Goal: Information Seeking & Learning: Learn about a topic

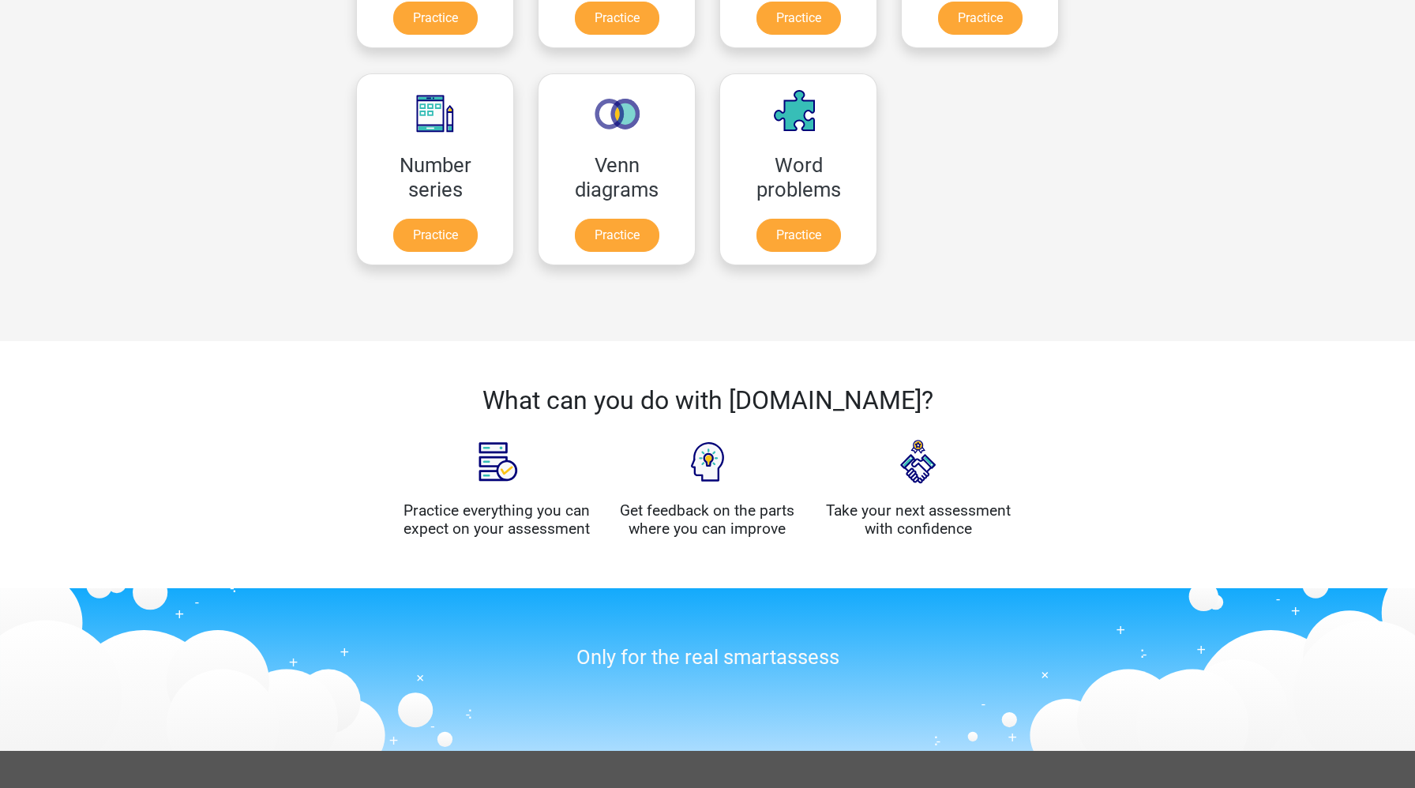
scroll to position [870, 0]
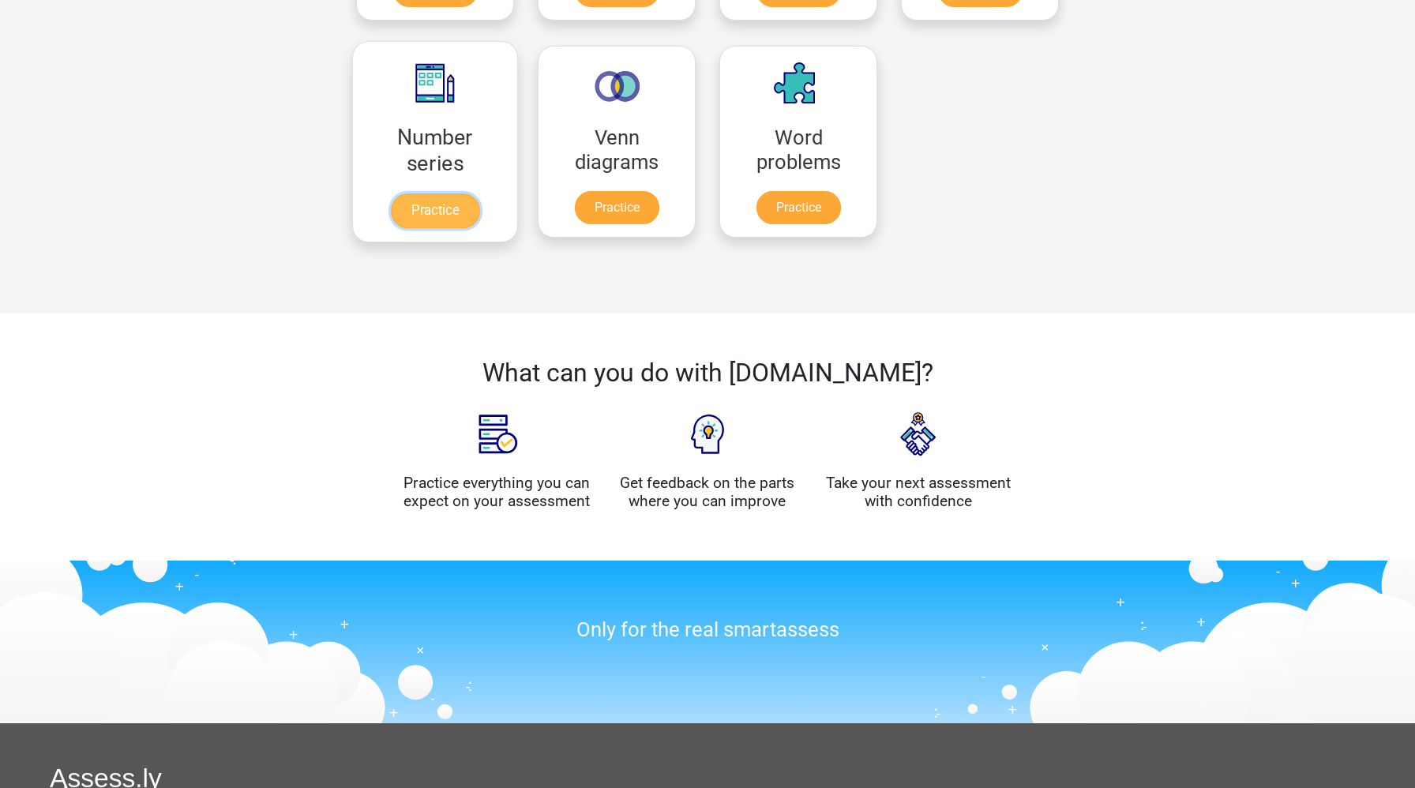
click at [453, 212] on link "Practice" at bounding box center [435, 210] width 88 height 35
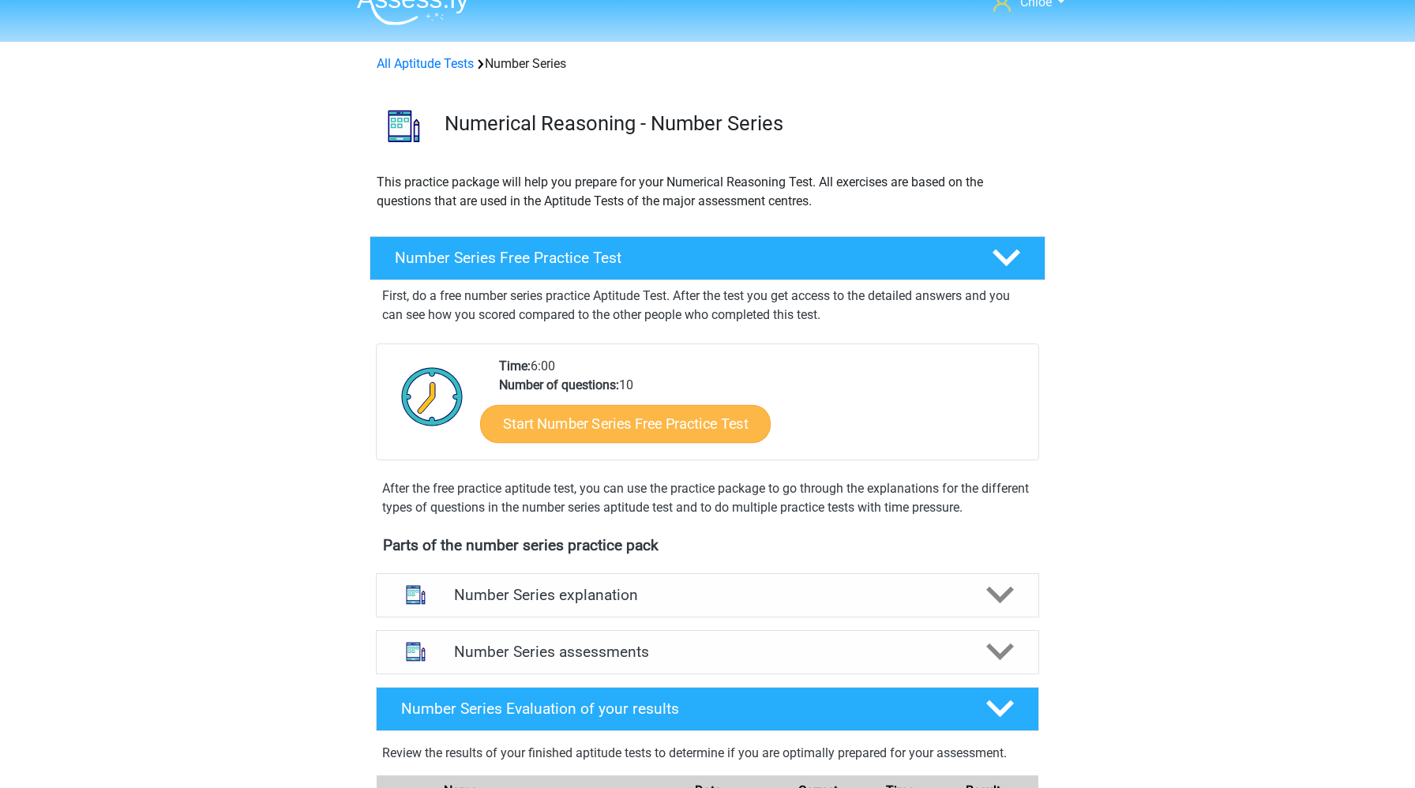
scroll to position [311, 0]
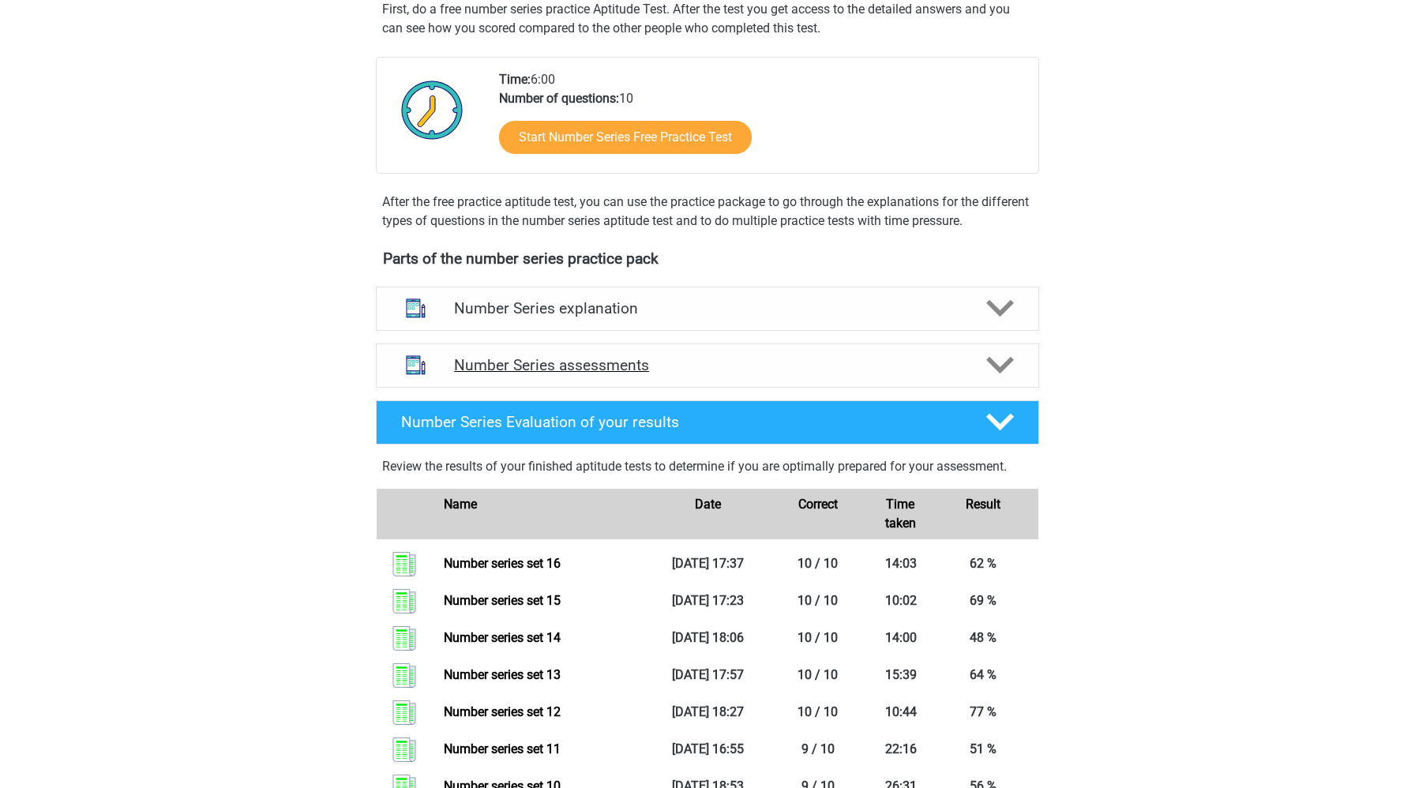
click at [594, 371] on h4 "Number Series assessments" at bounding box center [707, 365] width 507 height 18
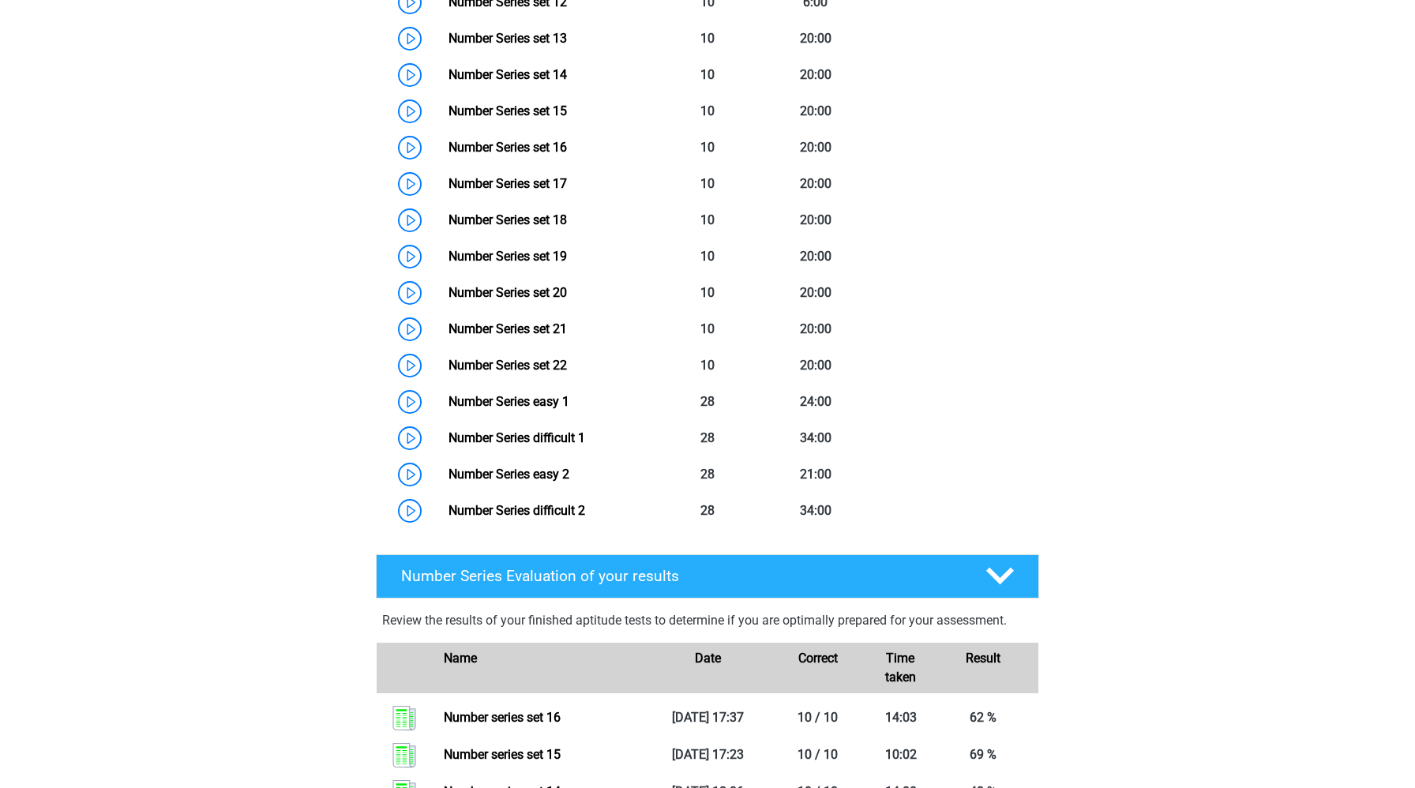
scroll to position [1105, 0]
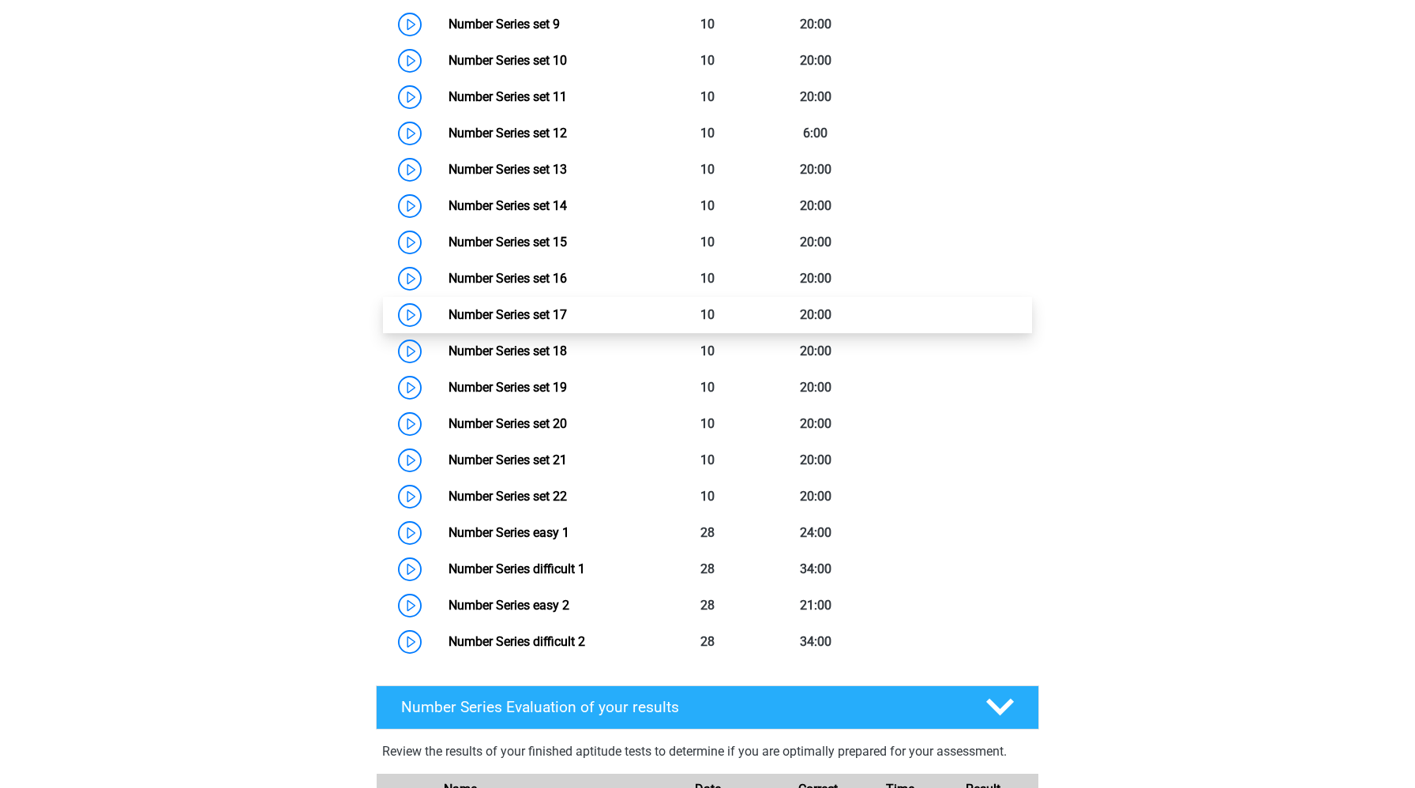
click at [449, 319] on link "Number Series set 17" at bounding box center [508, 314] width 118 height 15
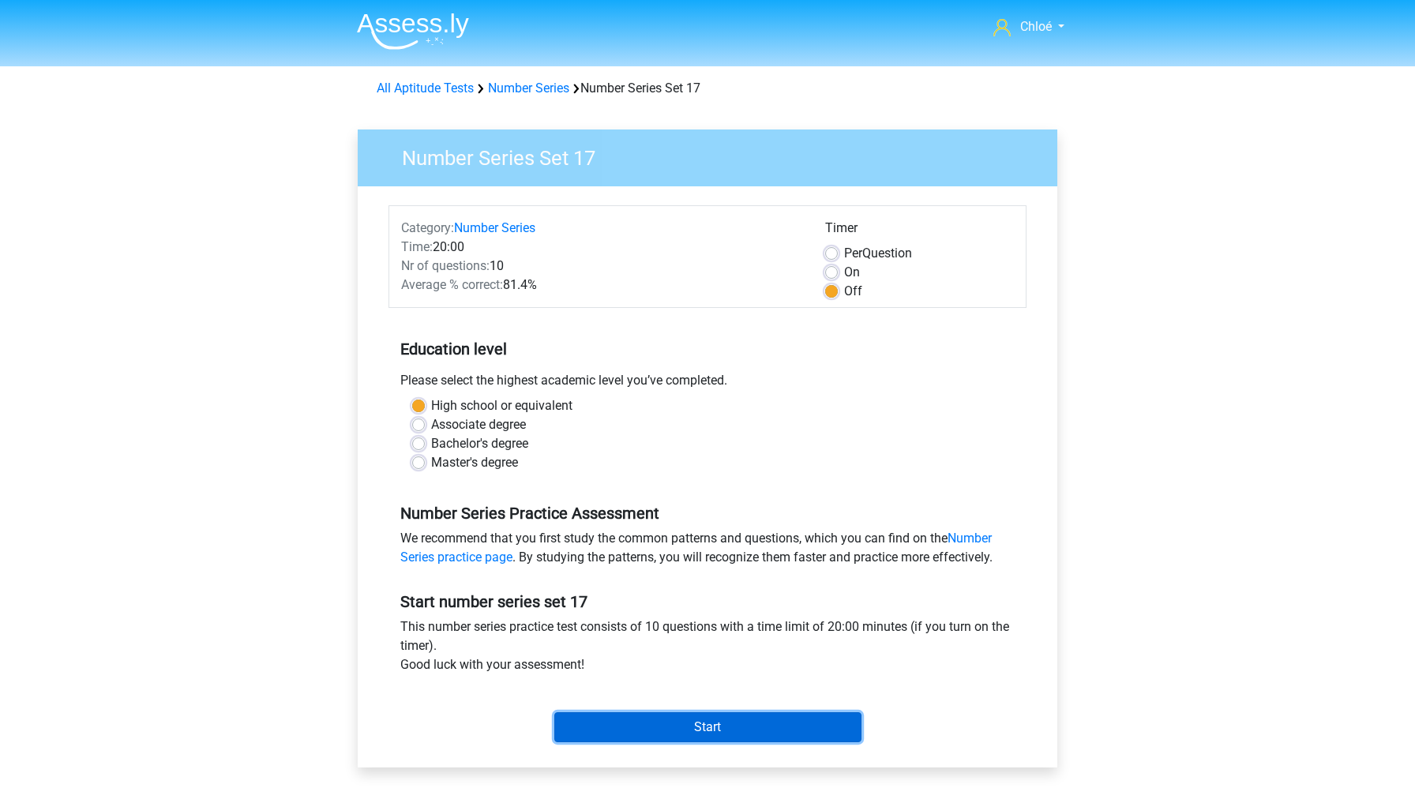
click at [623, 730] on input "Start" at bounding box center [707, 727] width 307 height 30
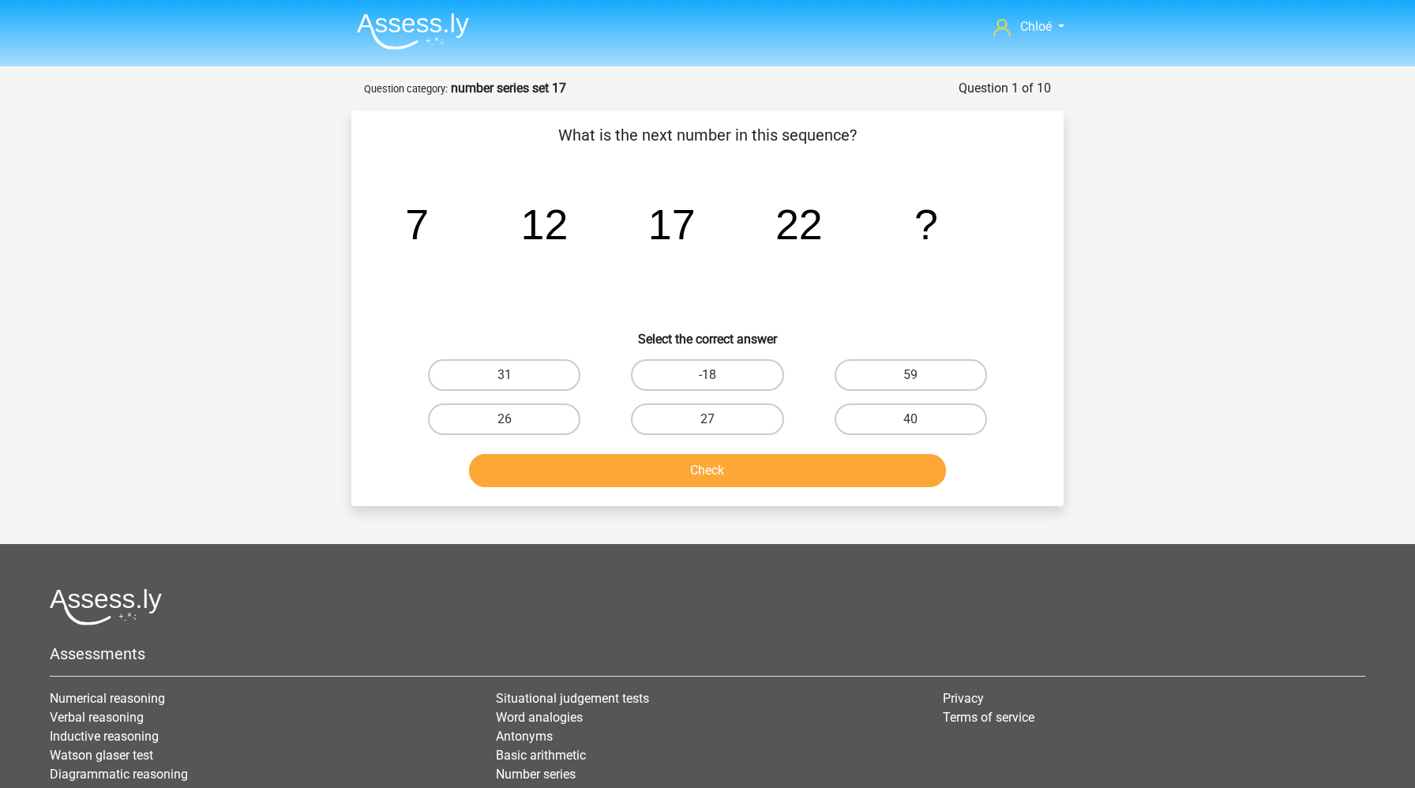
click at [708, 424] on input "27" at bounding box center [713, 424] width 10 height 10
radio input "true"
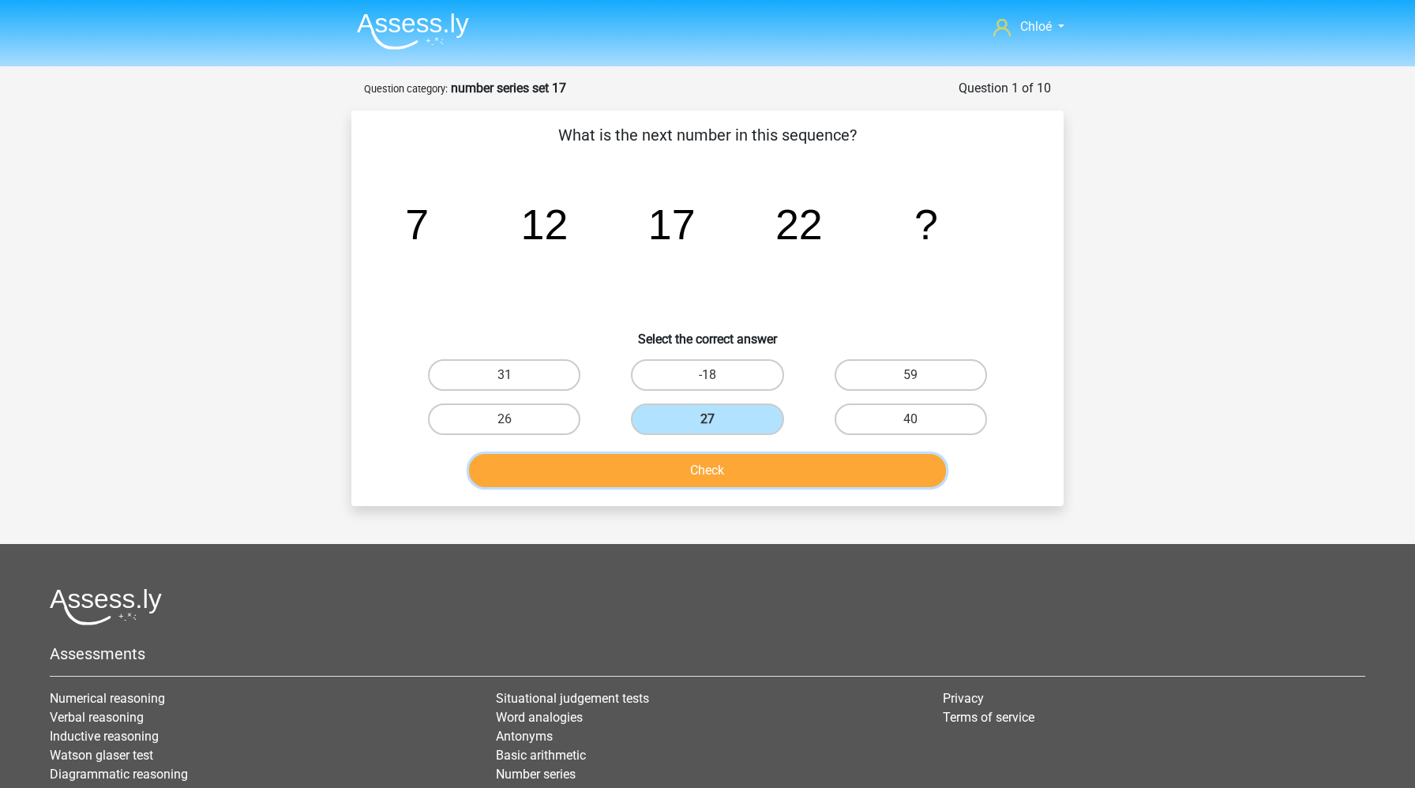
click at [709, 483] on button "Check" at bounding box center [708, 470] width 478 height 33
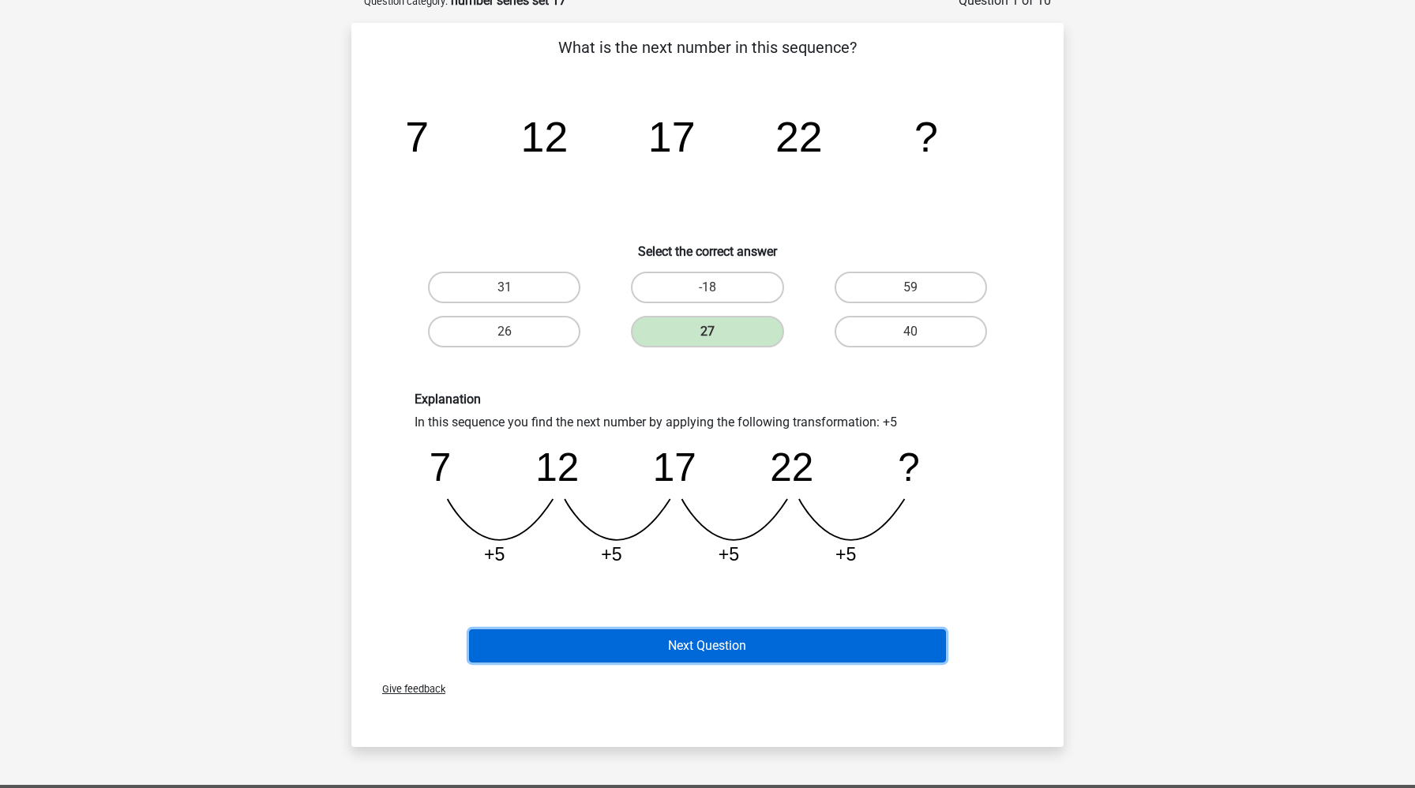
click at [689, 643] on button "Next Question" at bounding box center [708, 645] width 478 height 33
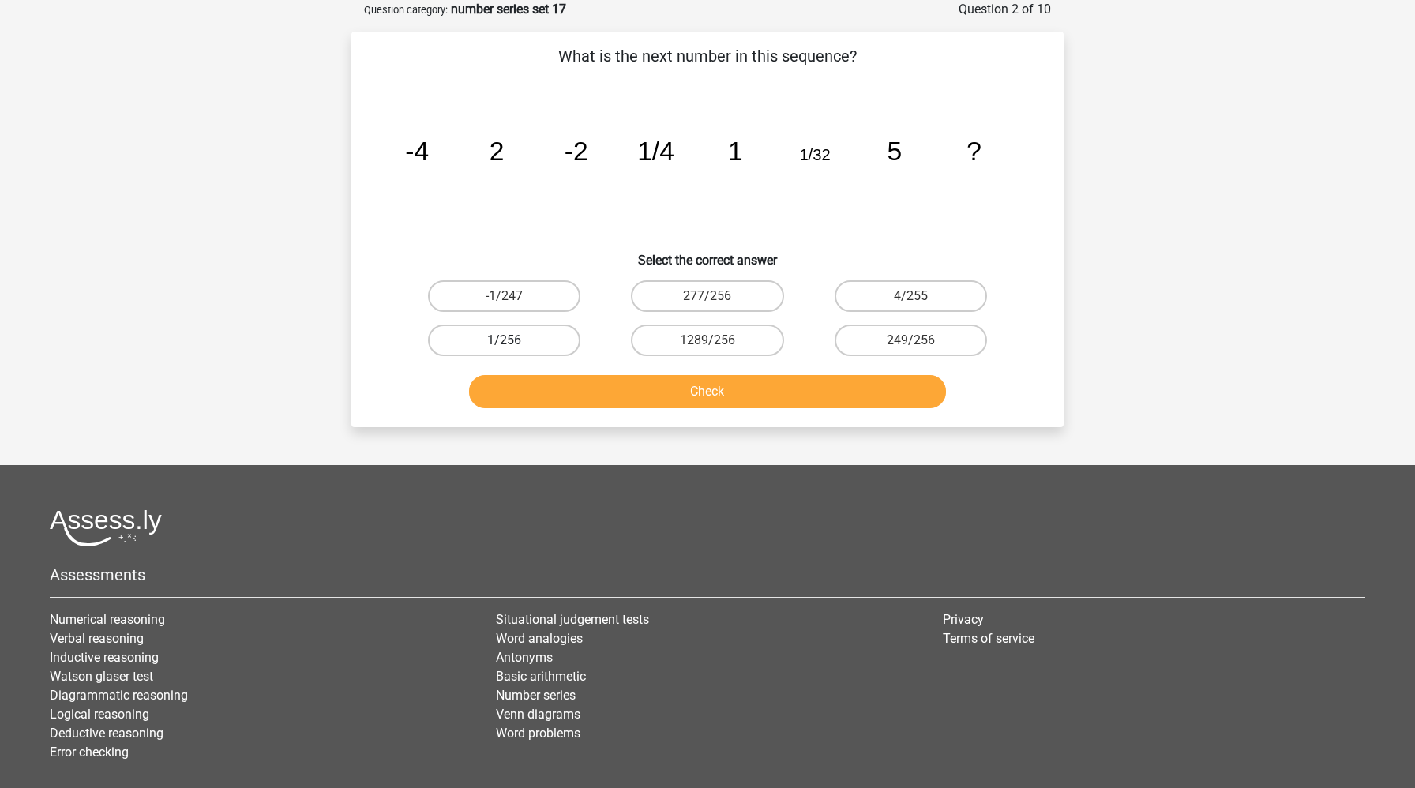
click at [524, 336] on label "1/256" at bounding box center [504, 341] width 152 height 32
click at [515, 340] on input "1/256" at bounding box center [510, 345] width 10 height 10
radio input "true"
click at [555, 384] on button "Check" at bounding box center [708, 391] width 478 height 33
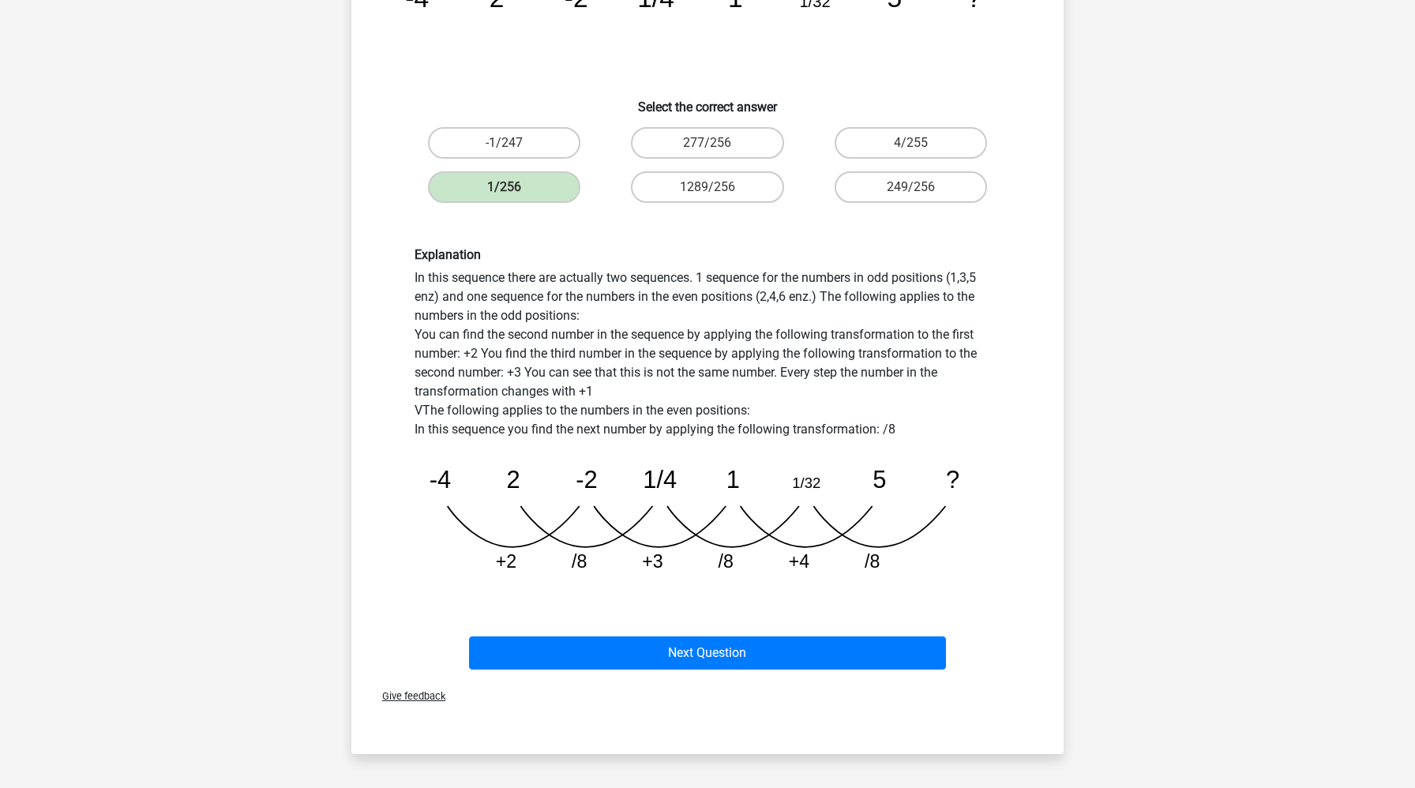
scroll to position [245, 0]
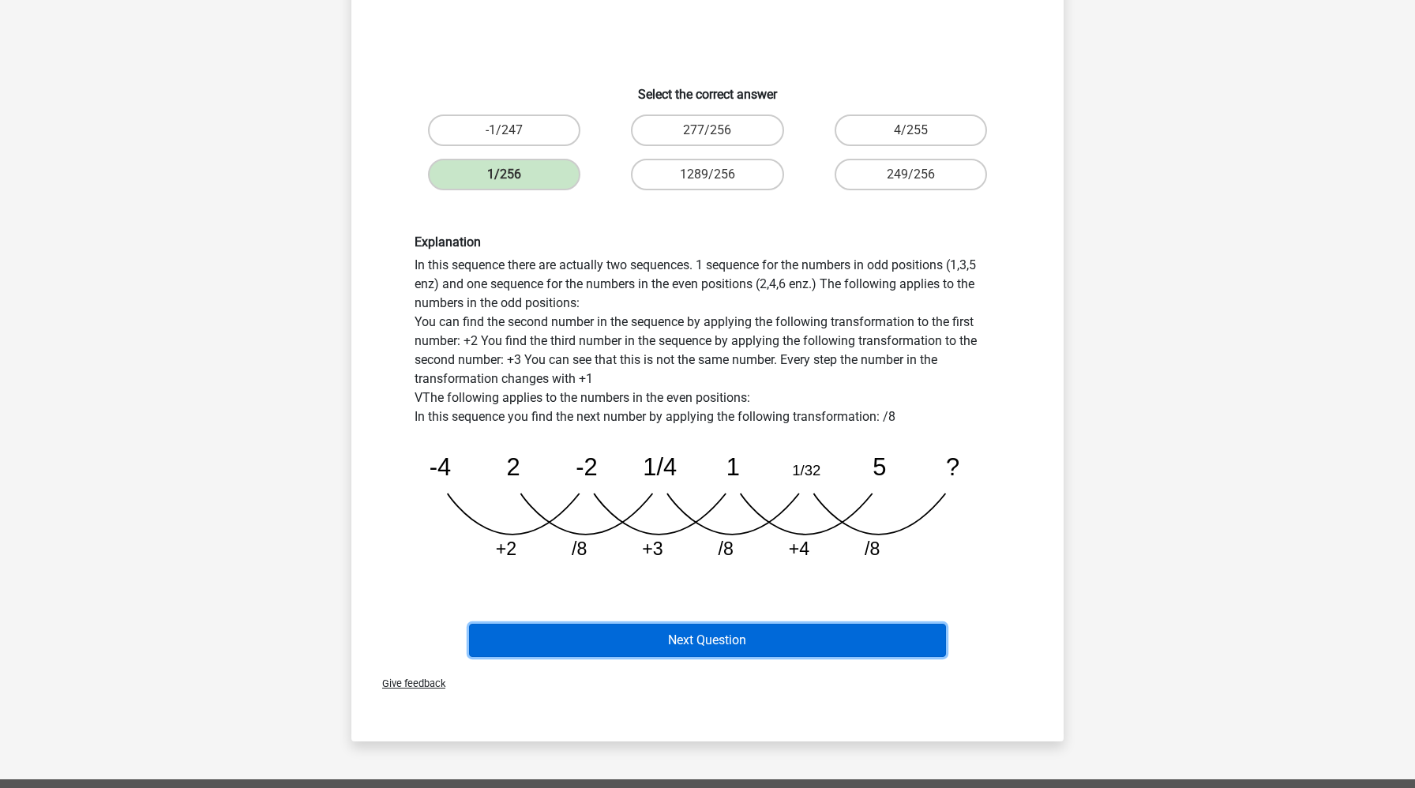
click at [599, 639] on button "Next Question" at bounding box center [708, 640] width 478 height 33
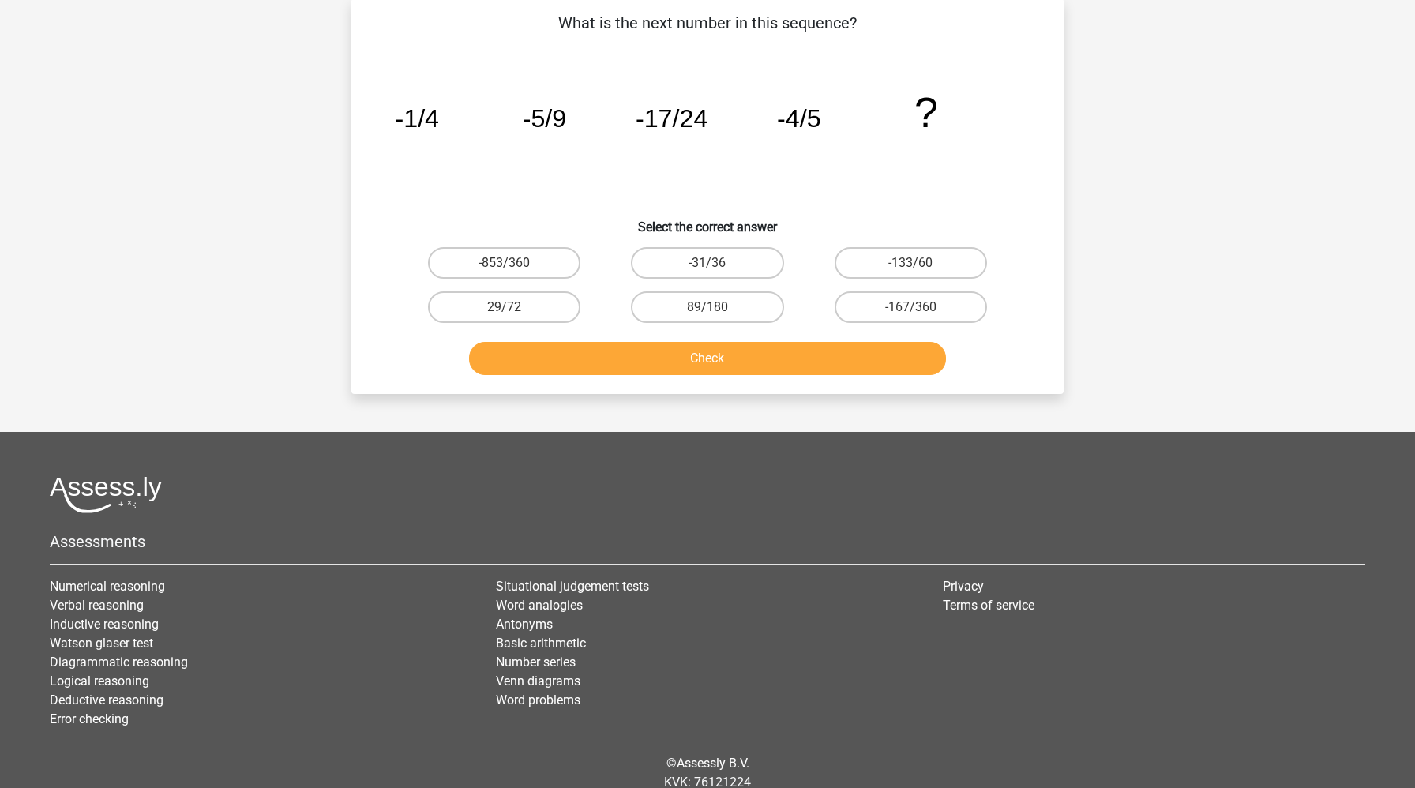
scroll to position [79, 0]
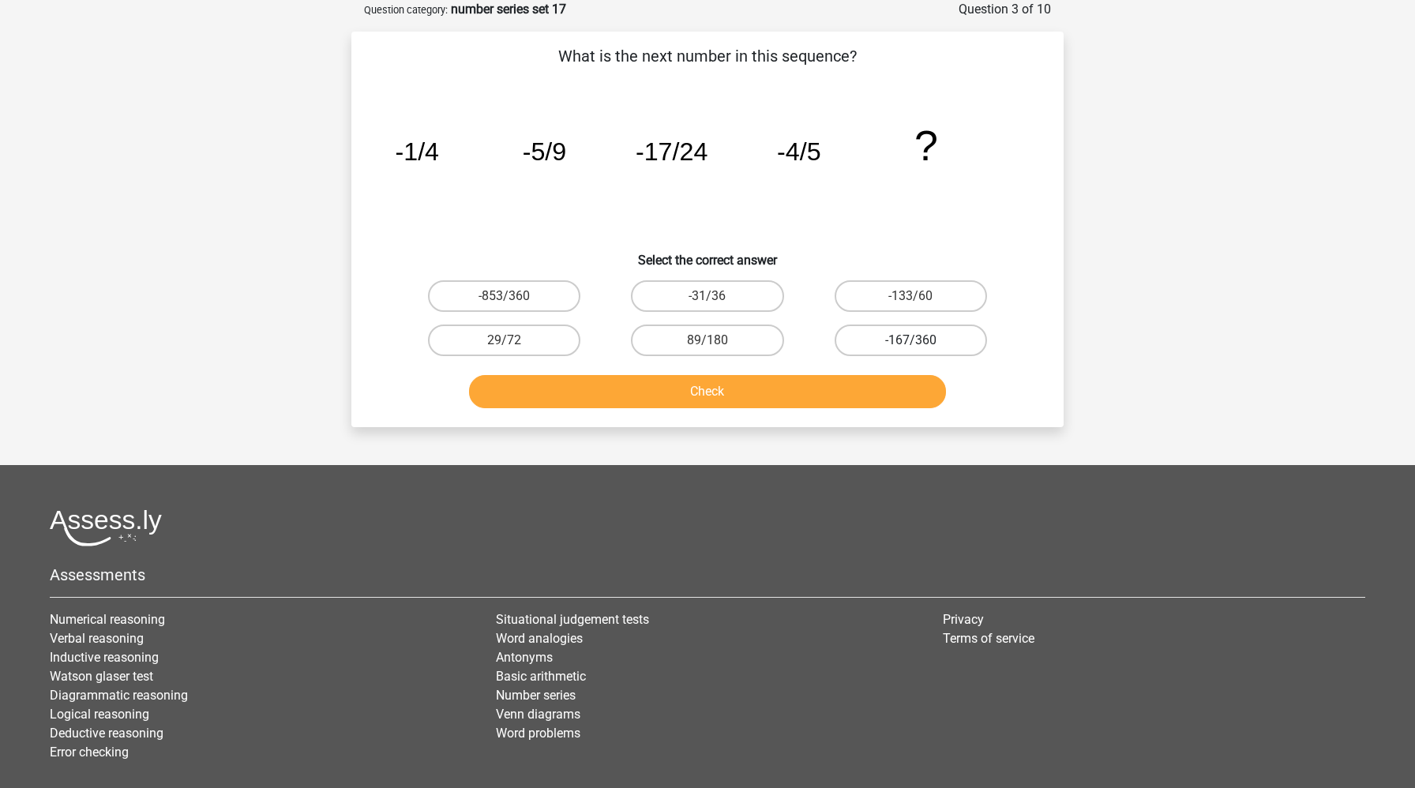
click at [885, 348] on label "-167/360" at bounding box center [911, 341] width 152 height 32
click at [911, 348] on input "-167/360" at bounding box center [916, 345] width 10 height 10
radio input "true"
click at [862, 390] on button "Check" at bounding box center [708, 391] width 478 height 33
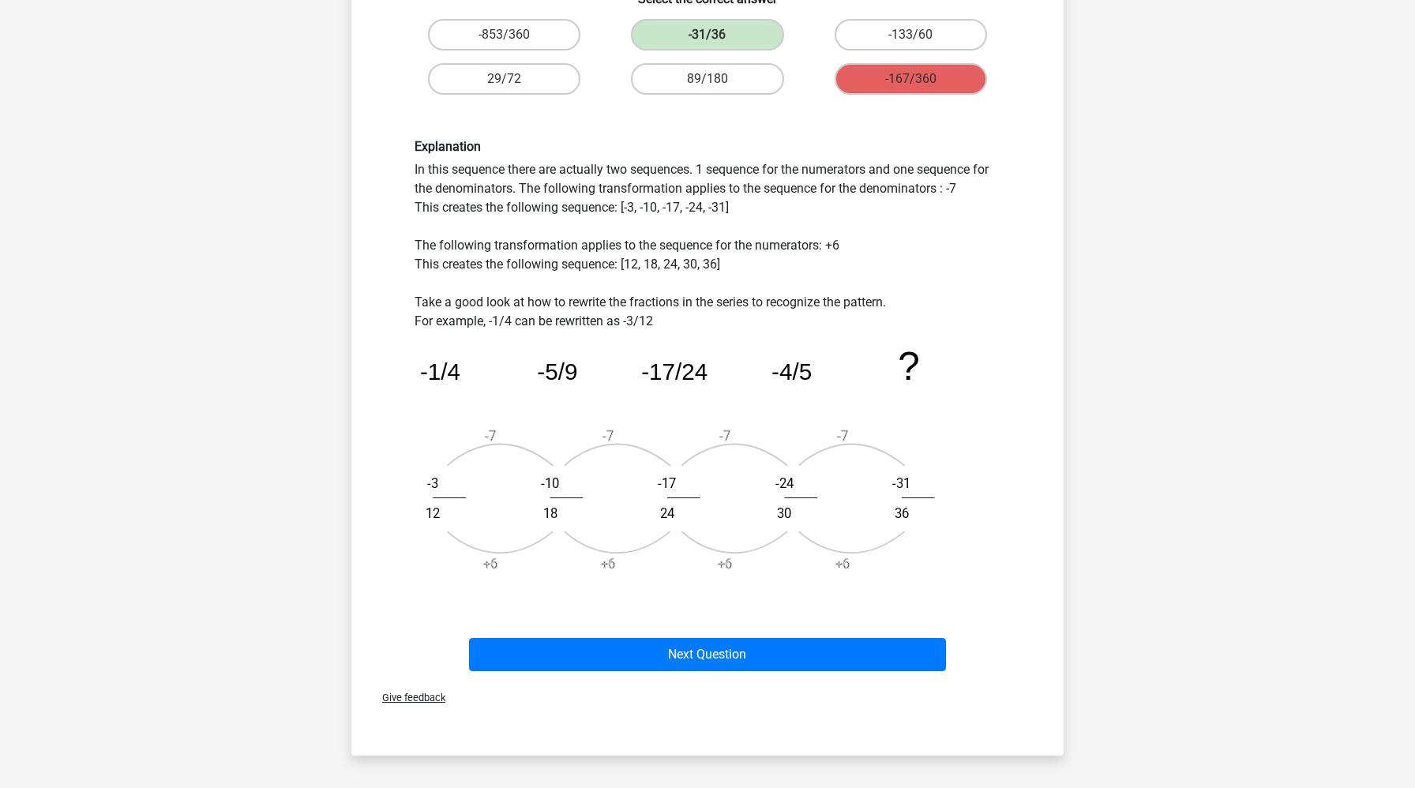
scroll to position [366, 0]
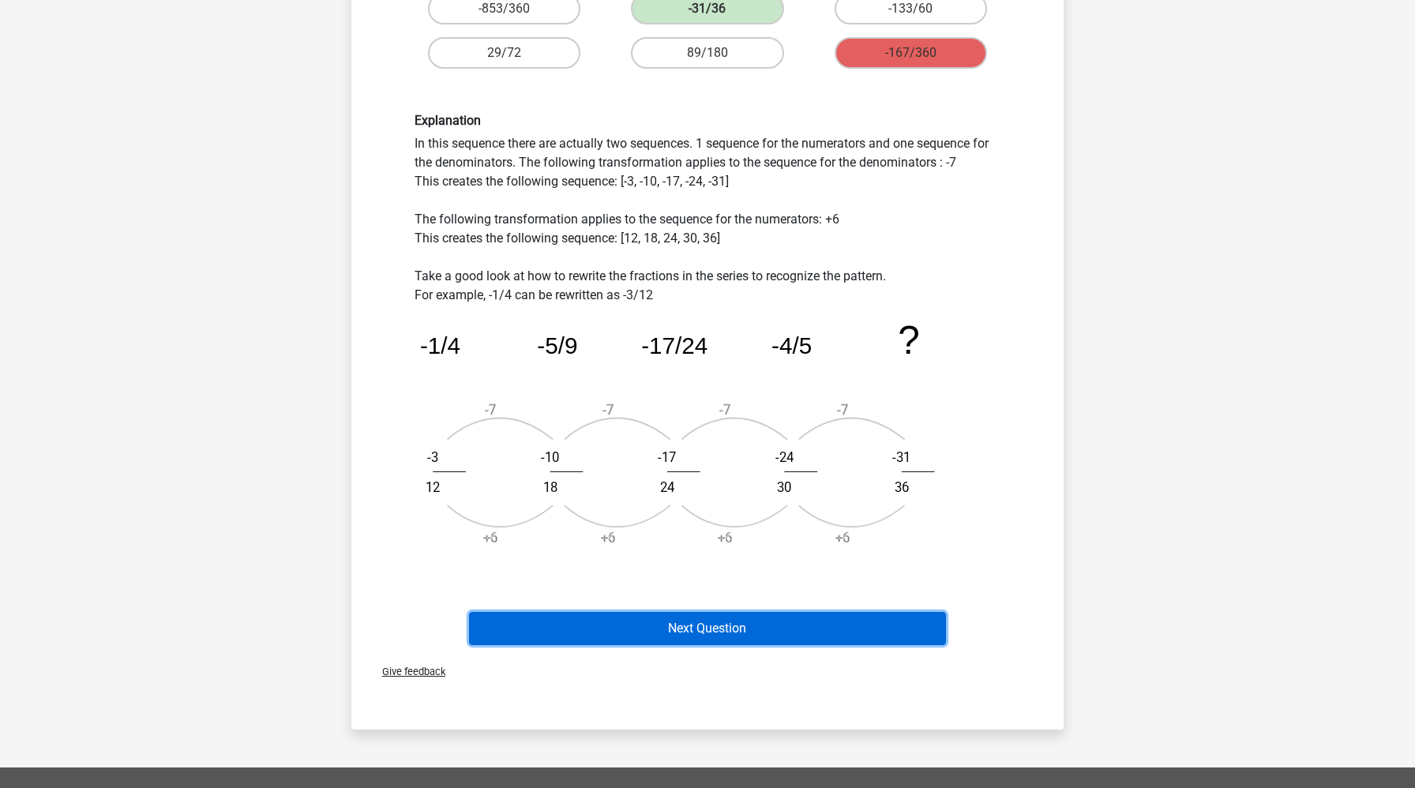
click at [848, 629] on button "Next Question" at bounding box center [708, 628] width 478 height 33
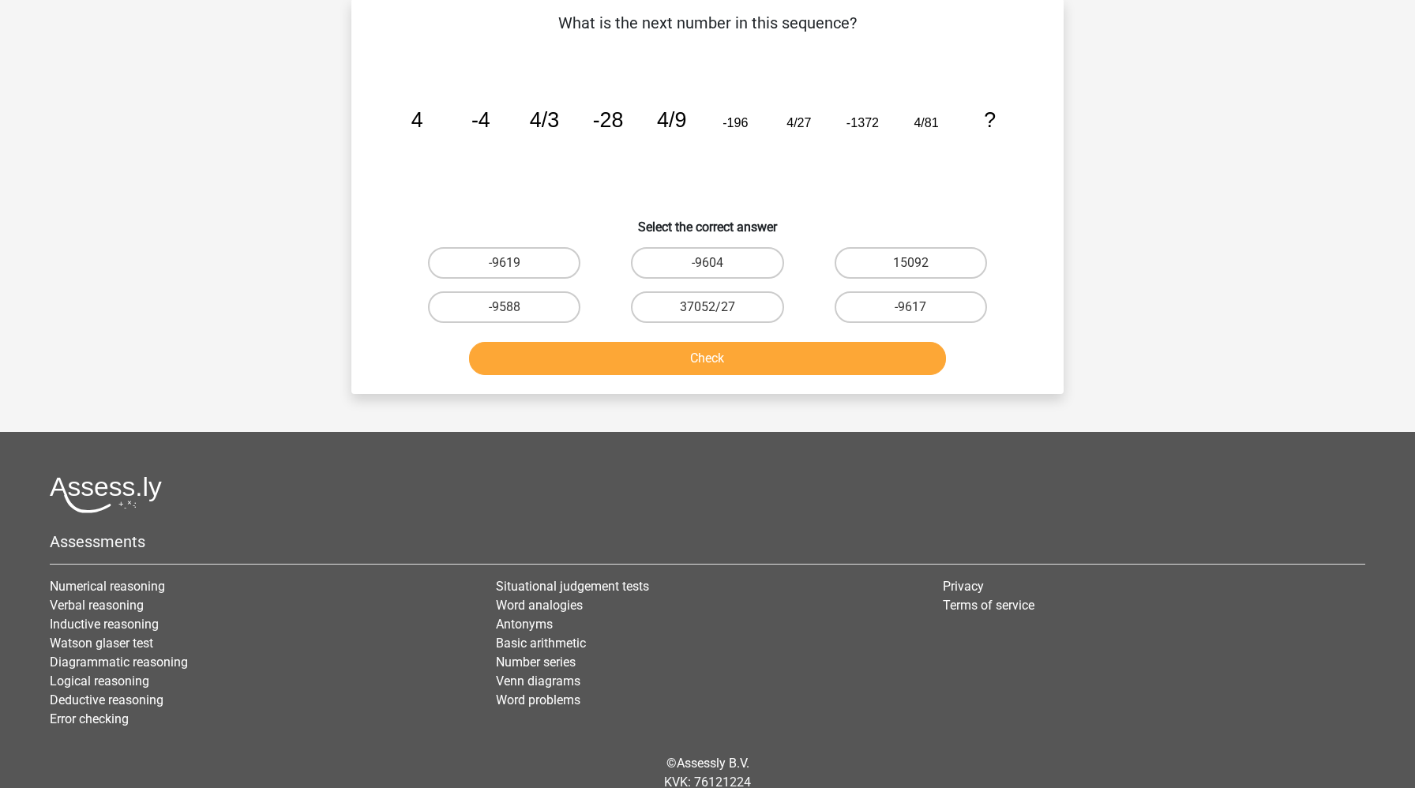
scroll to position [79, 0]
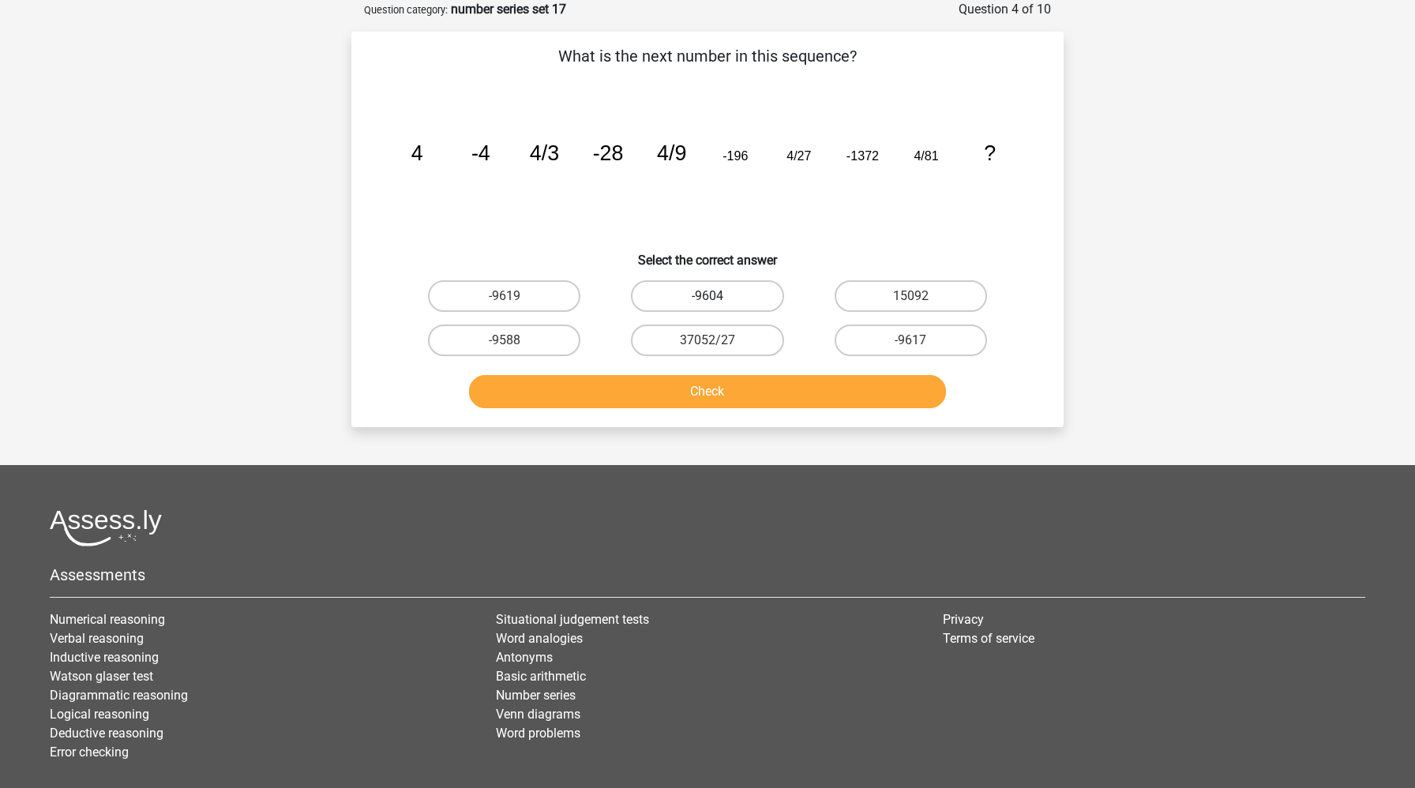
click at [764, 302] on label "-9604" at bounding box center [707, 296] width 152 height 32
click at [718, 302] on input "-9604" at bounding box center [713, 301] width 10 height 10
radio input "true"
click at [764, 402] on button "Check" at bounding box center [708, 391] width 478 height 33
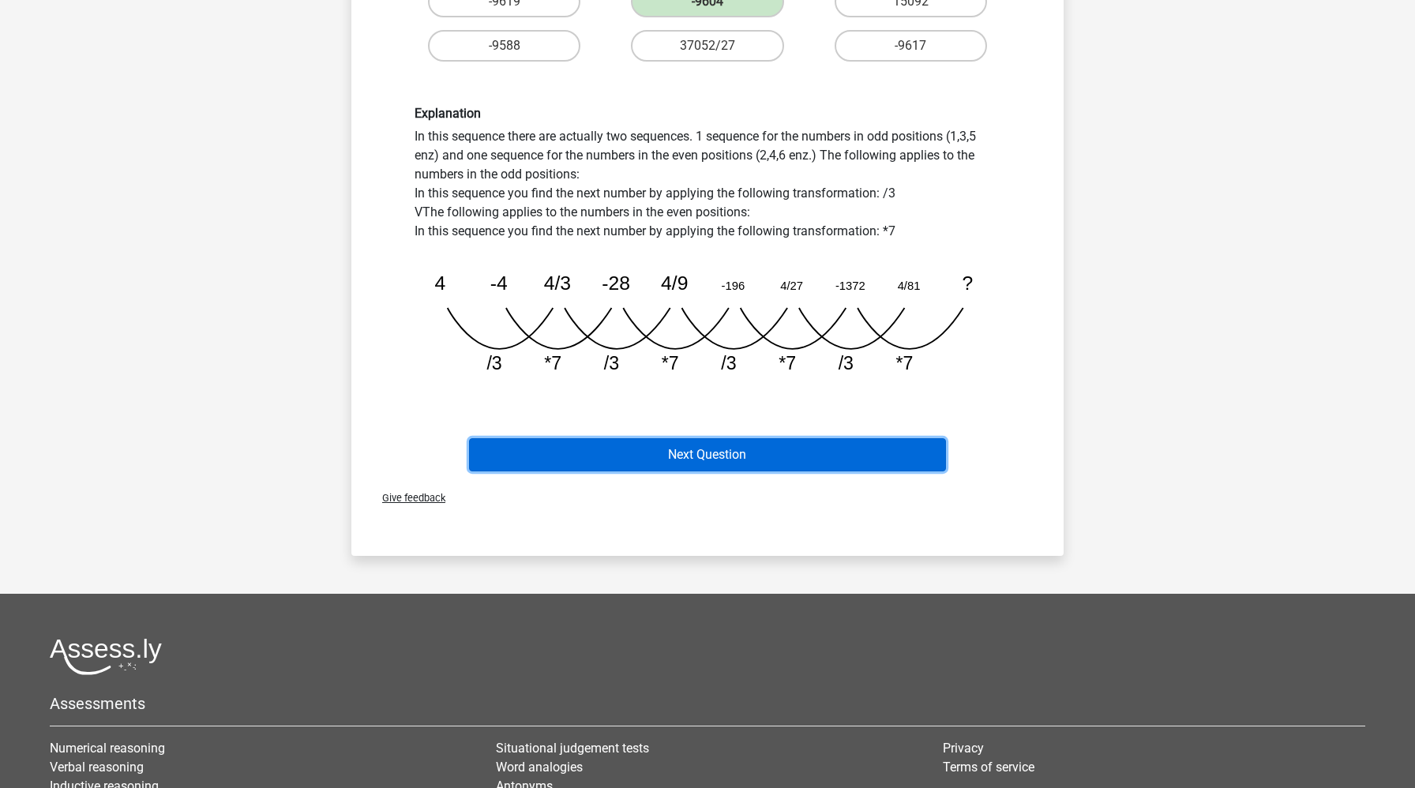
click at [751, 460] on button "Next Question" at bounding box center [708, 454] width 478 height 33
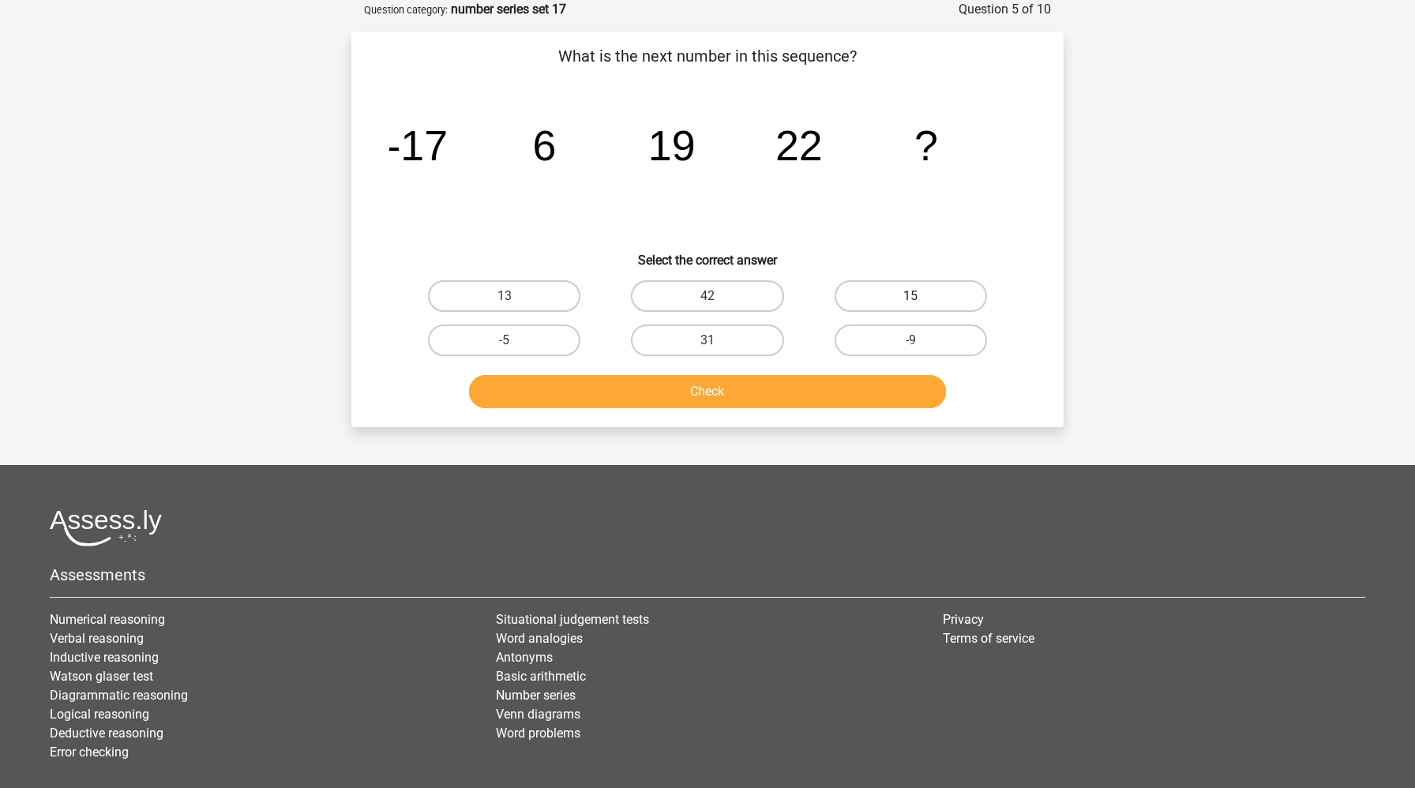
click at [893, 291] on label "15" at bounding box center [911, 296] width 152 height 32
click at [911, 296] on input "15" at bounding box center [916, 301] width 10 height 10
radio input "true"
click at [801, 385] on button "Check" at bounding box center [708, 391] width 478 height 33
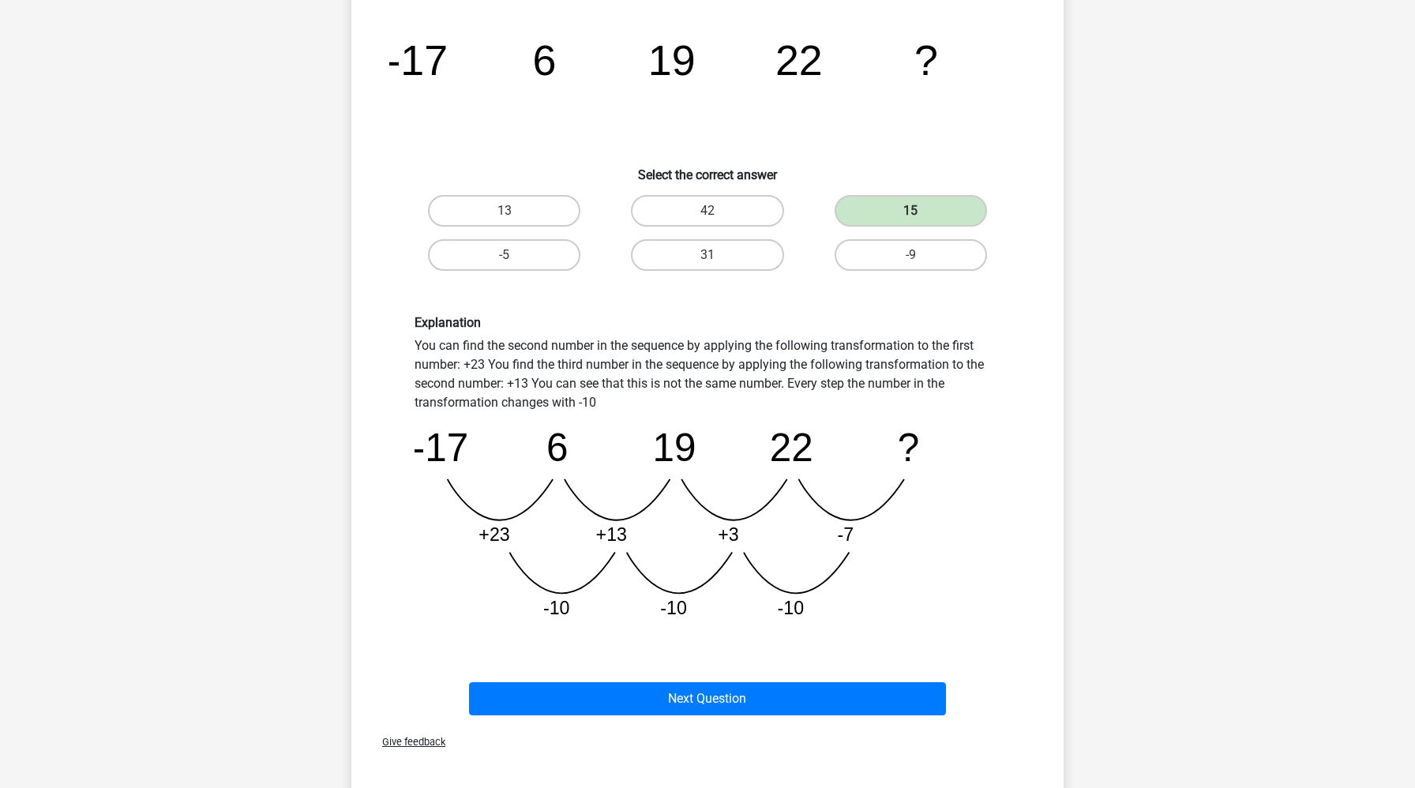
scroll to position [166, 0]
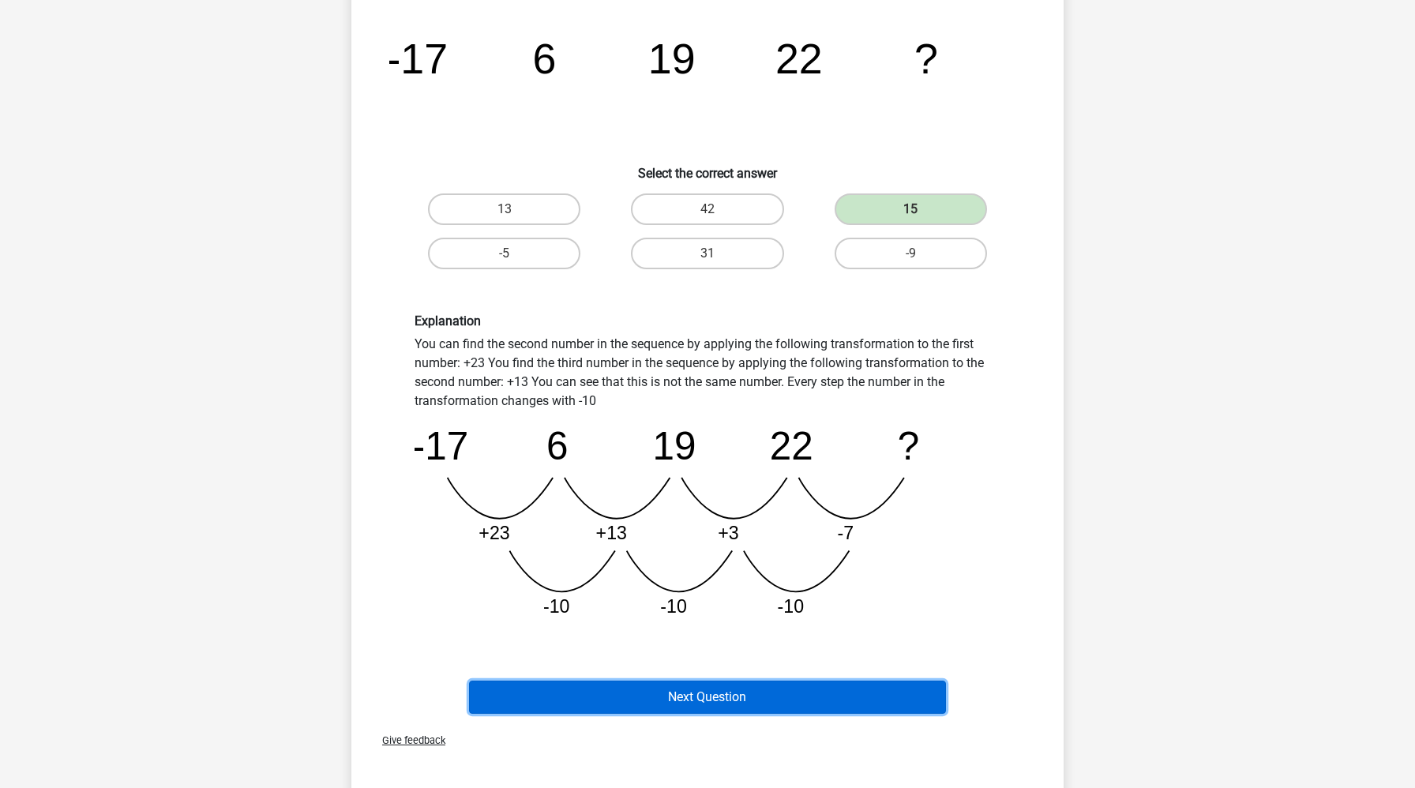
click at [724, 709] on button "Next Question" at bounding box center [708, 697] width 478 height 33
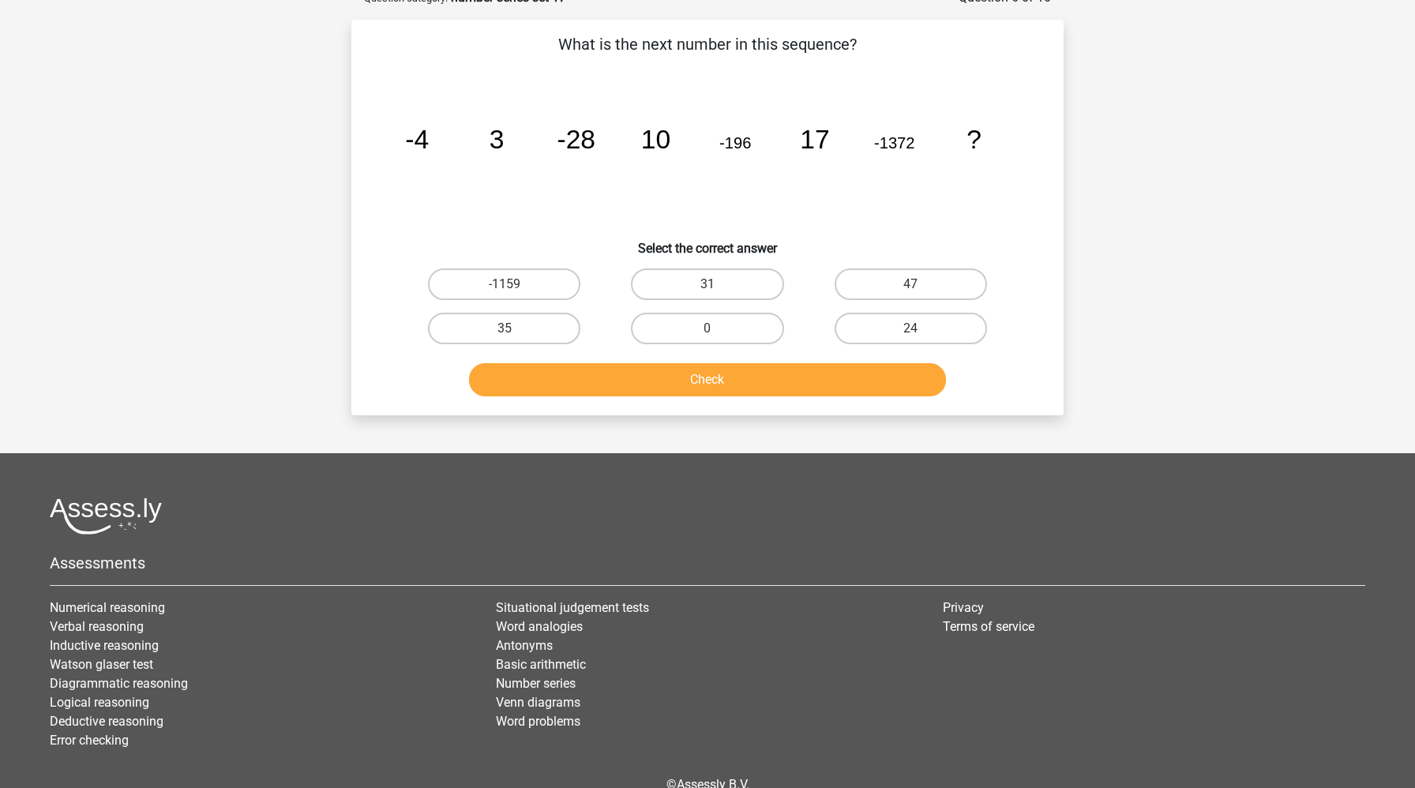
scroll to position [79, 0]
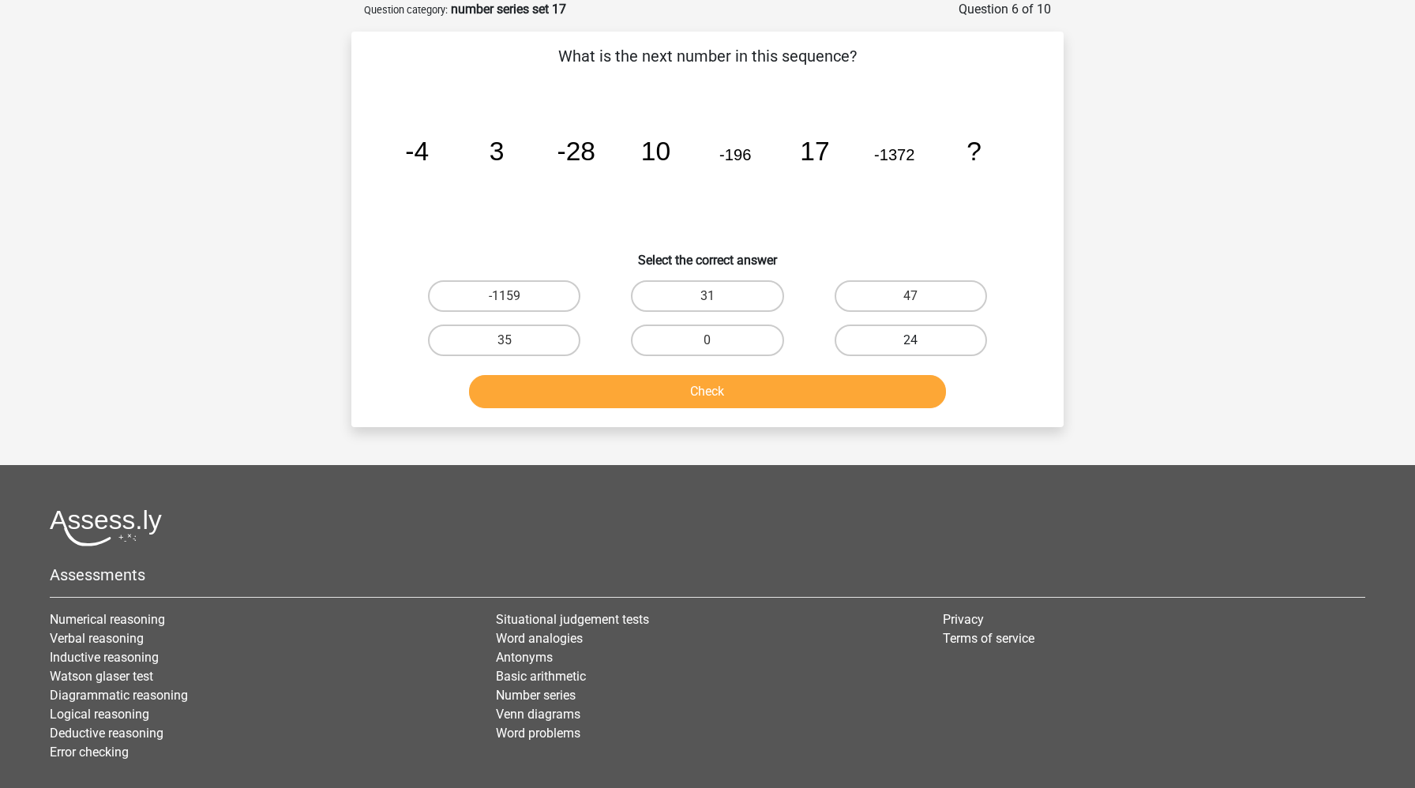
click at [919, 332] on label "24" at bounding box center [911, 341] width 152 height 32
click at [919, 340] on input "24" at bounding box center [916, 345] width 10 height 10
radio input "true"
click at [868, 393] on button "Check" at bounding box center [708, 391] width 478 height 33
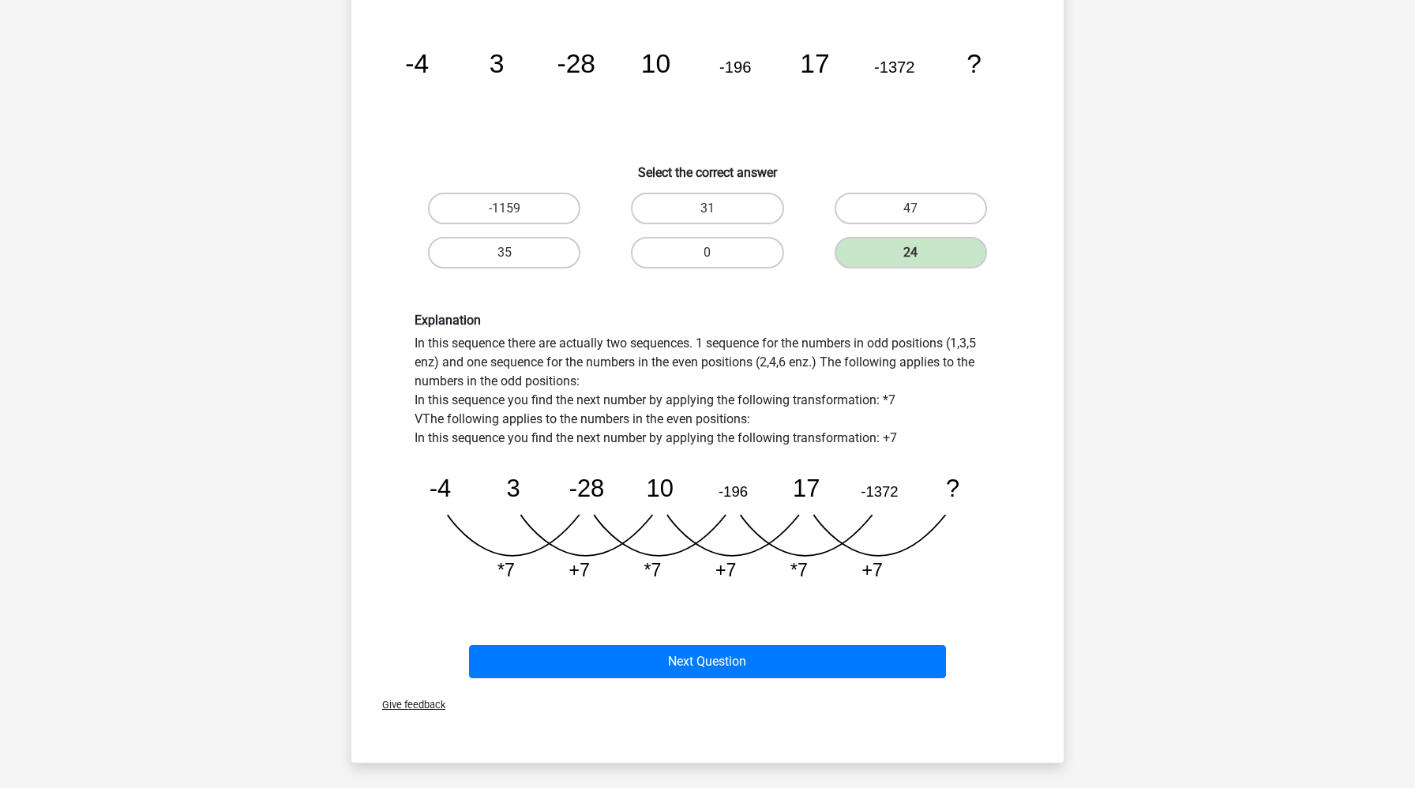
scroll to position [170, 0]
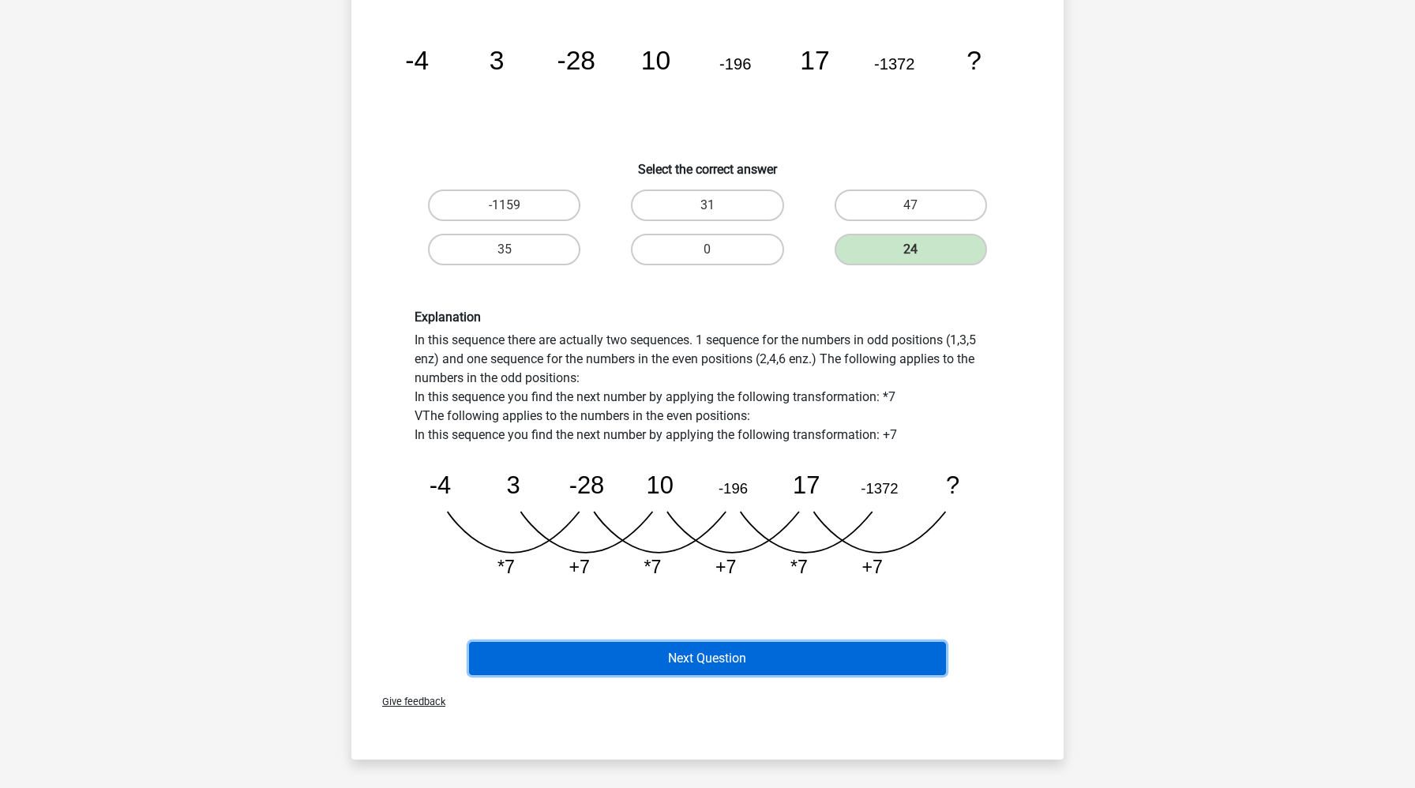
click at [765, 663] on button "Next Question" at bounding box center [708, 658] width 478 height 33
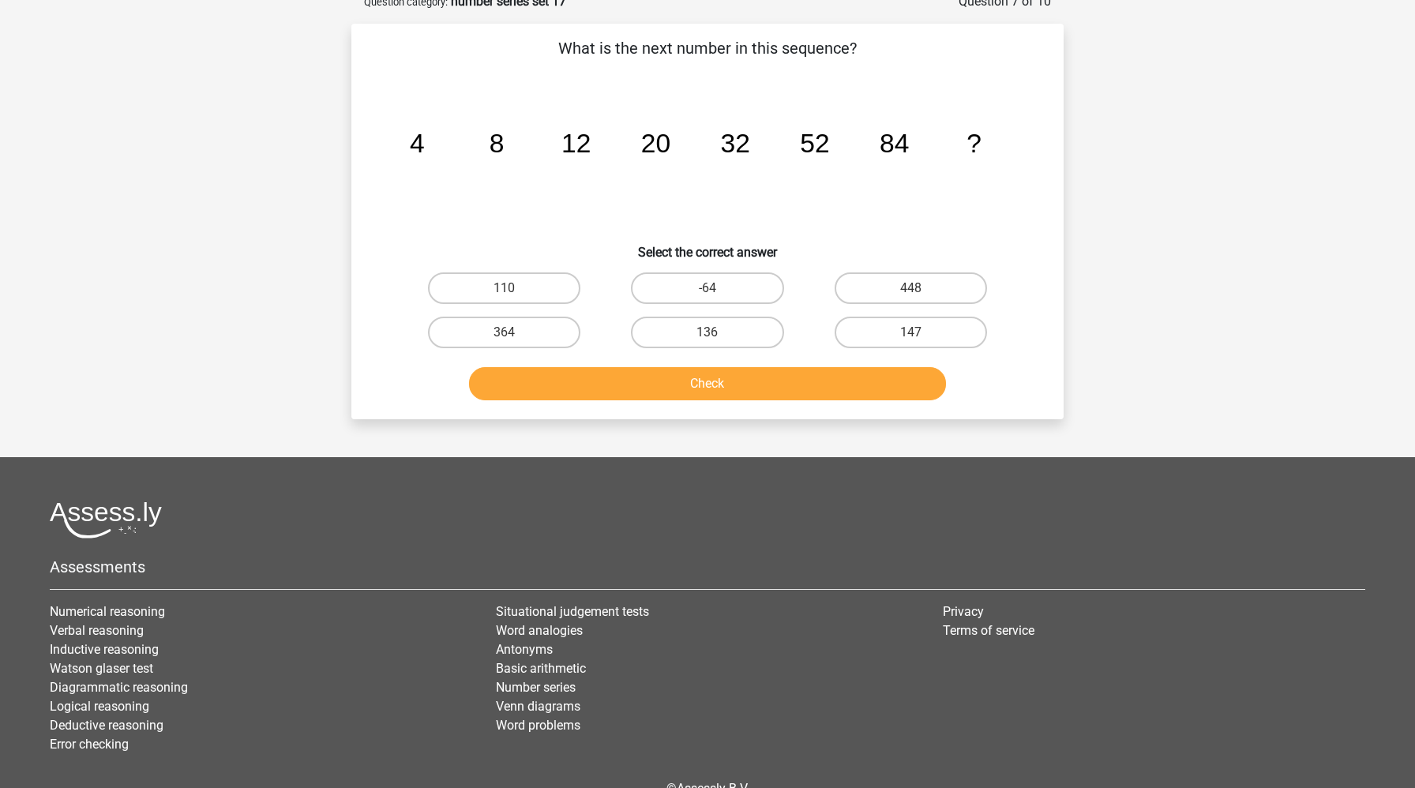
scroll to position [79, 0]
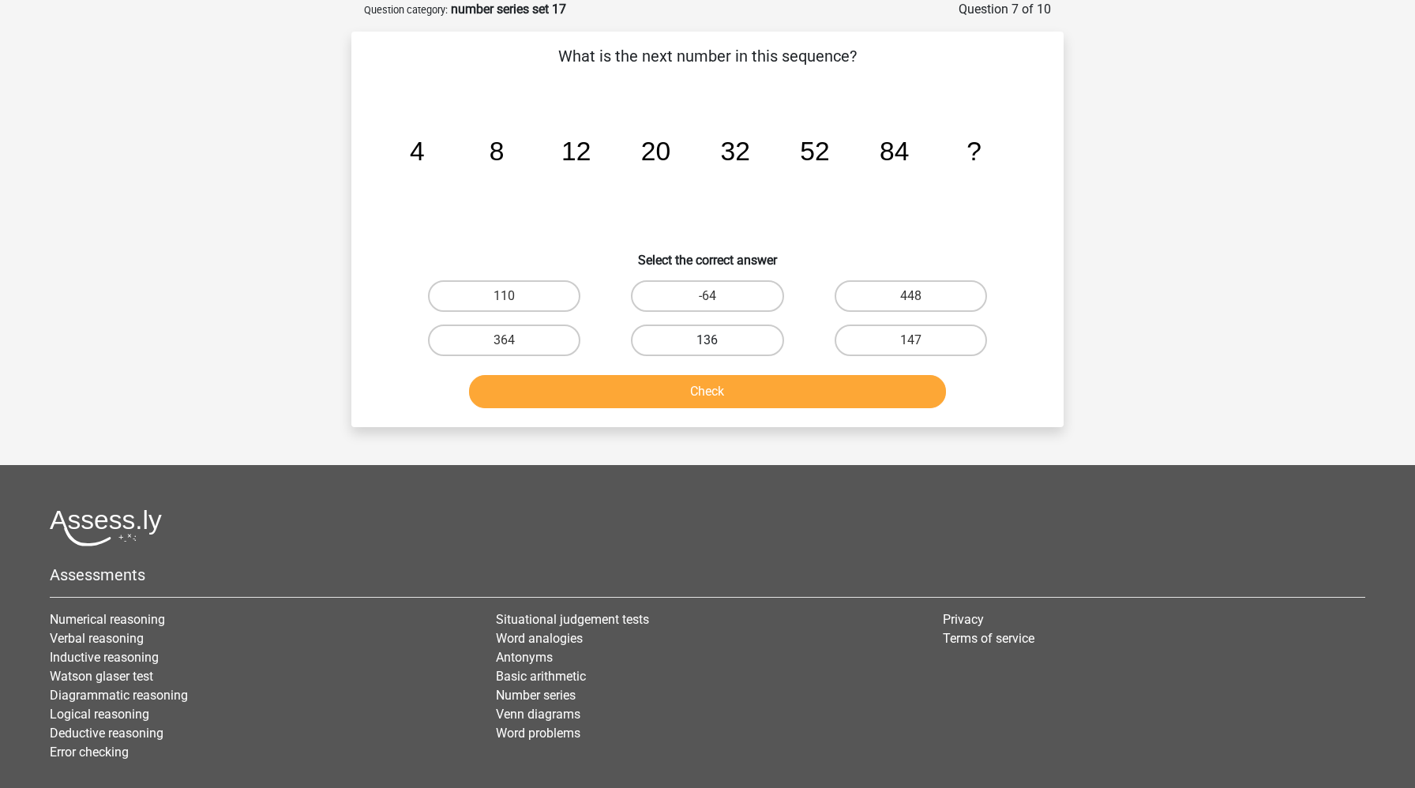
click at [761, 340] on label "136" at bounding box center [707, 341] width 152 height 32
click at [718, 340] on input "136" at bounding box center [713, 345] width 10 height 10
radio input "true"
click at [760, 393] on button "Check" at bounding box center [708, 391] width 478 height 33
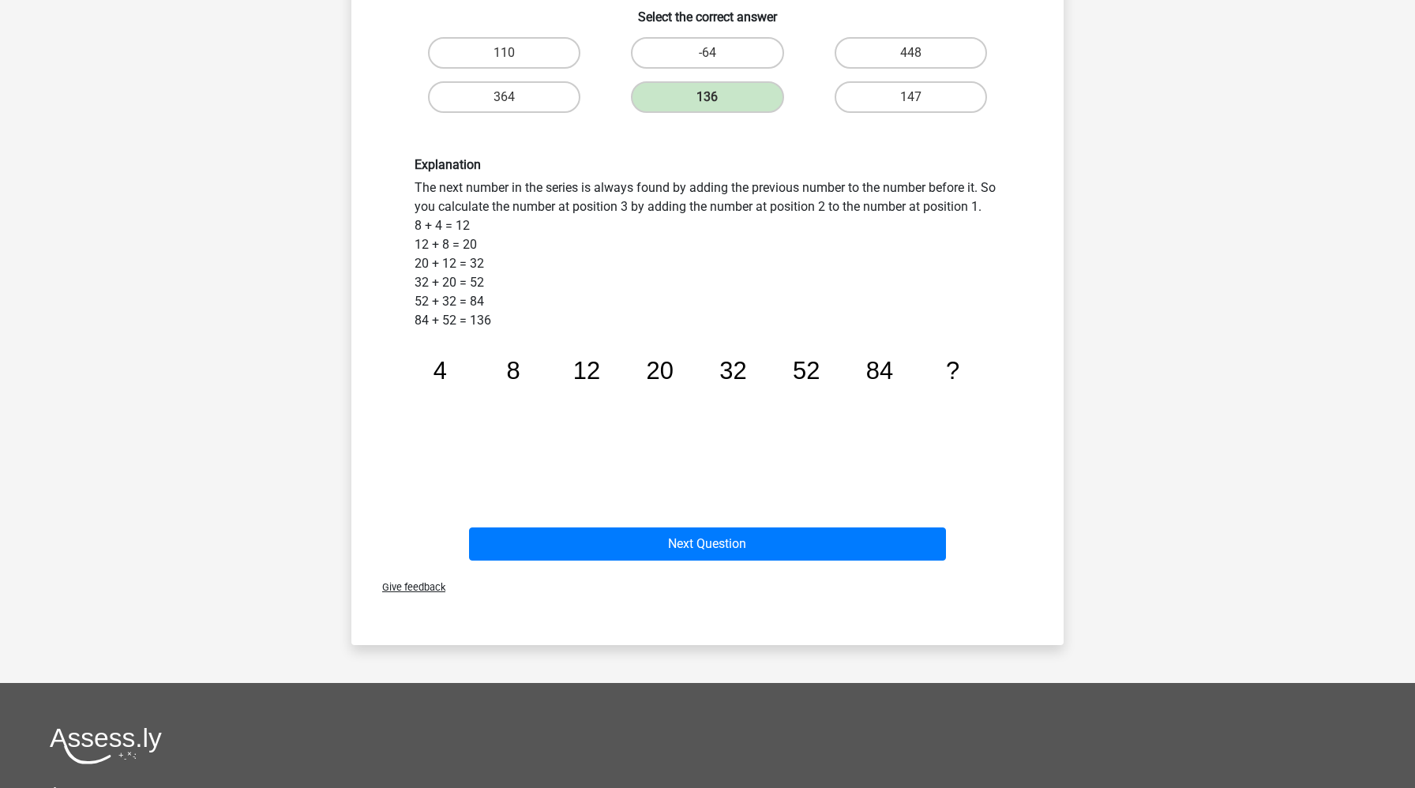
scroll to position [419, 0]
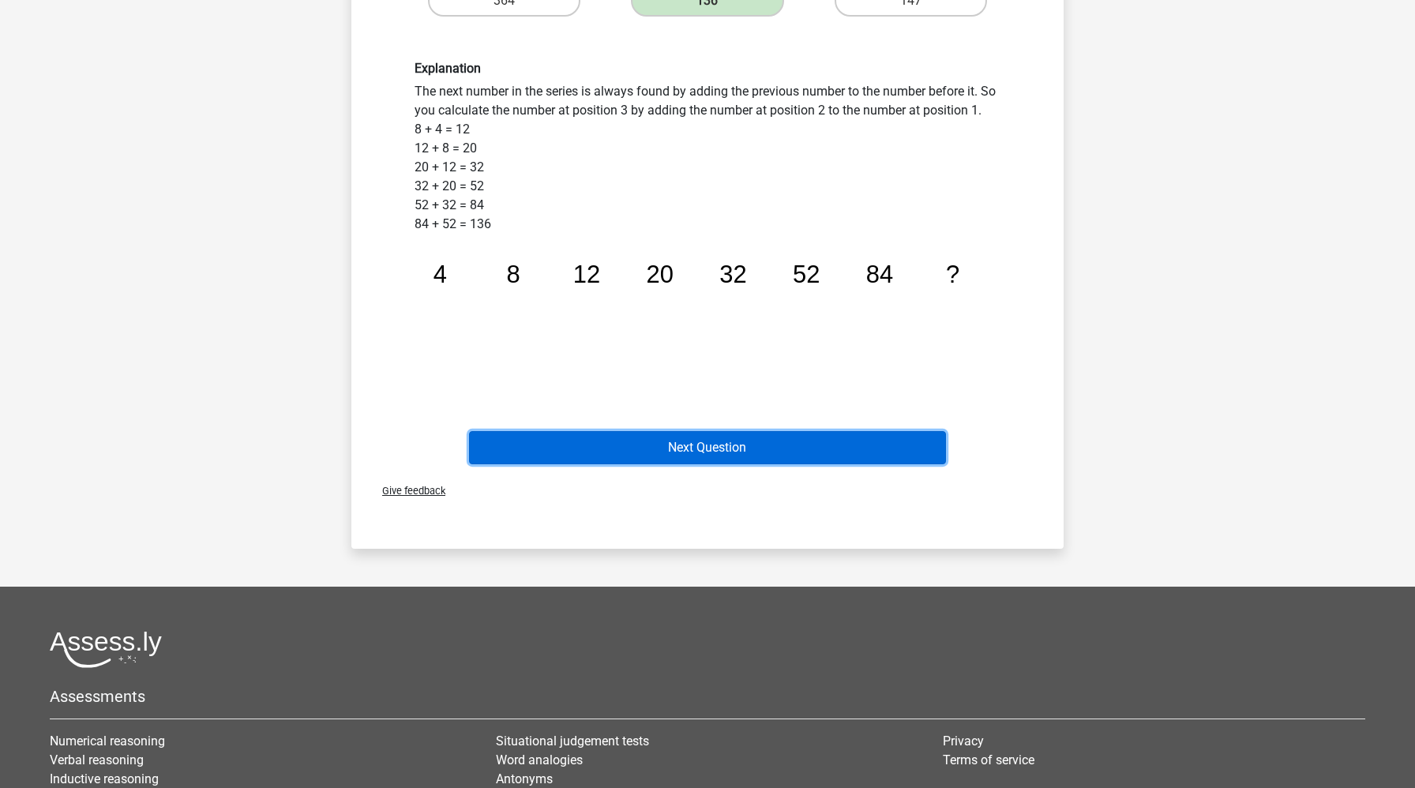
click at [723, 448] on button "Next Question" at bounding box center [708, 447] width 478 height 33
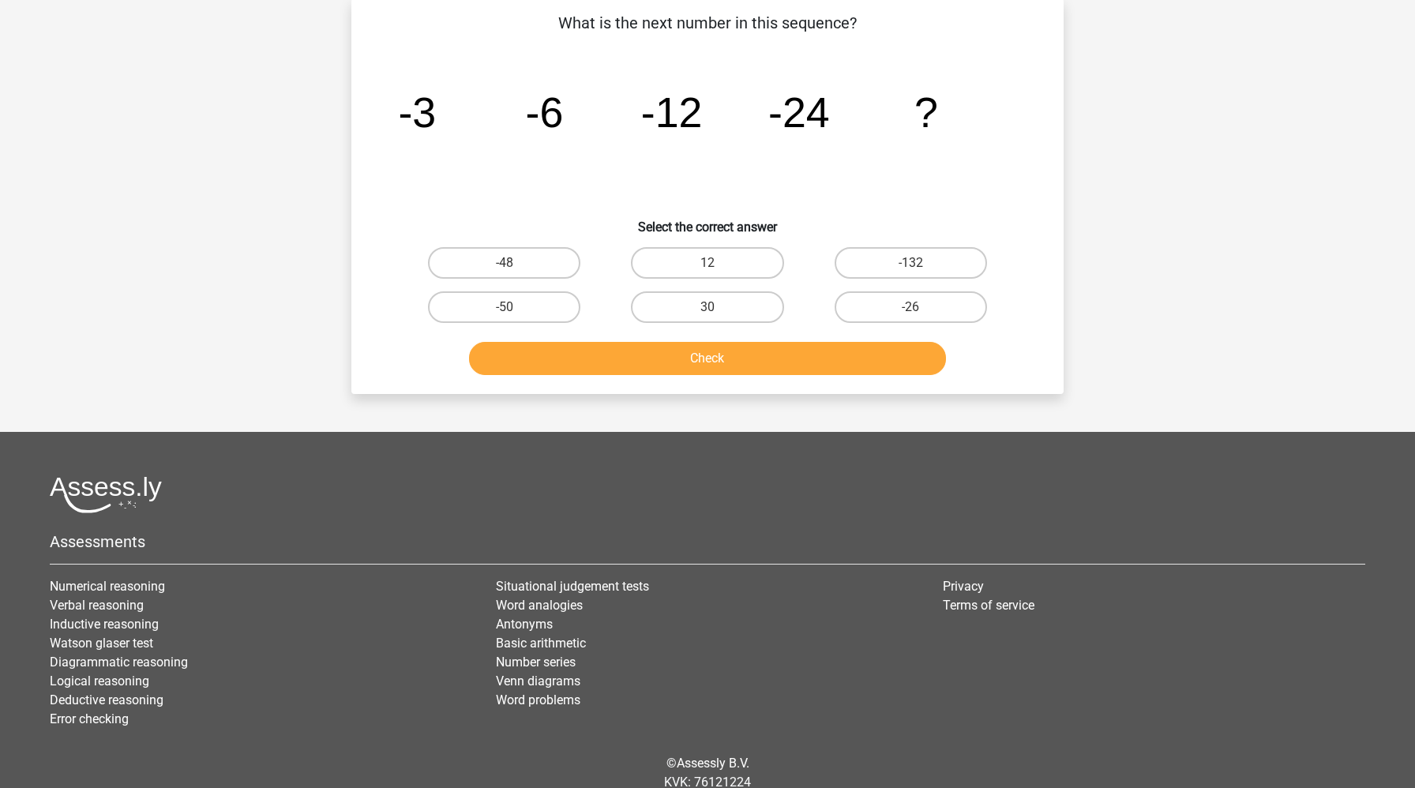
scroll to position [79, 0]
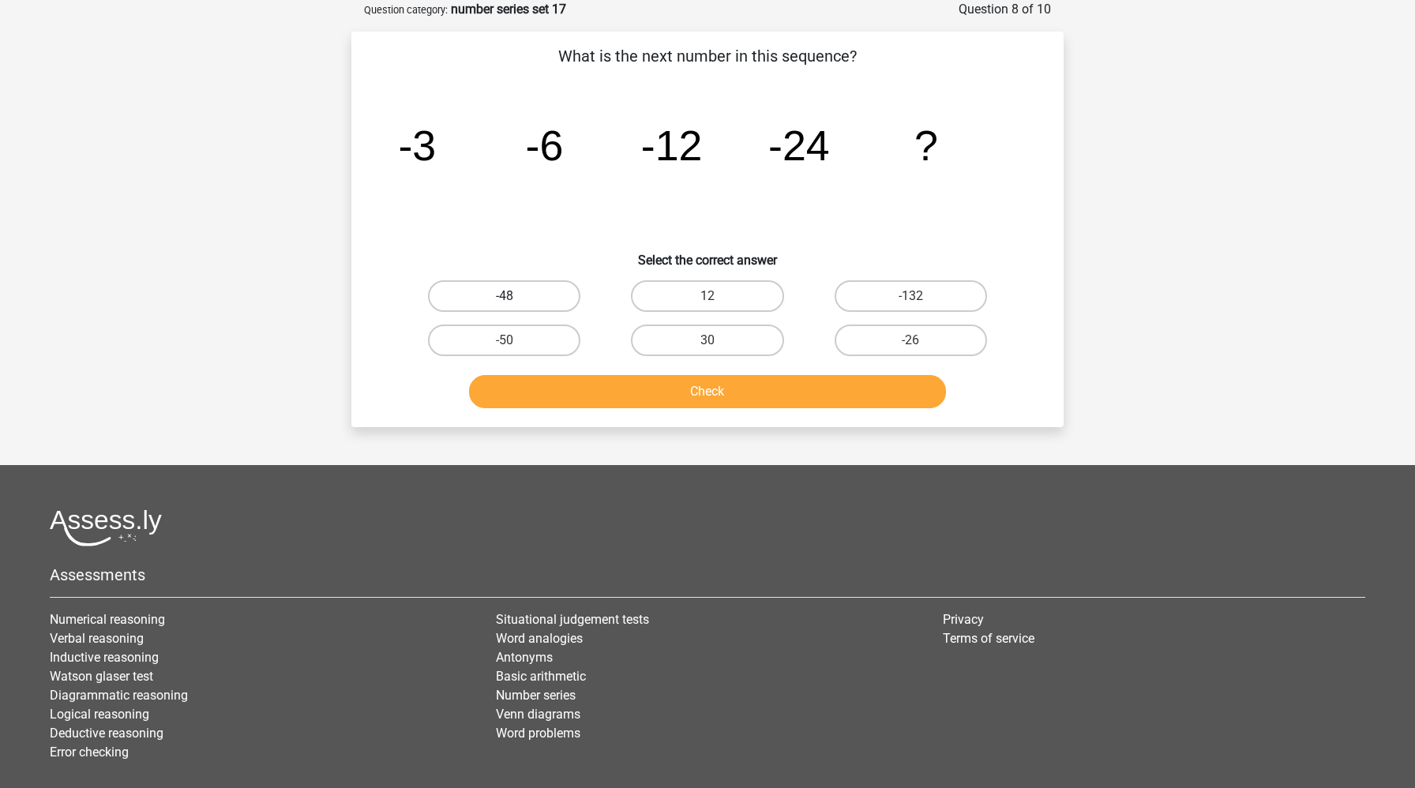
click at [547, 300] on label "-48" at bounding box center [504, 296] width 152 height 32
click at [515, 300] on input "-48" at bounding box center [510, 301] width 10 height 10
radio input "true"
click at [588, 377] on button "Check" at bounding box center [708, 391] width 478 height 33
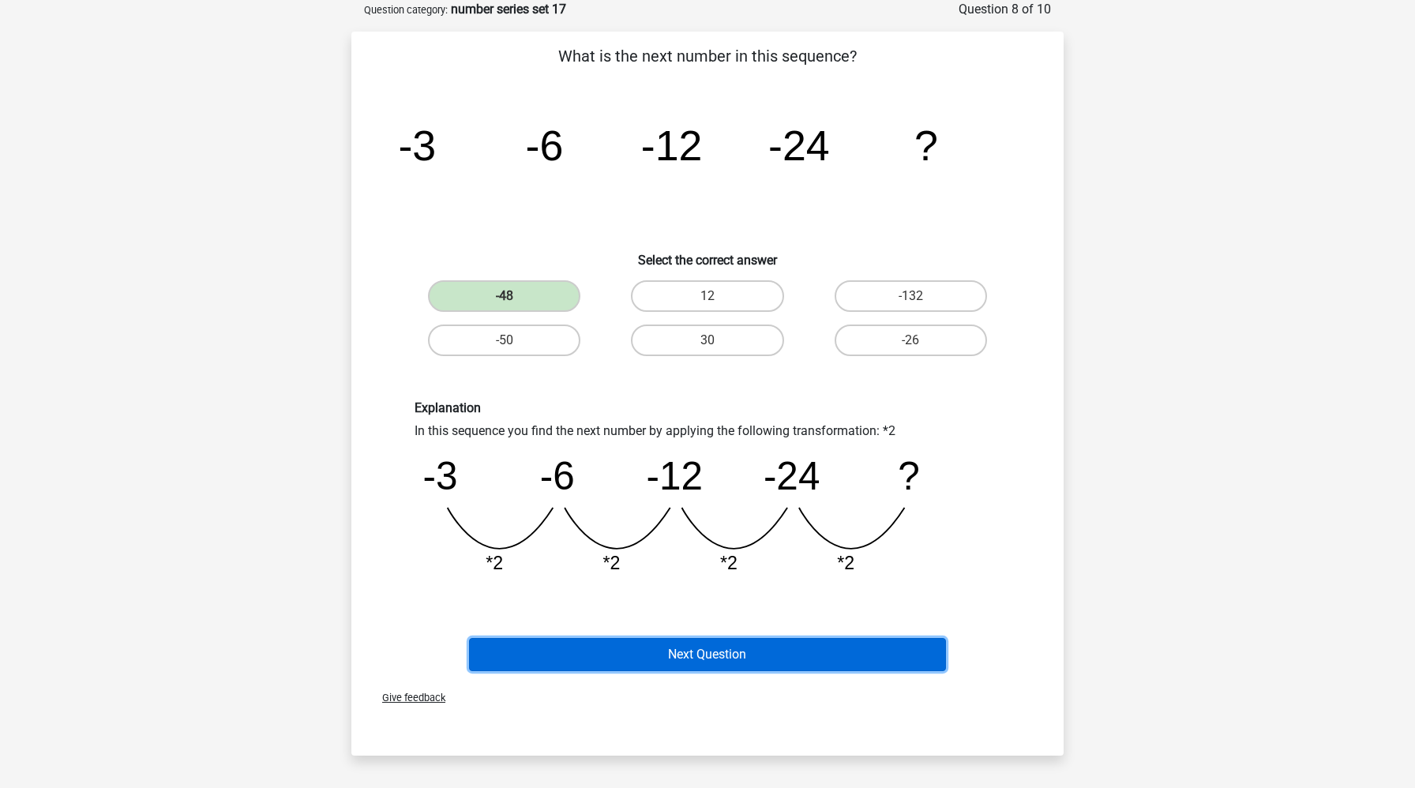
click at [571, 657] on button "Next Question" at bounding box center [708, 654] width 478 height 33
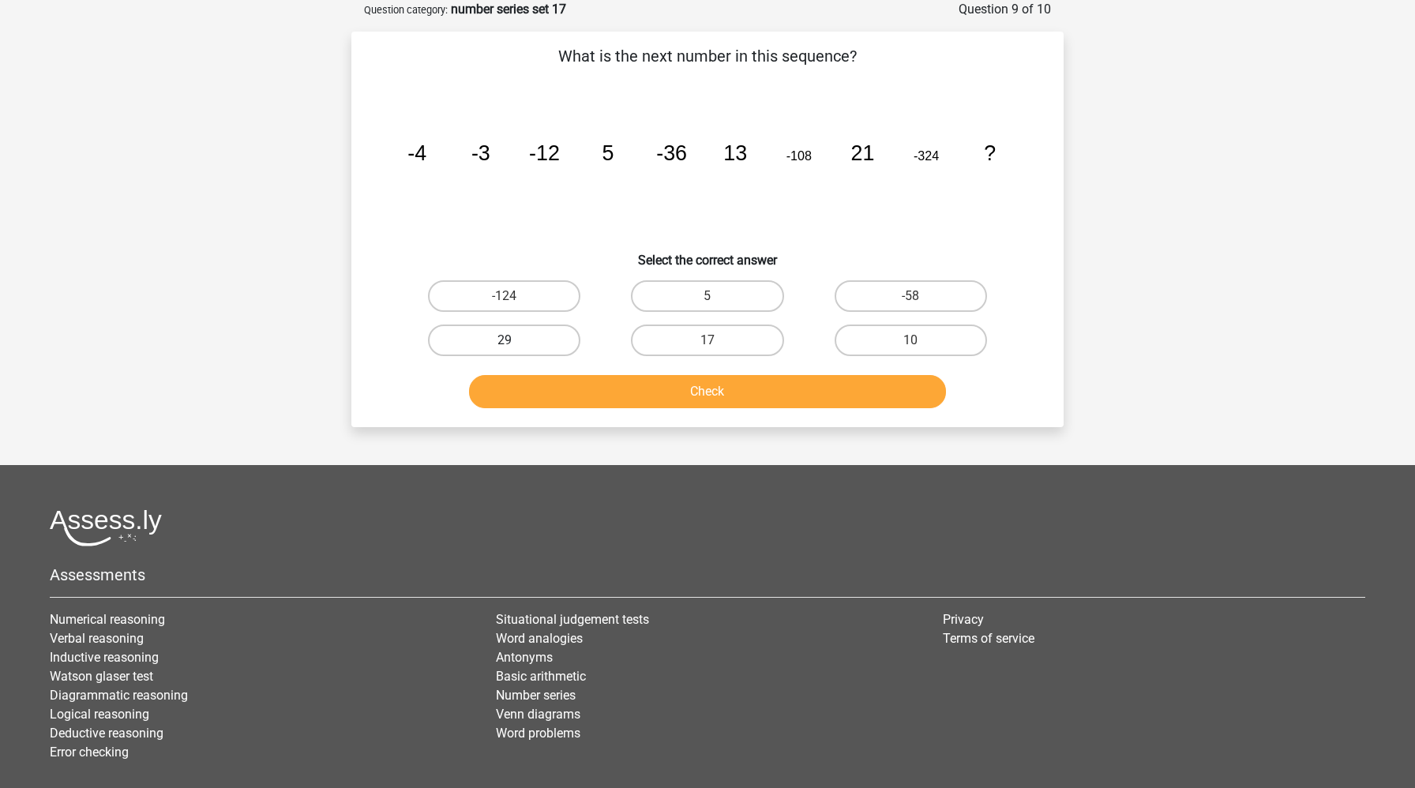
click at [544, 349] on label "29" at bounding box center [504, 341] width 152 height 32
click at [515, 349] on input "29" at bounding box center [510, 345] width 10 height 10
radio input "true"
click at [546, 390] on button "Check" at bounding box center [708, 391] width 478 height 33
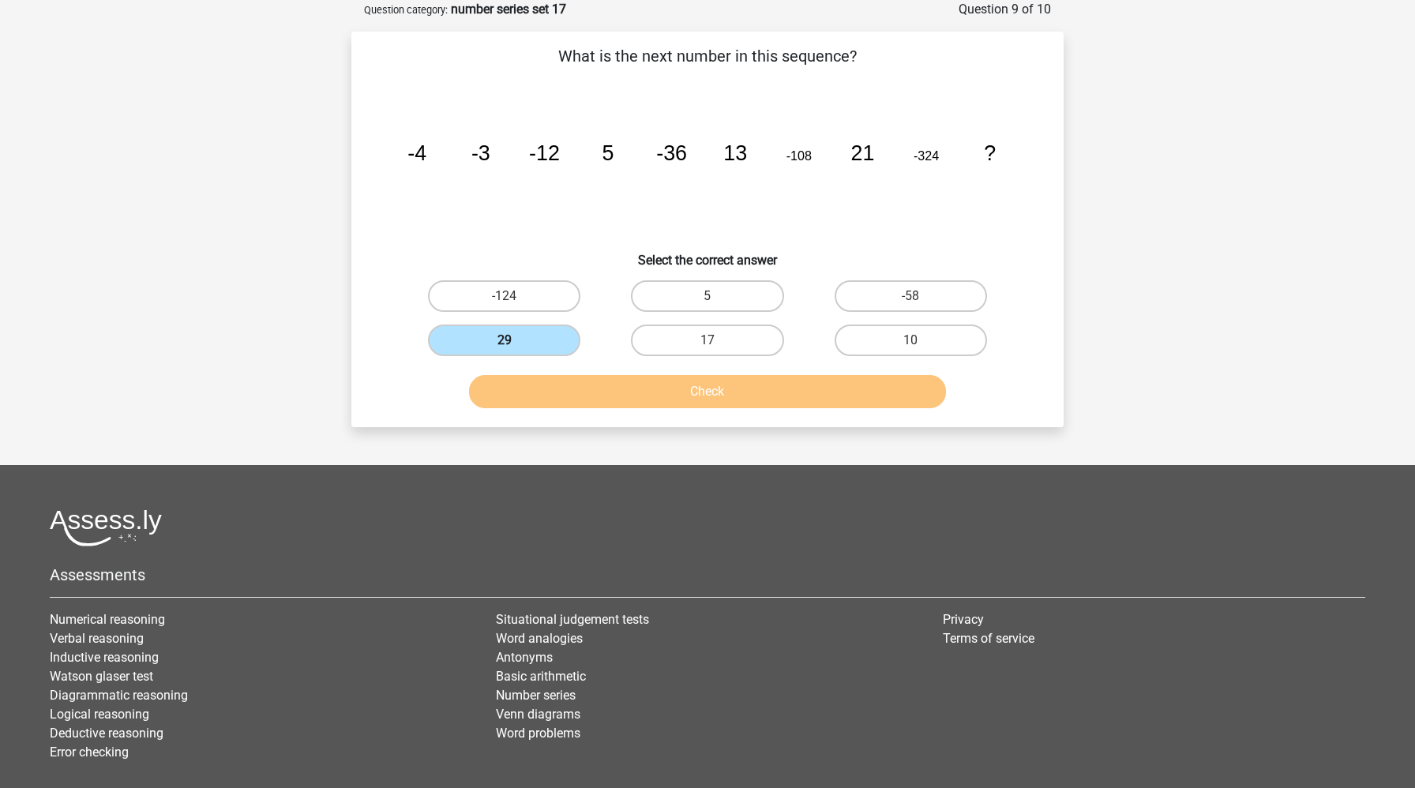
click at [495, 331] on label "29" at bounding box center [504, 341] width 152 height 32
click at [505, 340] on input "29" at bounding box center [510, 345] width 10 height 10
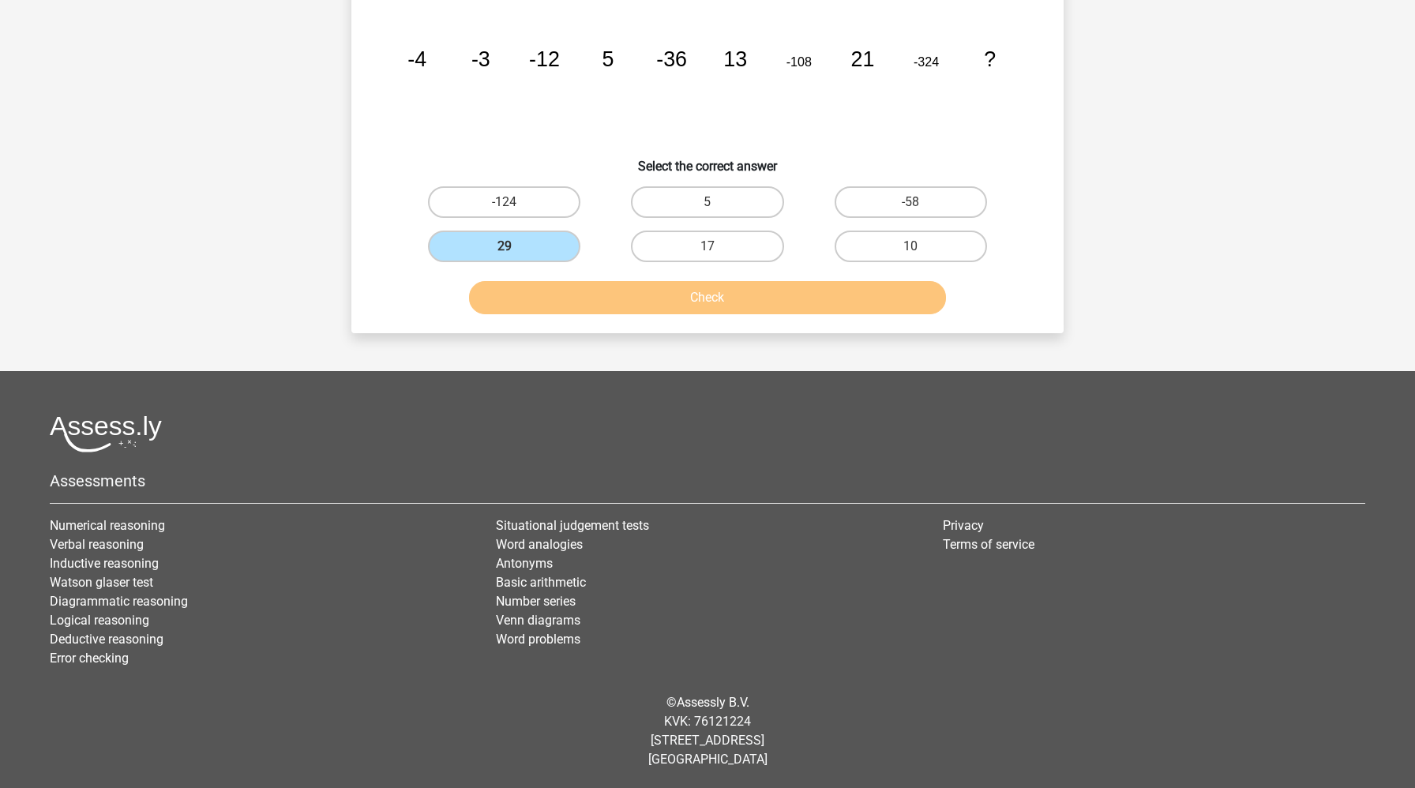
scroll to position [0, 0]
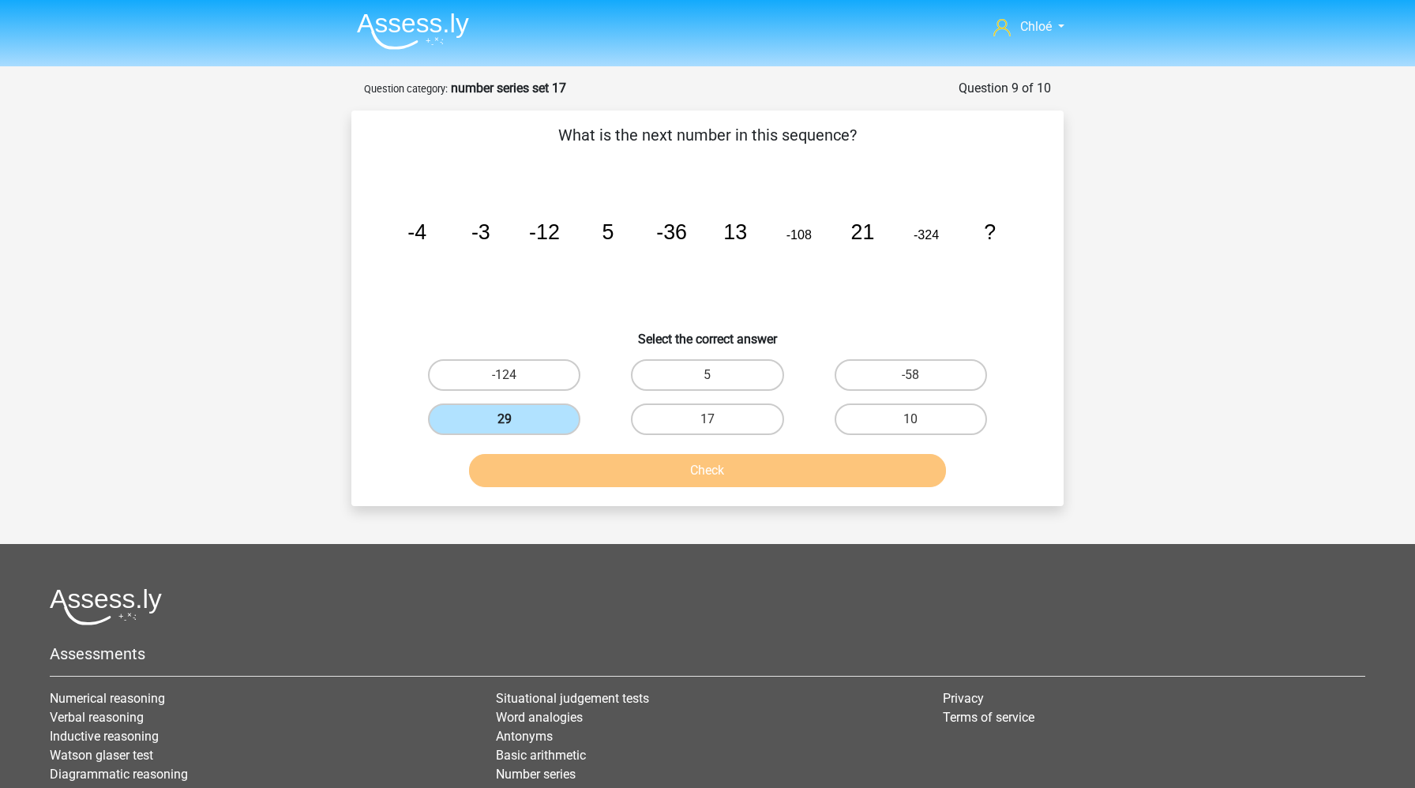
click at [535, 426] on label "29" at bounding box center [504, 420] width 152 height 32
click at [515, 426] on input "29" at bounding box center [510, 424] width 10 height 10
click at [1271, 231] on div "Chloé chloe.vallstrom@yahoo.com Nederlands English" at bounding box center [707, 480] width 1415 height 961
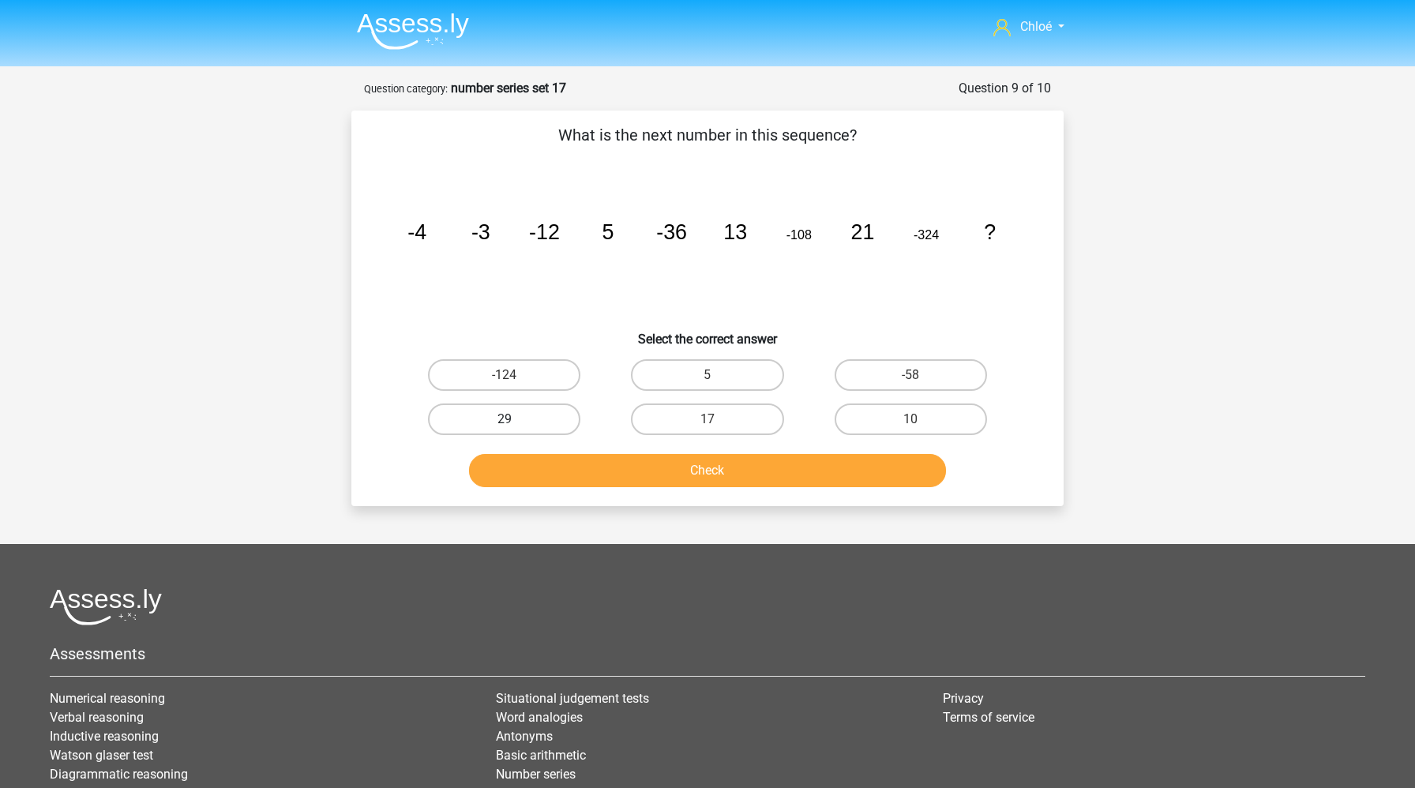
click at [486, 421] on label "29" at bounding box center [504, 420] width 152 height 32
click at [505, 421] on input "29" at bounding box center [510, 424] width 10 height 10
radio input "true"
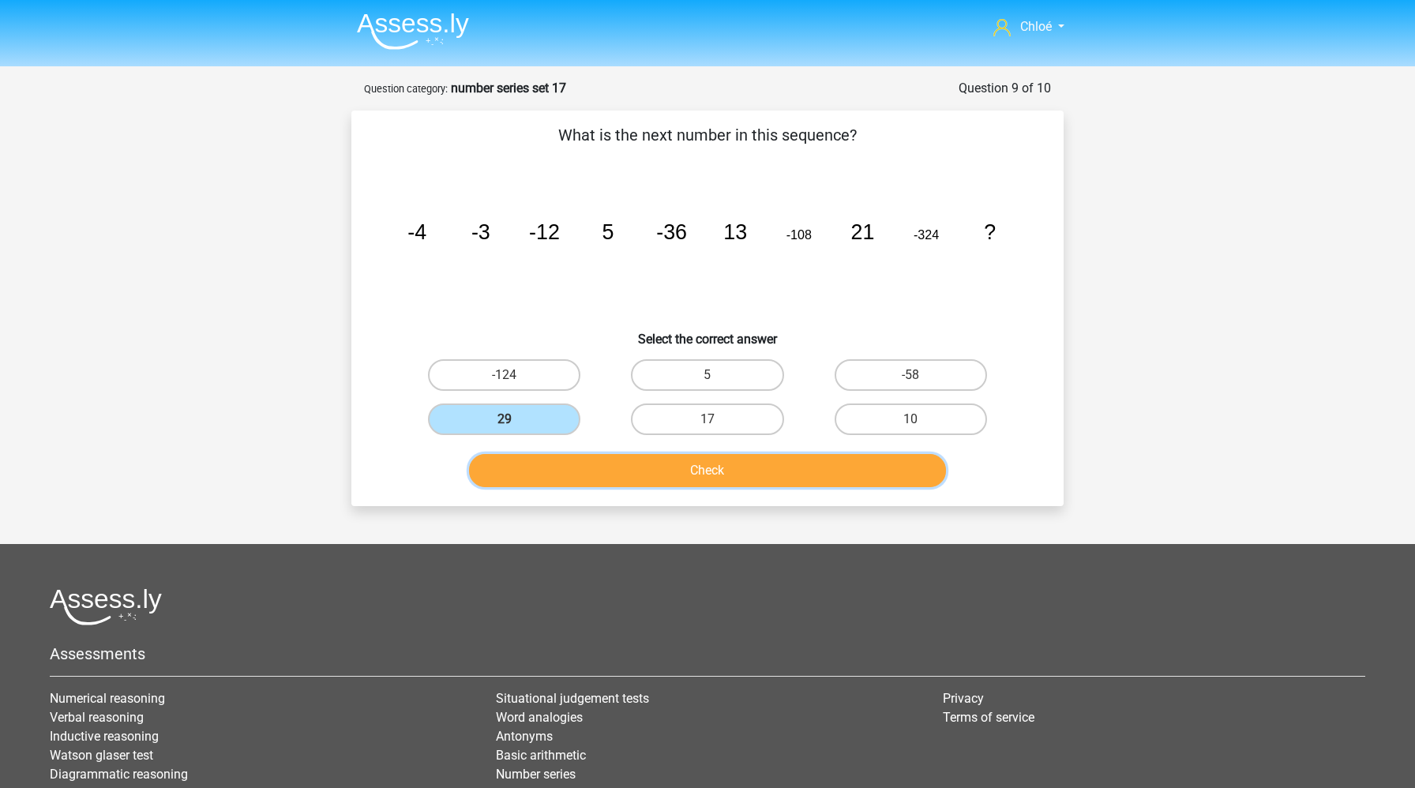
click at [509, 465] on button "Check" at bounding box center [708, 470] width 478 height 33
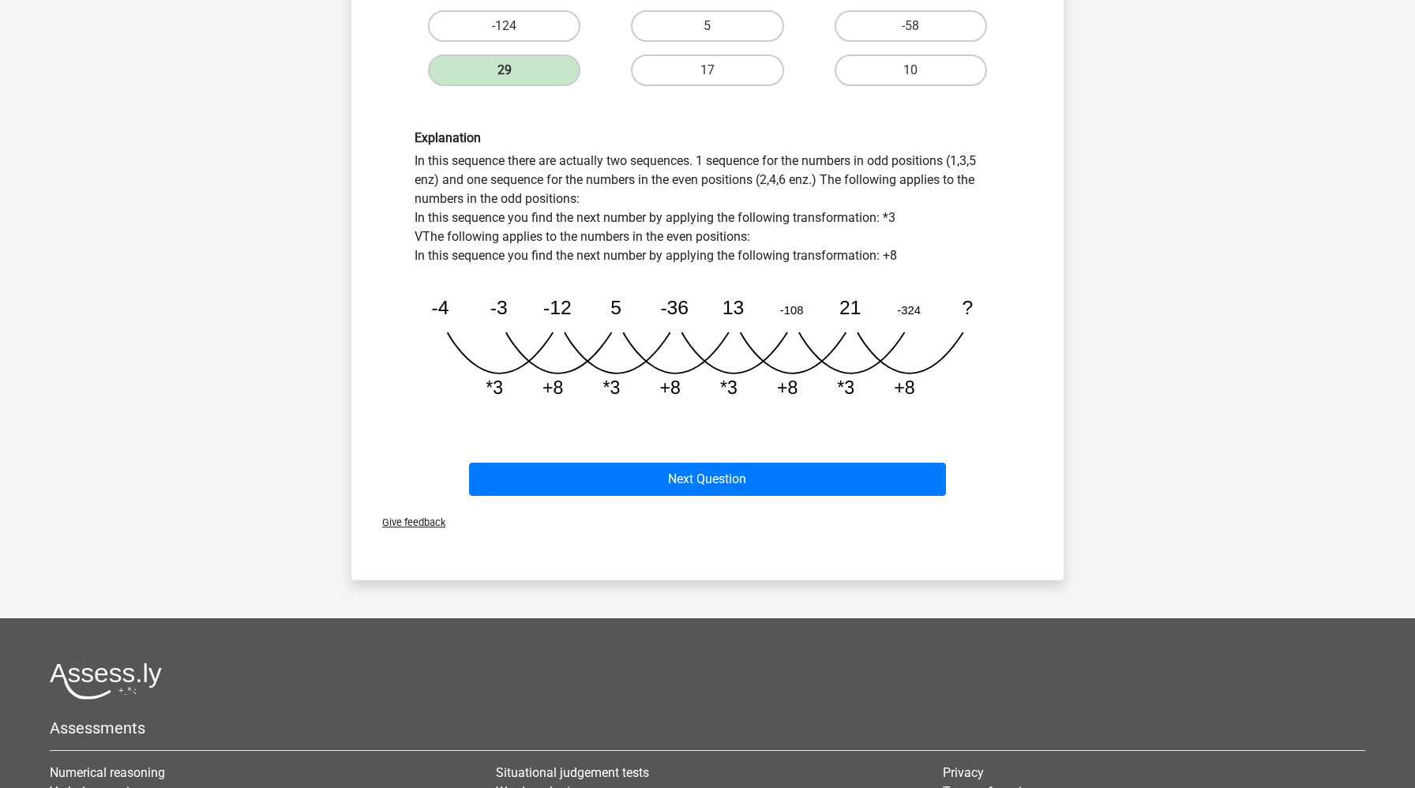
scroll to position [417, 0]
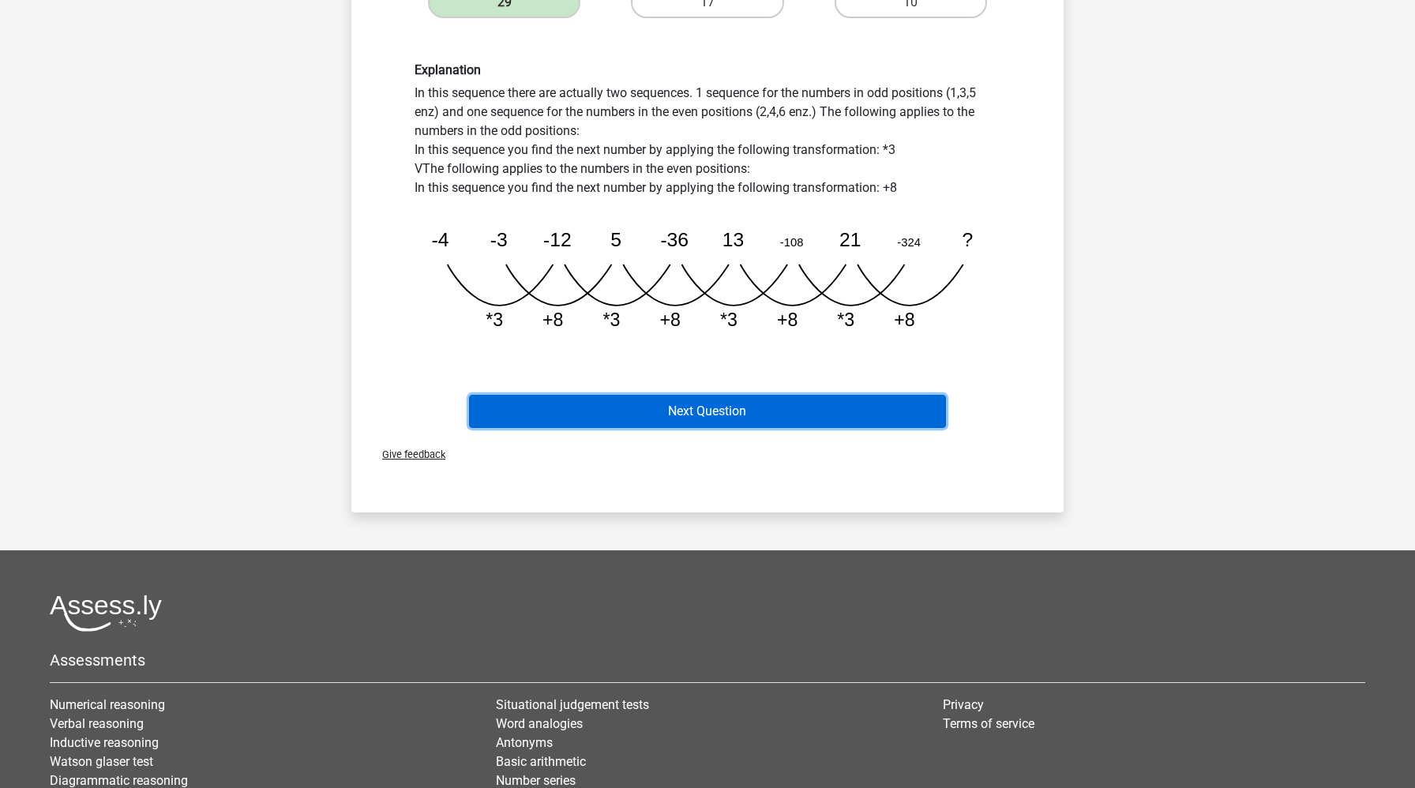
click at [584, 417] on button "Next Question" at bounding box center [708, 411] width 478 height 33
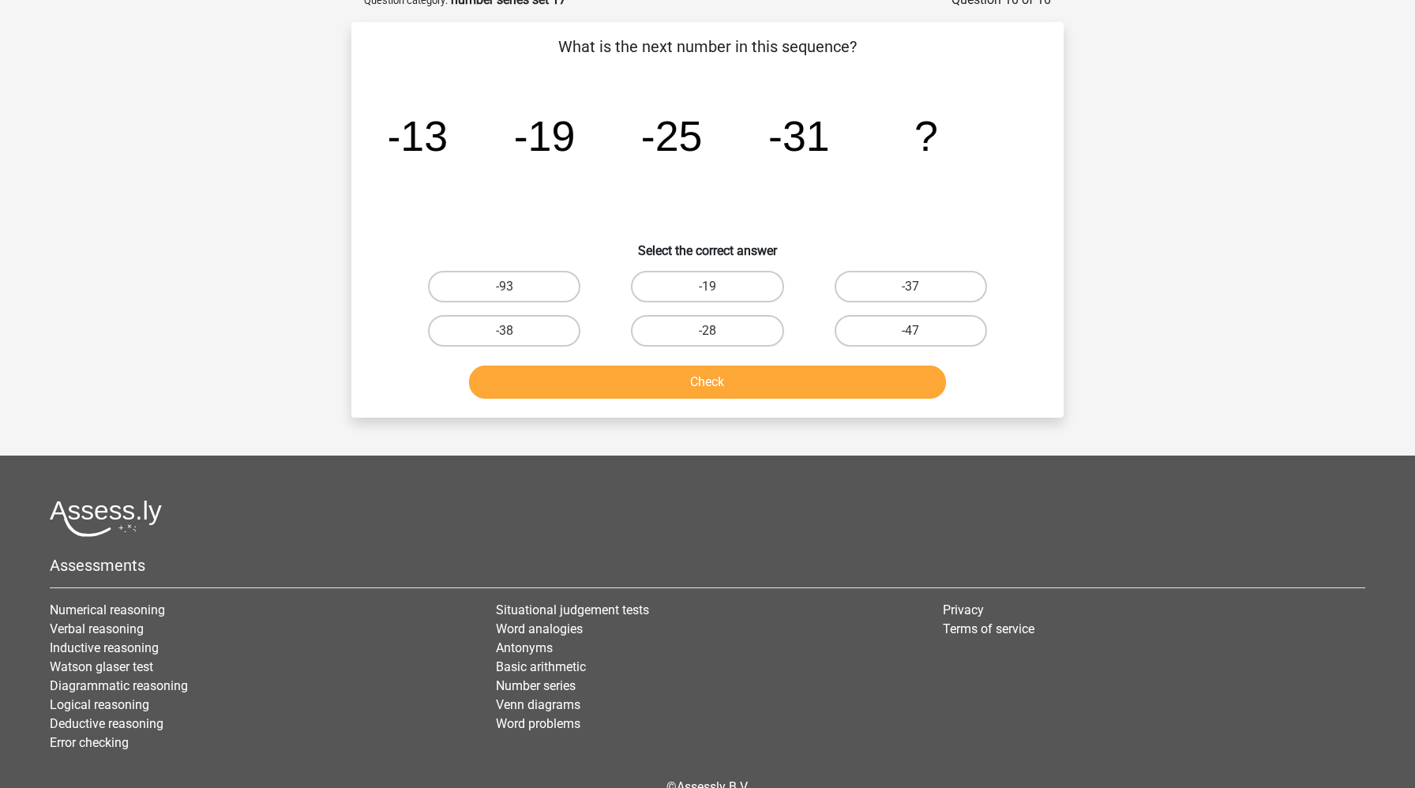
scroll to position [79, 0]
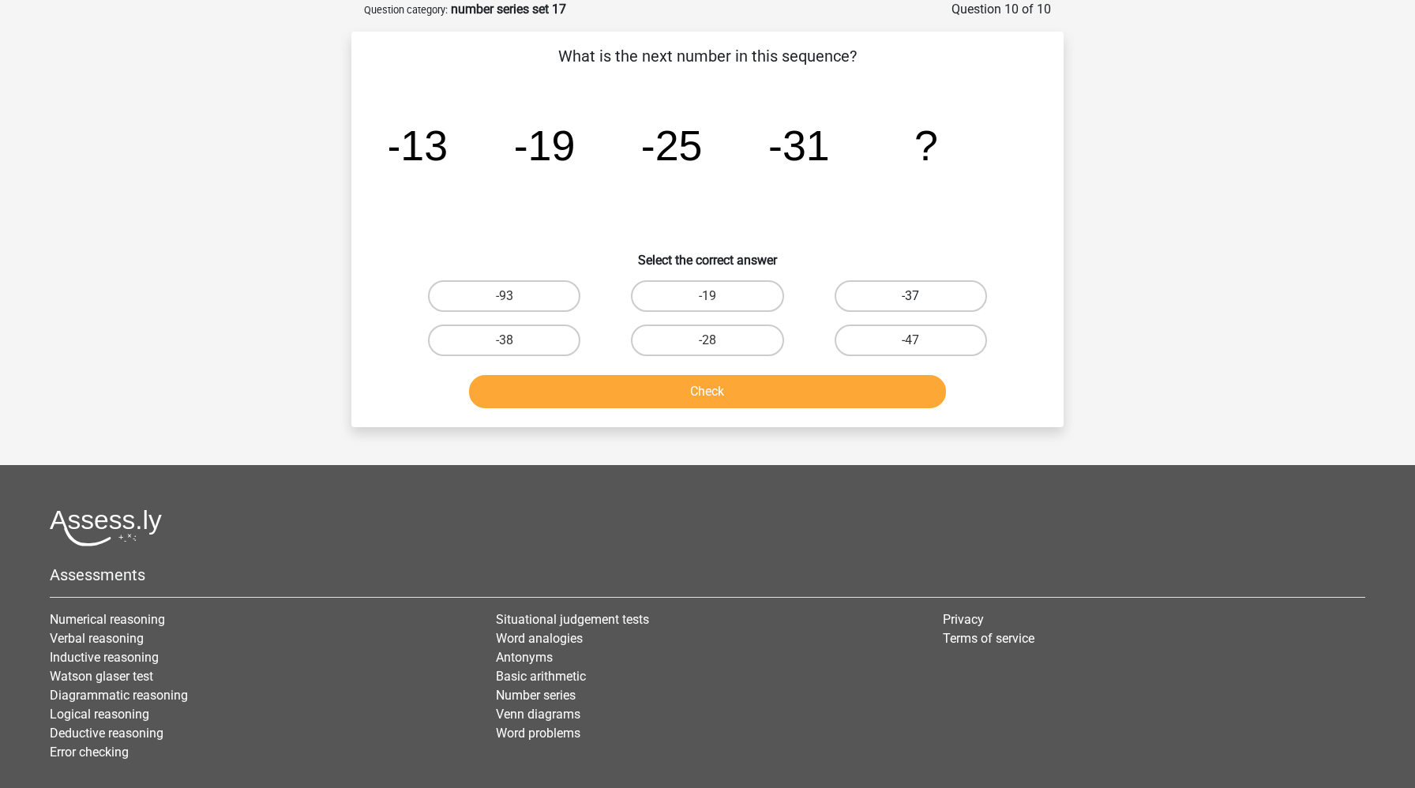
click at [885, 295] on label "-37" at bounding box center [911, 296] width 152 height 32
click at [911, 296] on input "-37" at bounding box center [916, 301] width 10 height 10
radio input "true"
click at [806, 408] on button "Check" at bounding box center [708, 391] width 478 height 33
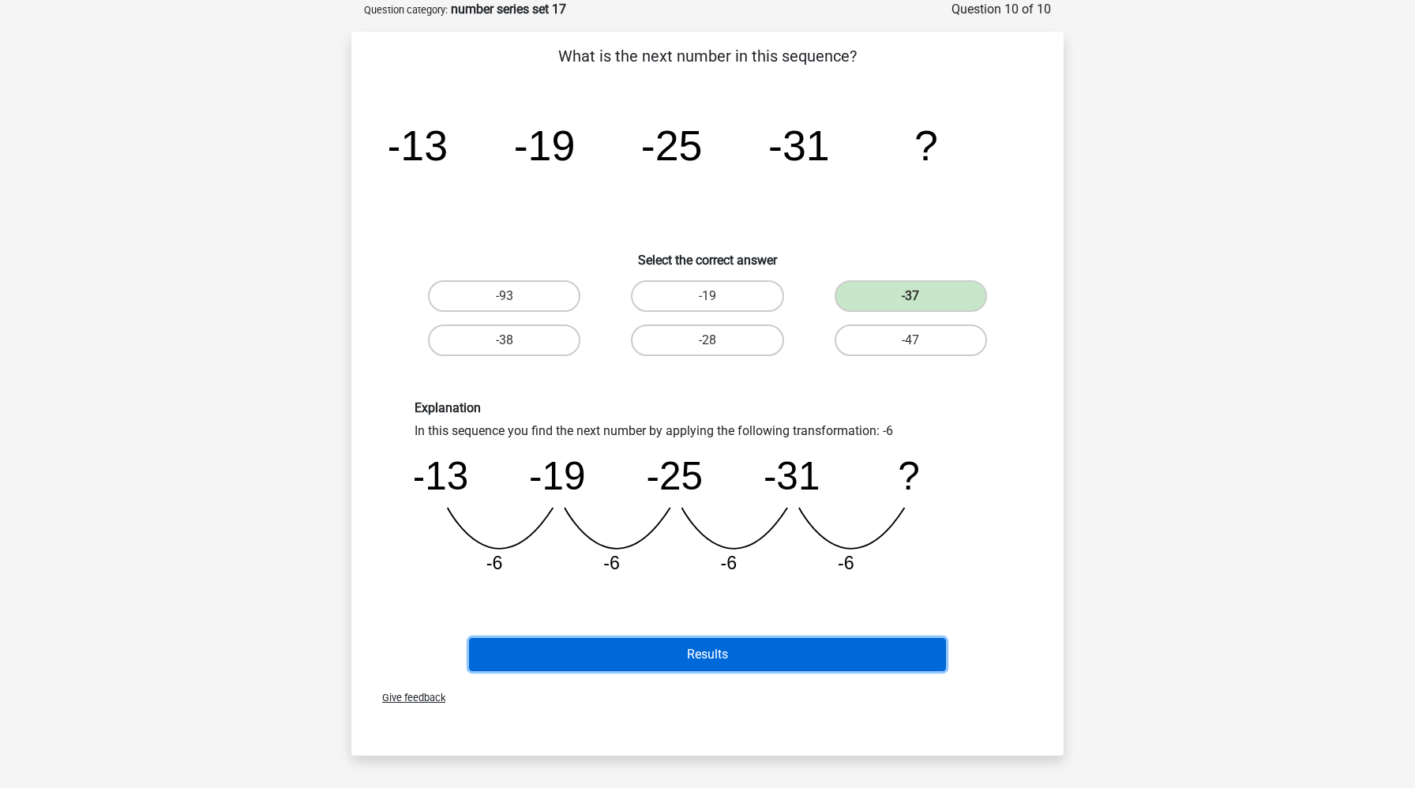
click at [786, 652] on button "Results" at bounding box center [708, 654] width 478 height 33
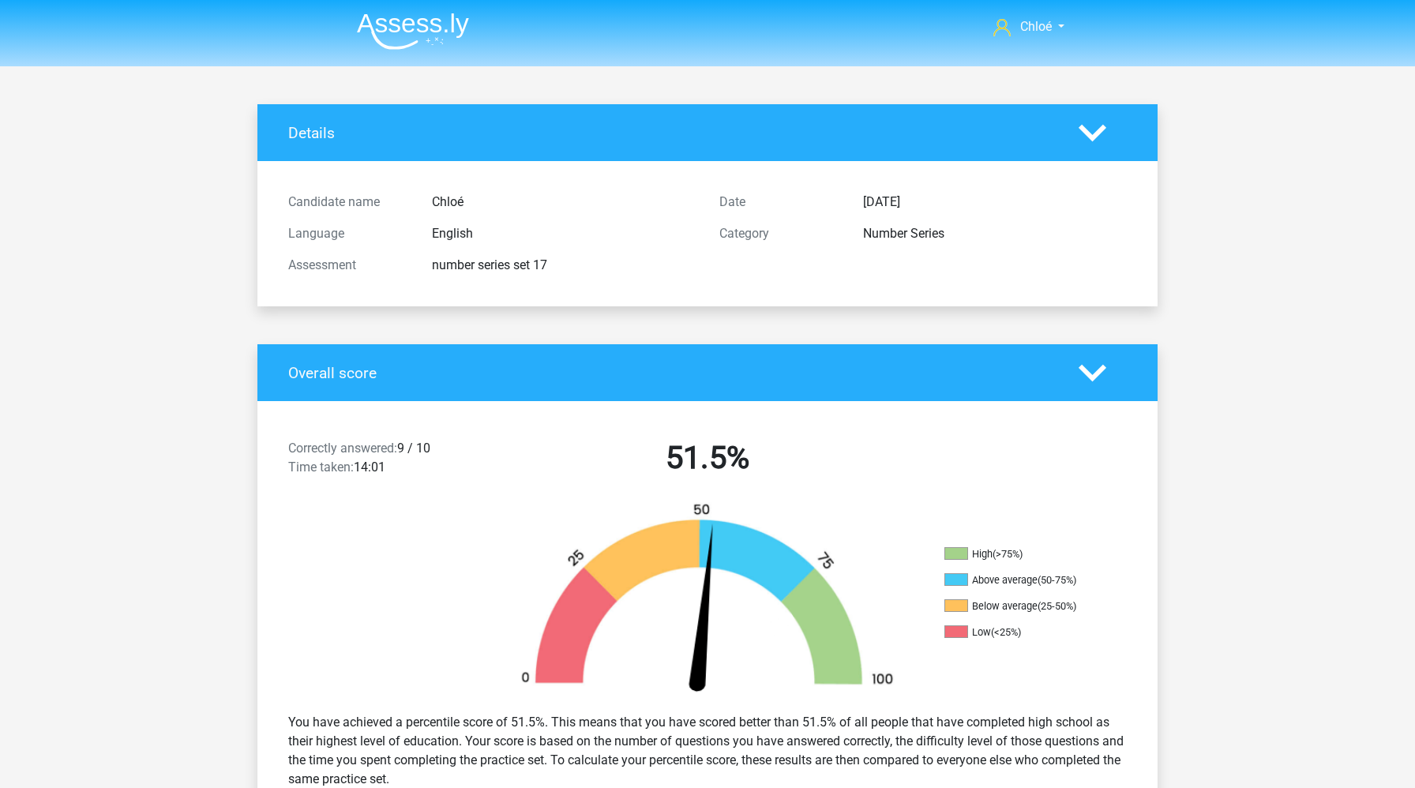
click at [436, 20] on img at bounding box center [413, 31] width 112 height 37
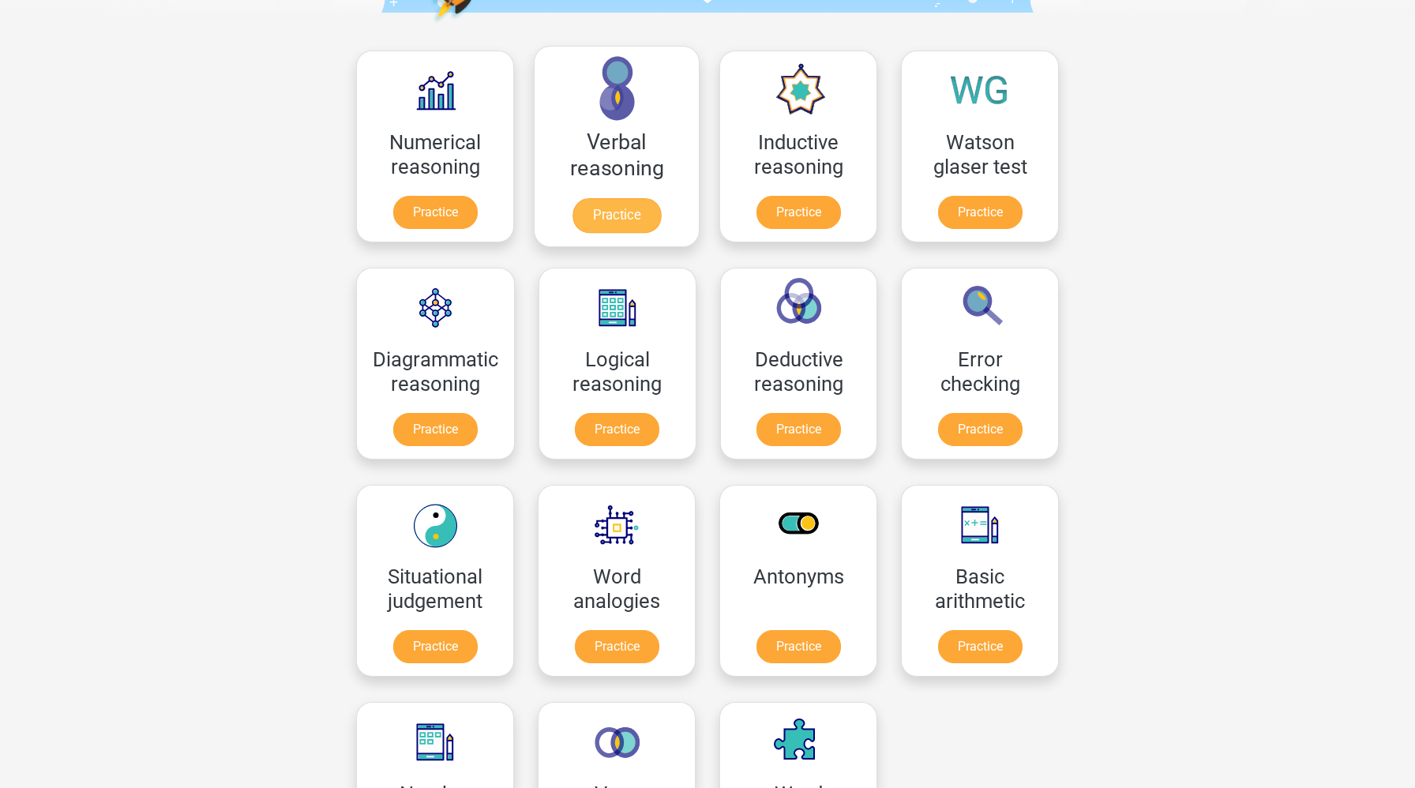
scroll to position [195, 0]
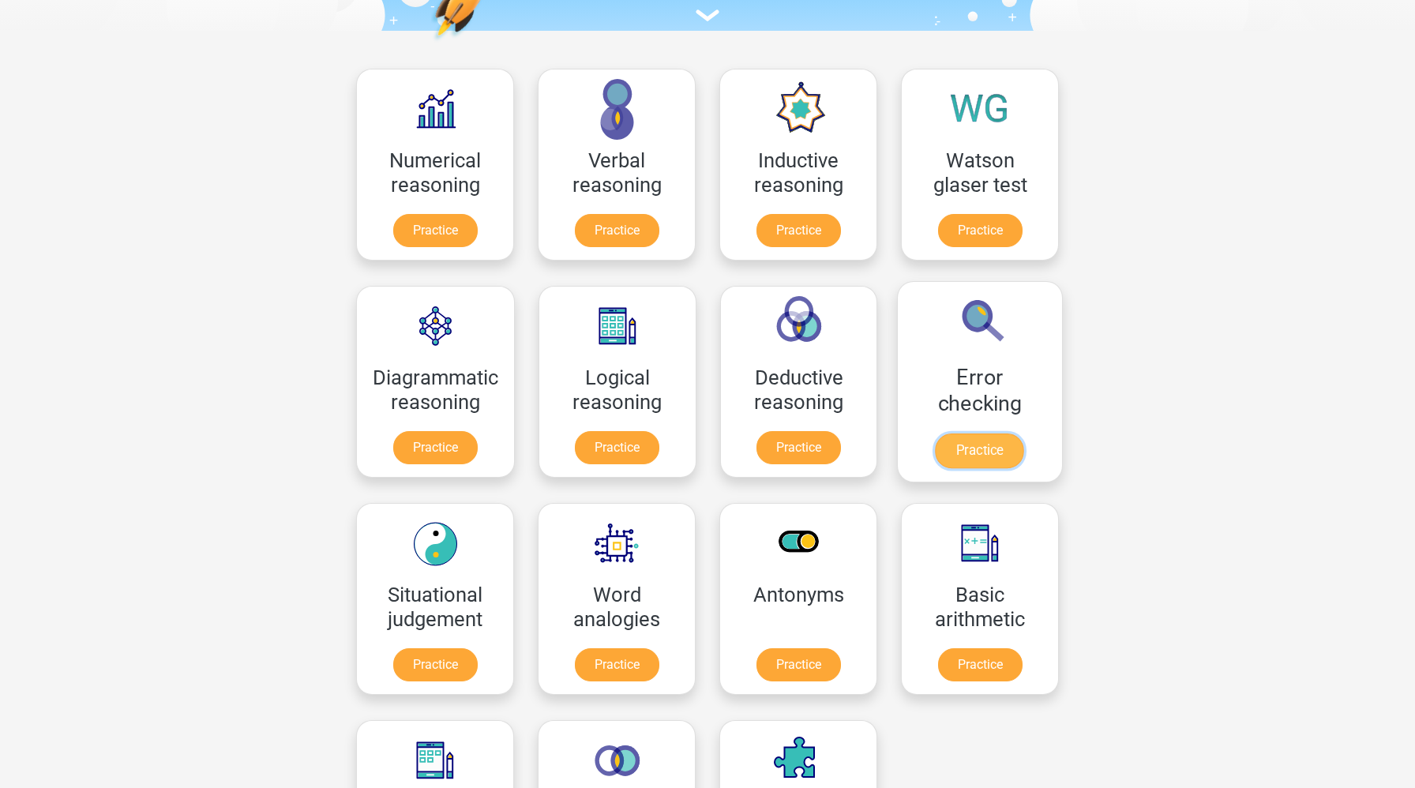
click at [978, 456] on link "Practice" at bounding box center [980, 451] width 88 height 35
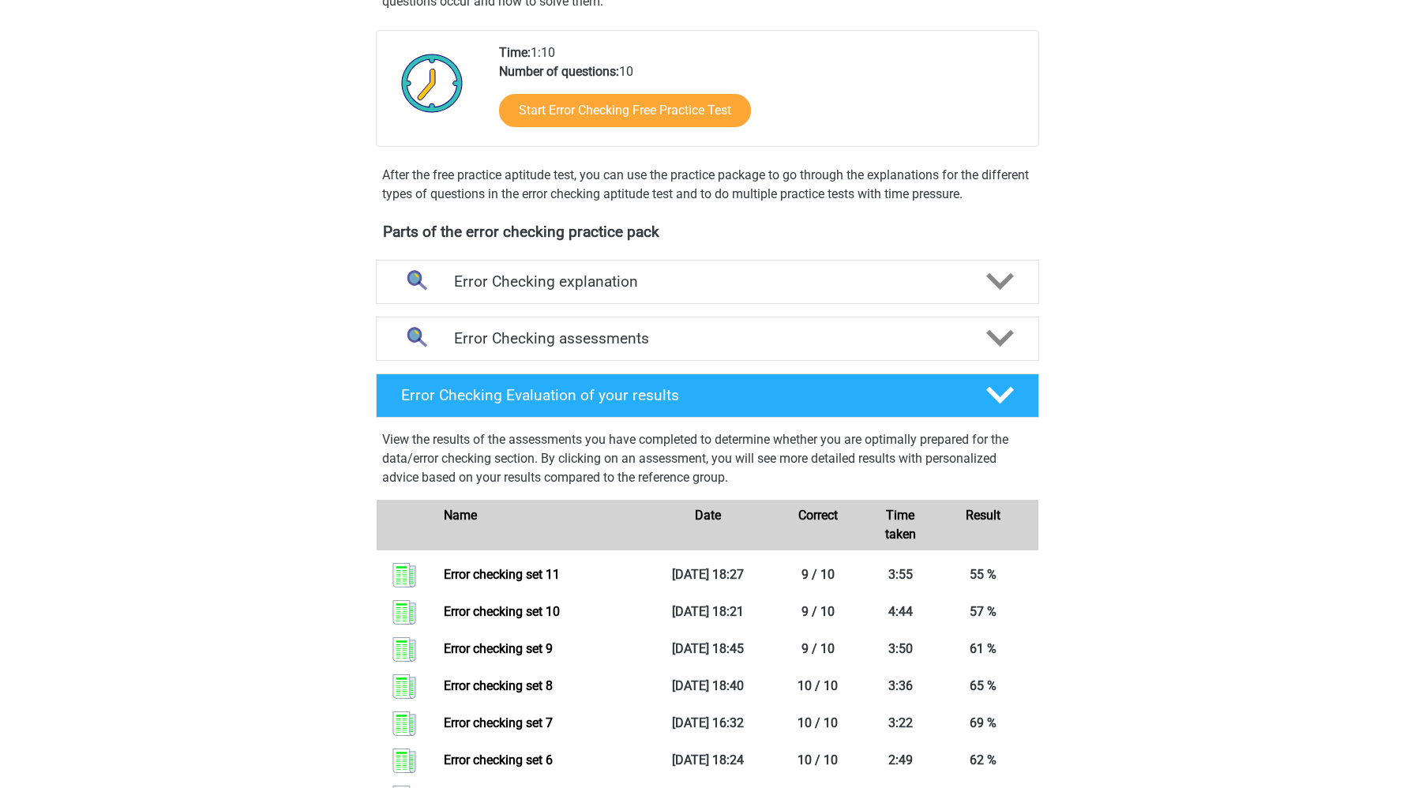
scroll to position [340, 0]
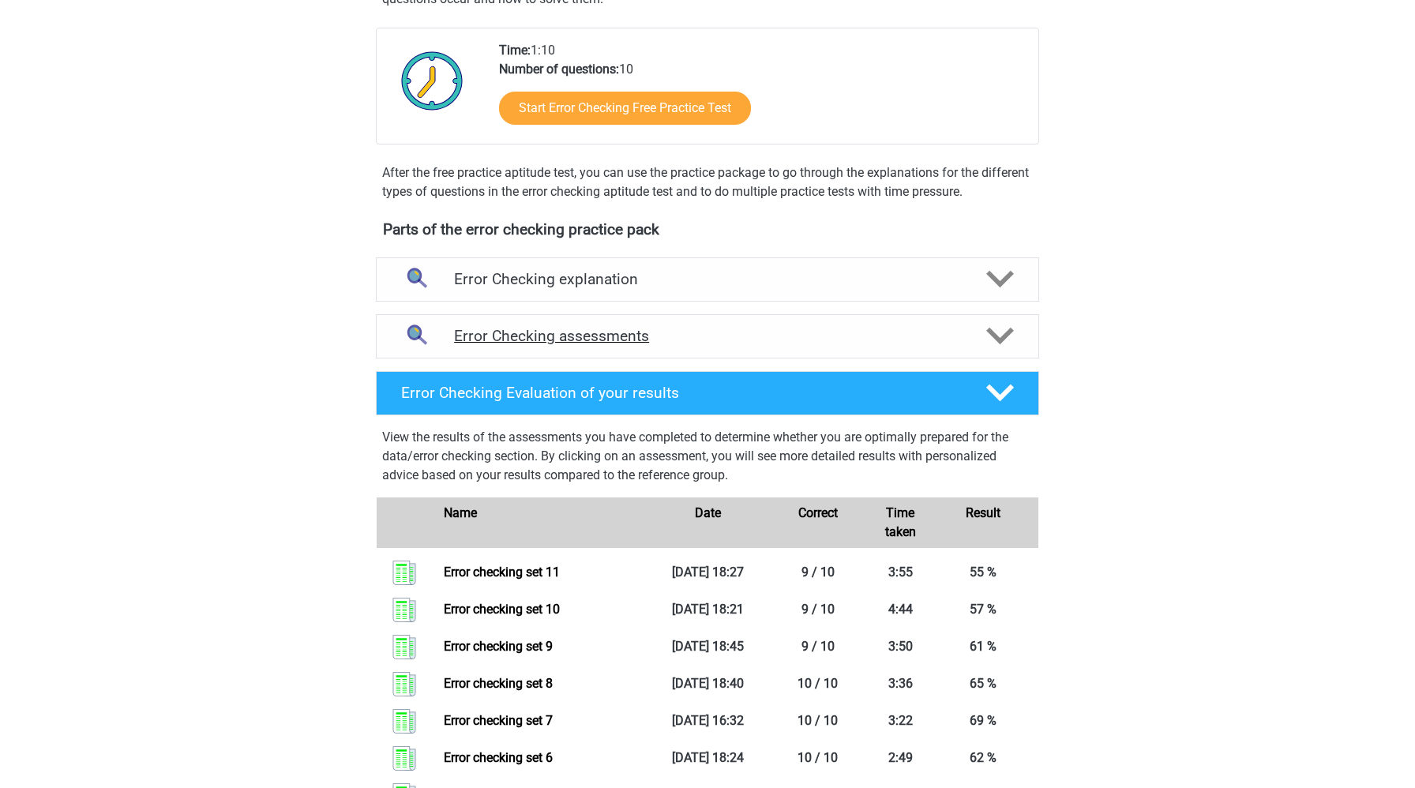
click at [915, 350] on div "Error Checking assessments" at bounding box center [707, 336] width 663 height 44
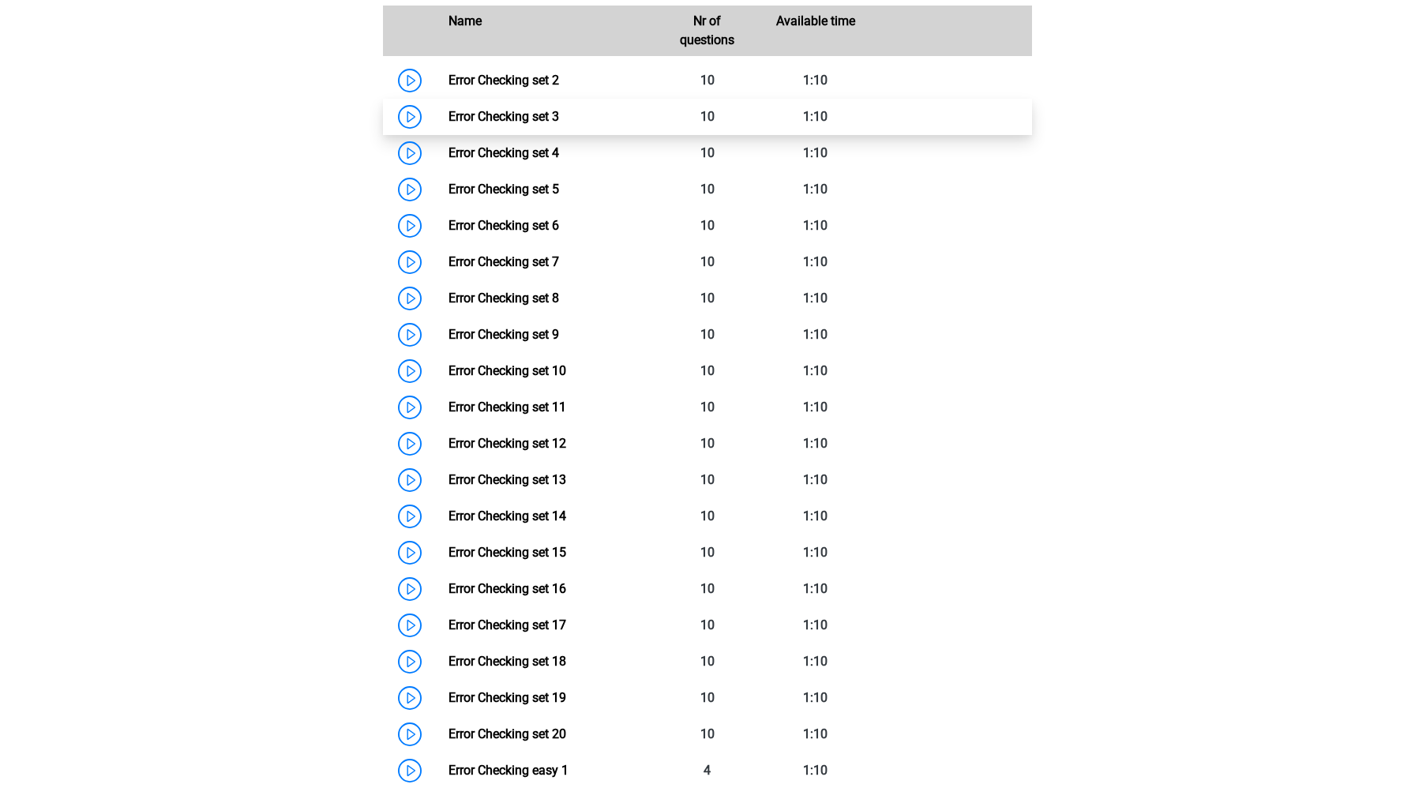
scroll to position [879, 0]
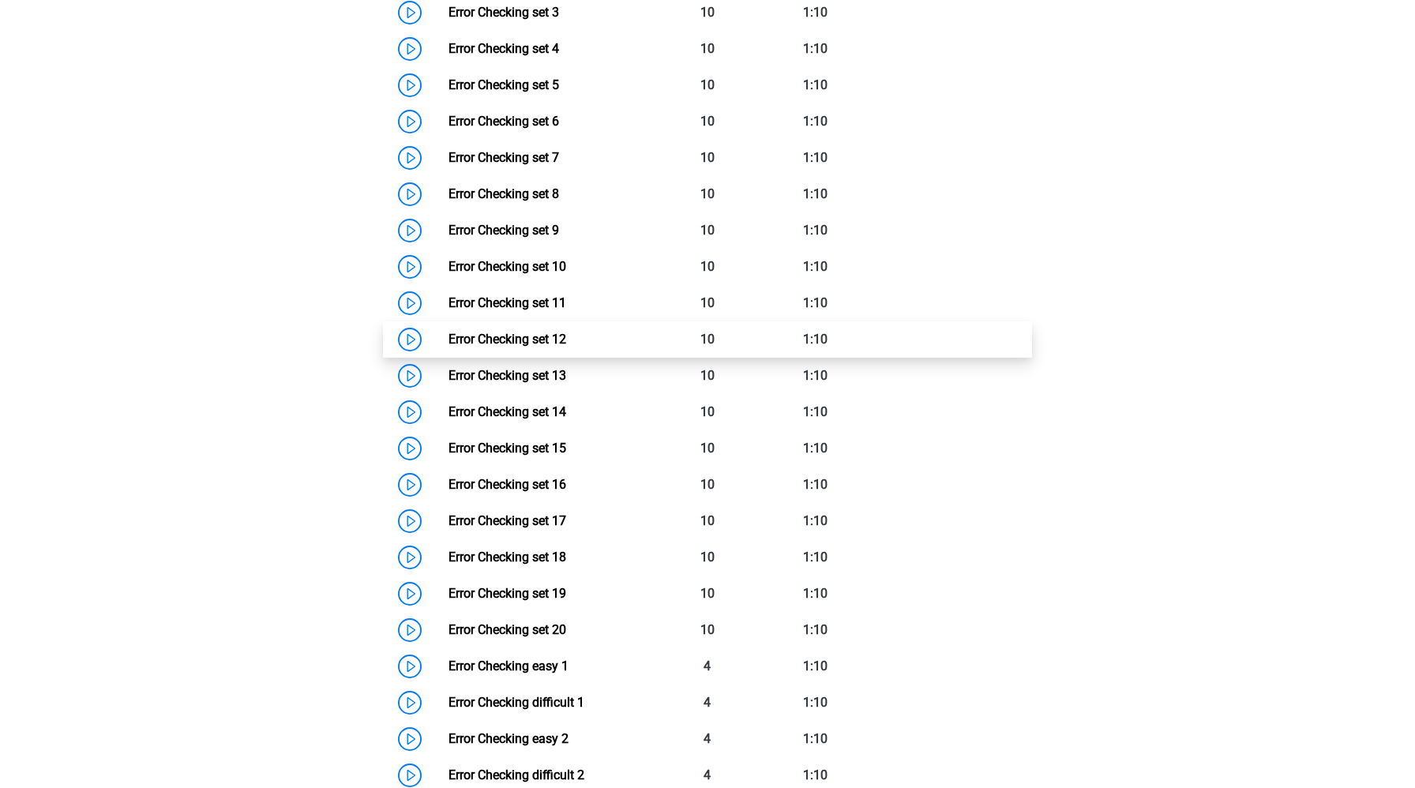
click at [449, 344] on link "Error Checking set 12" at bounding box center [508, 339] width 118 height 15
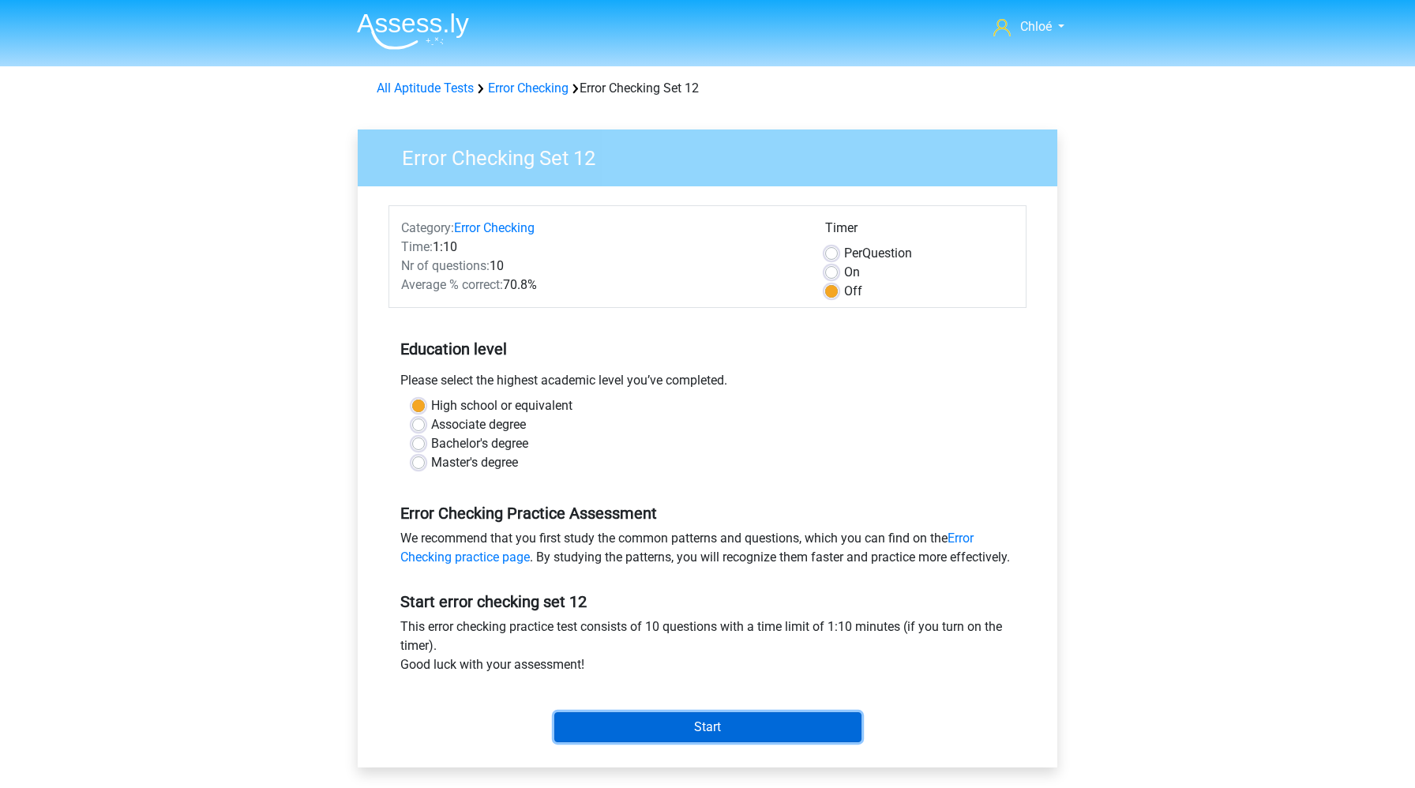
click at [602, 742] on input "Start" at bounding box center [707, 727] width 307 height 30
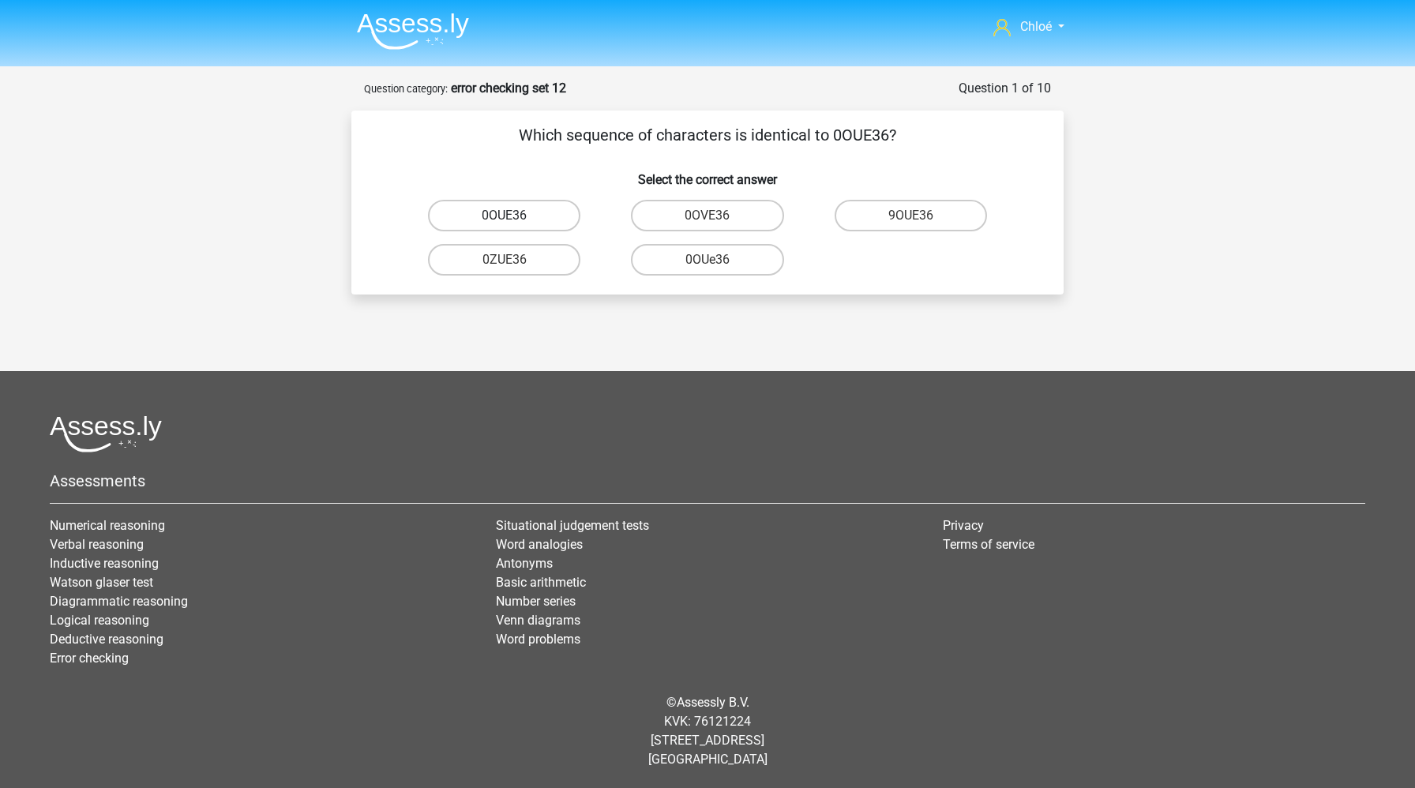
click at [539, 216] on label "0OUE36" at bounding box center [504, 216] width 152 height 32
click at [515, 216] on input "0OUE36" at bounding box center [510, 221] width 10 height 10
radio input "true"
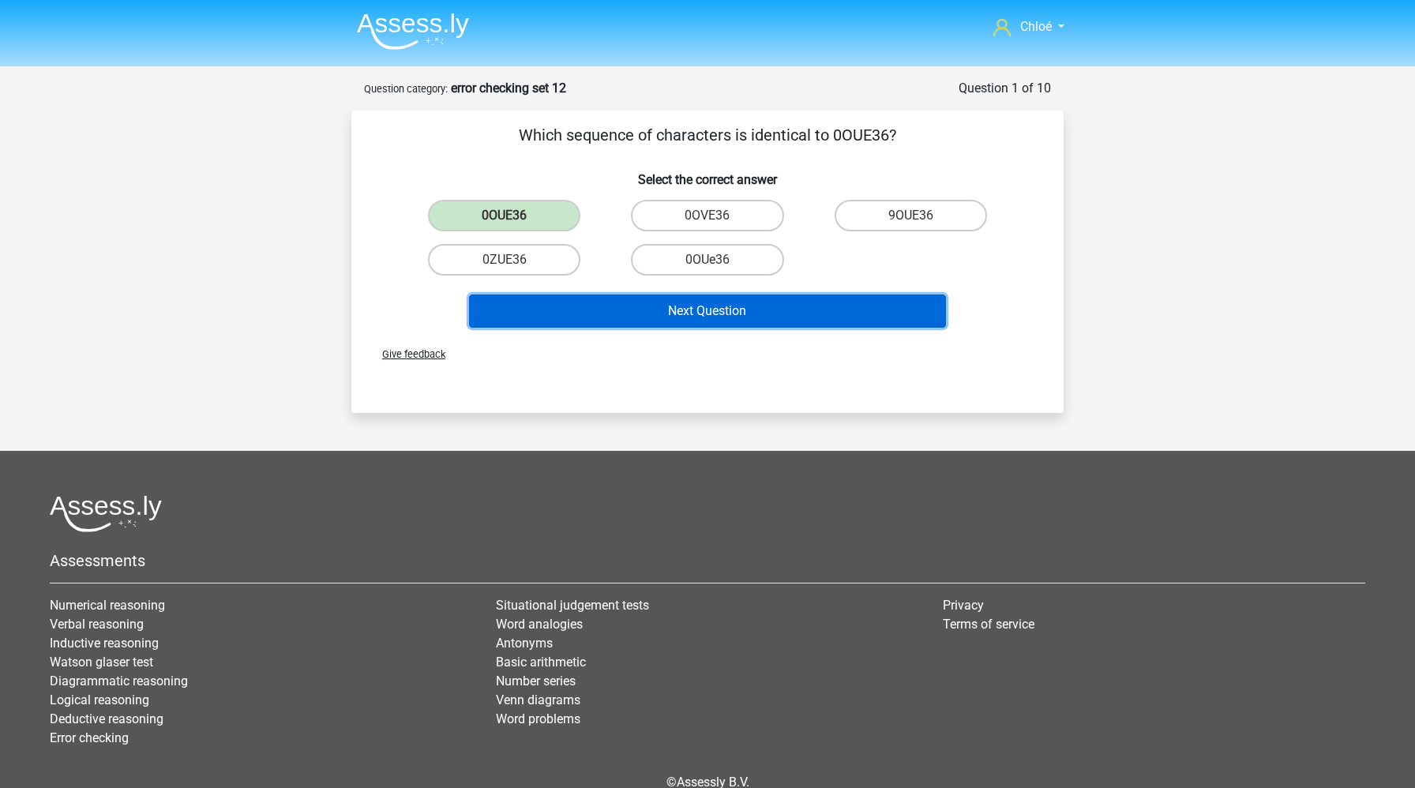
click at [595, 313] on button "Next Question" at bounding box center [708, 311] width 478 height 33
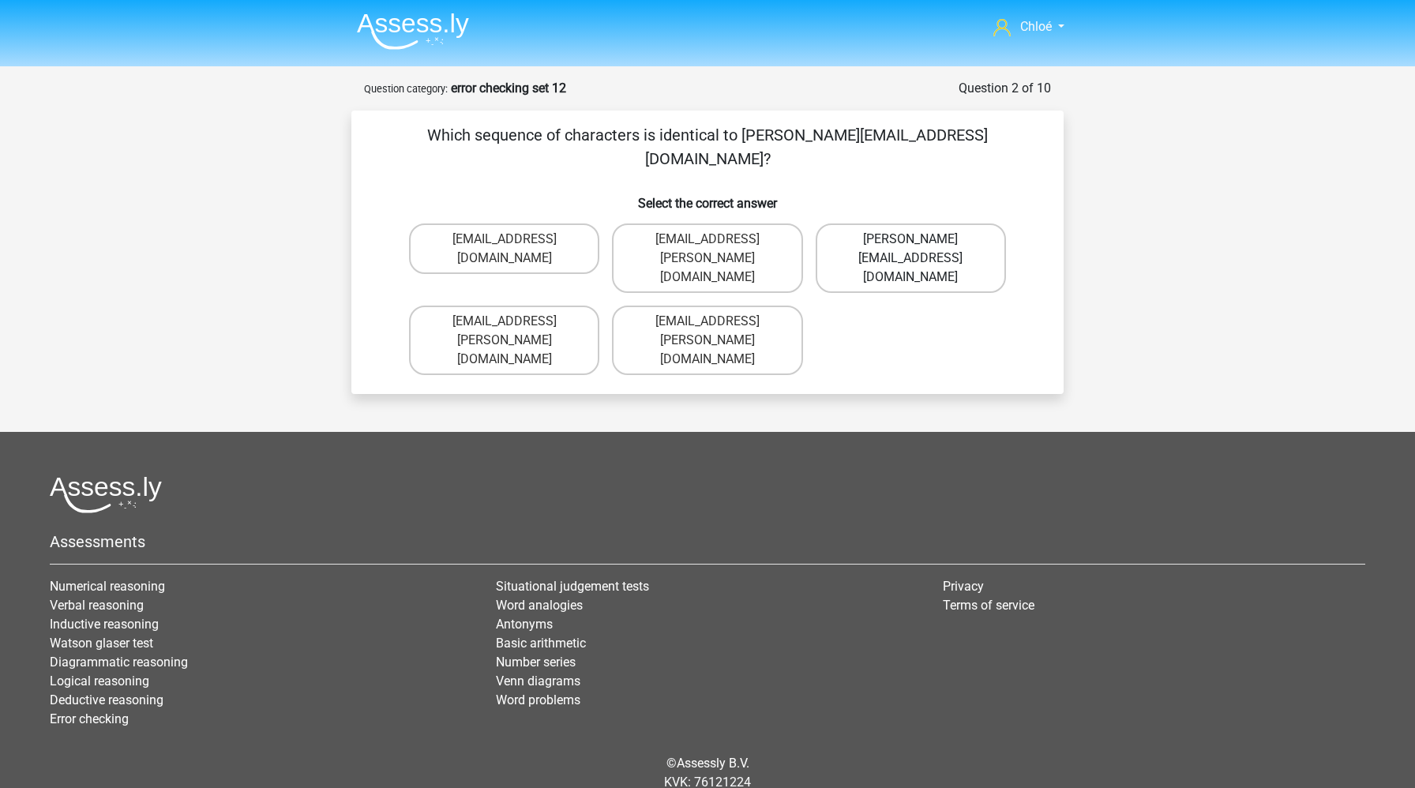
click at [893, 223] on label "Willow+Sinclair@email.com.uk" at bounding box center [911, 257] width 190 height 69
click at [911, 239] on input "Willow+Sinclair@email.com.uk" at bounding box center [916, 244] width 10 height 10
radio input "true"
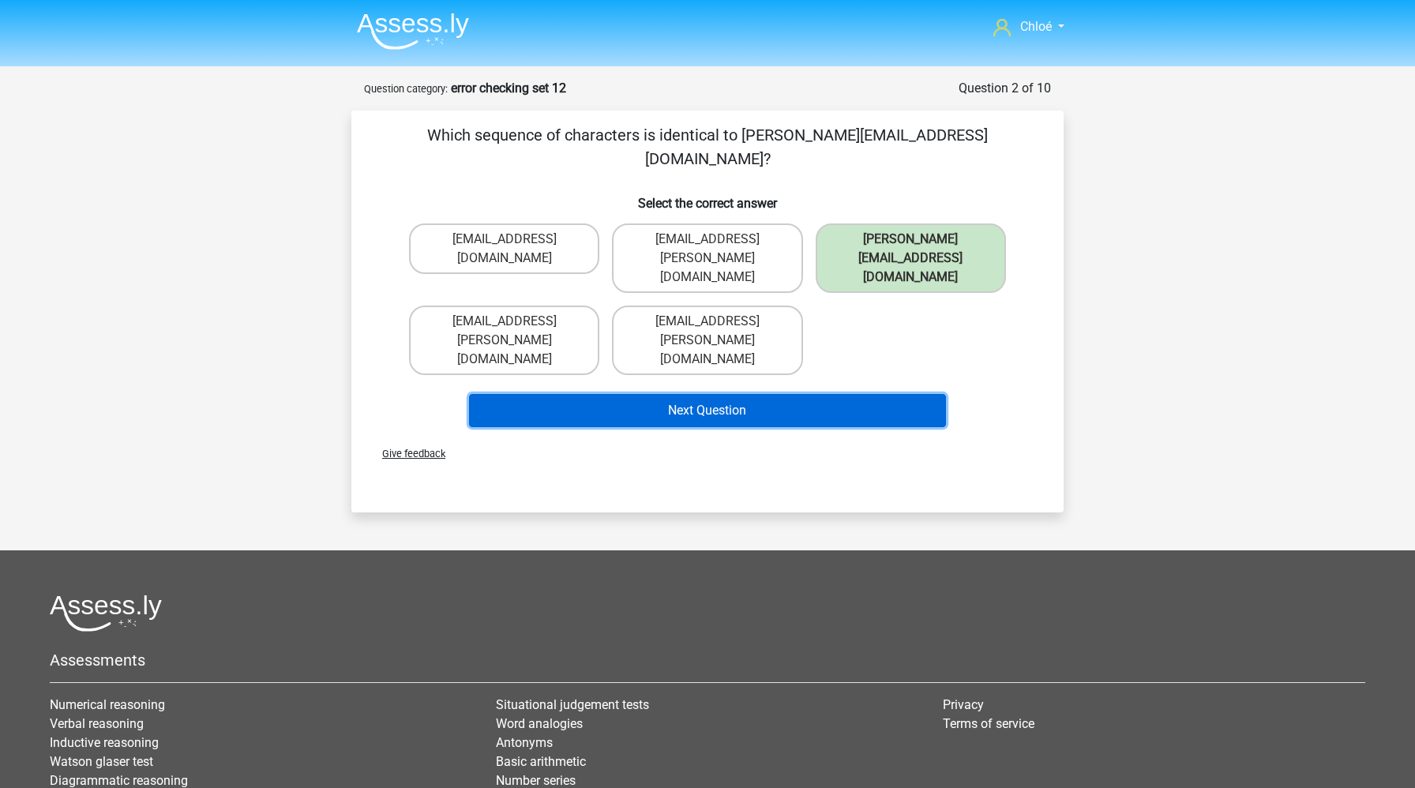
click at [858, 394] on button "Next Question" at bounding box center [708, 410] width 478 height 33
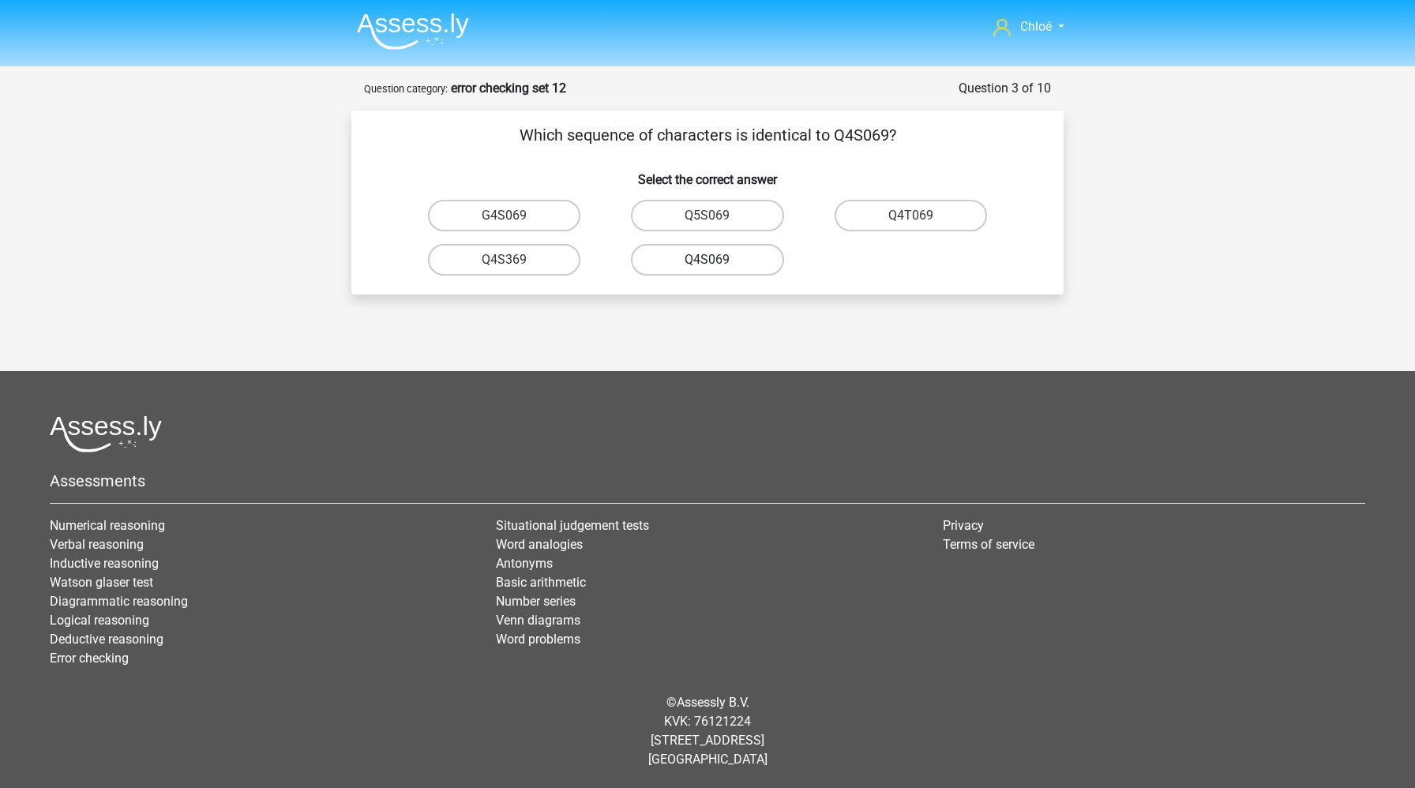
click at [745, 256] on label "Q4S069" at bounding box center [707, 260] width 152 height 32
click at [718, 260] on input "Q4S069" at bounding box center [713, 265] width 10 height 10
radio input "true"
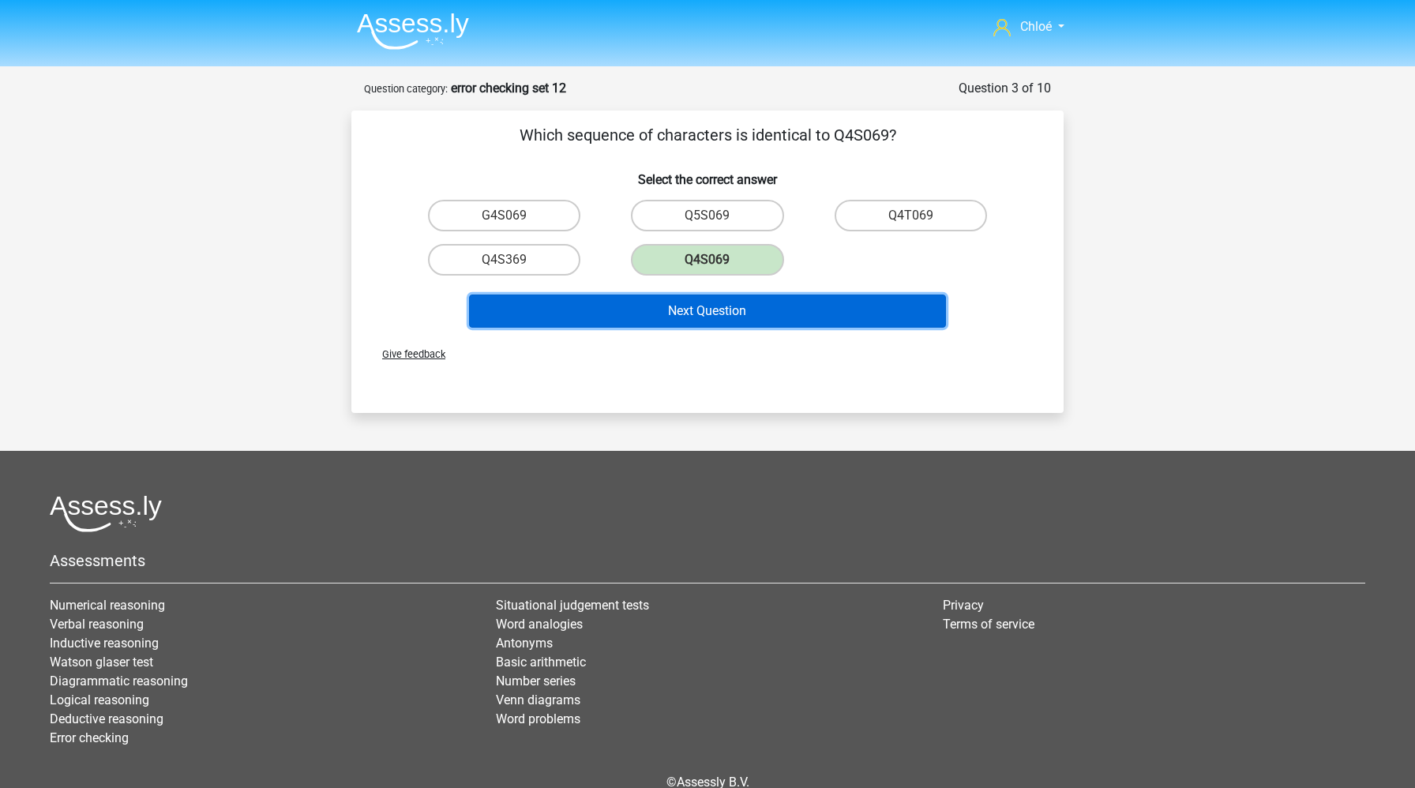
click at [732, 306] on button "Next Question" at bounding box center [708, 311] width 478 height 33
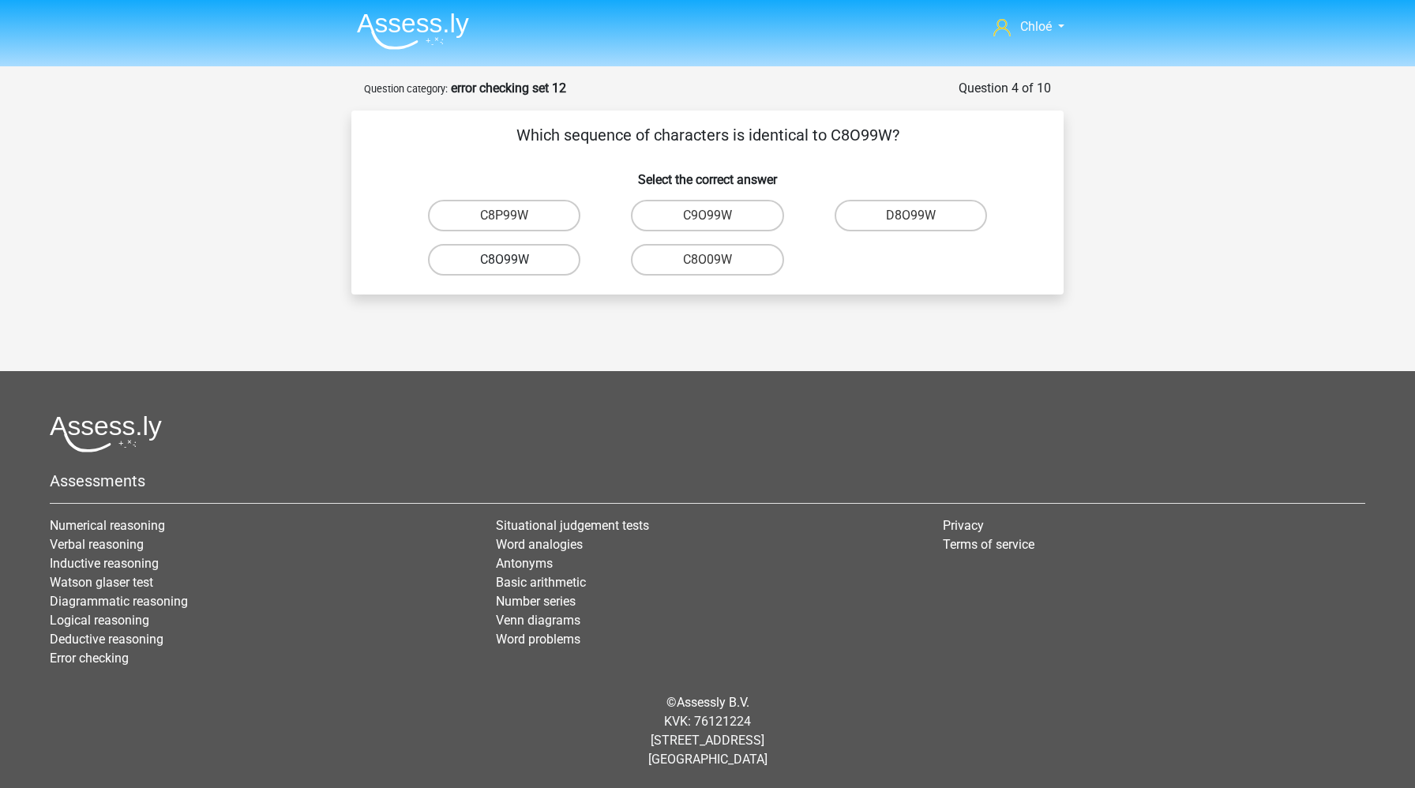
click at [520, 262] on label "C8O99W" at bounding box center [504, 260] width 152 height 32
click at [515, 262] on input "C8O99W" at bounding box center [510, 265] width 10 height 10
radio input "true"
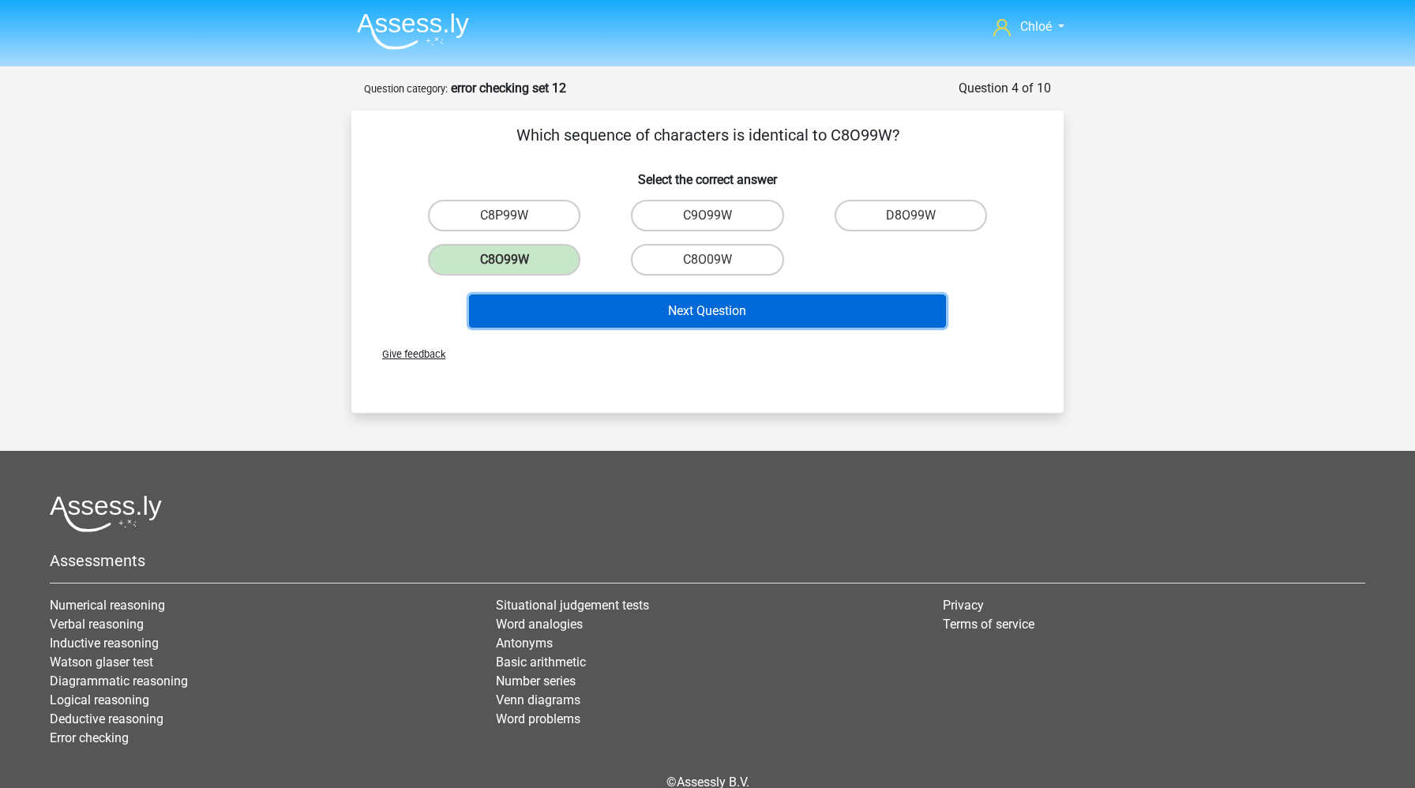
click at [582, 317] on button "Next Question" at bounding box center [708, 311] width 478 height 33
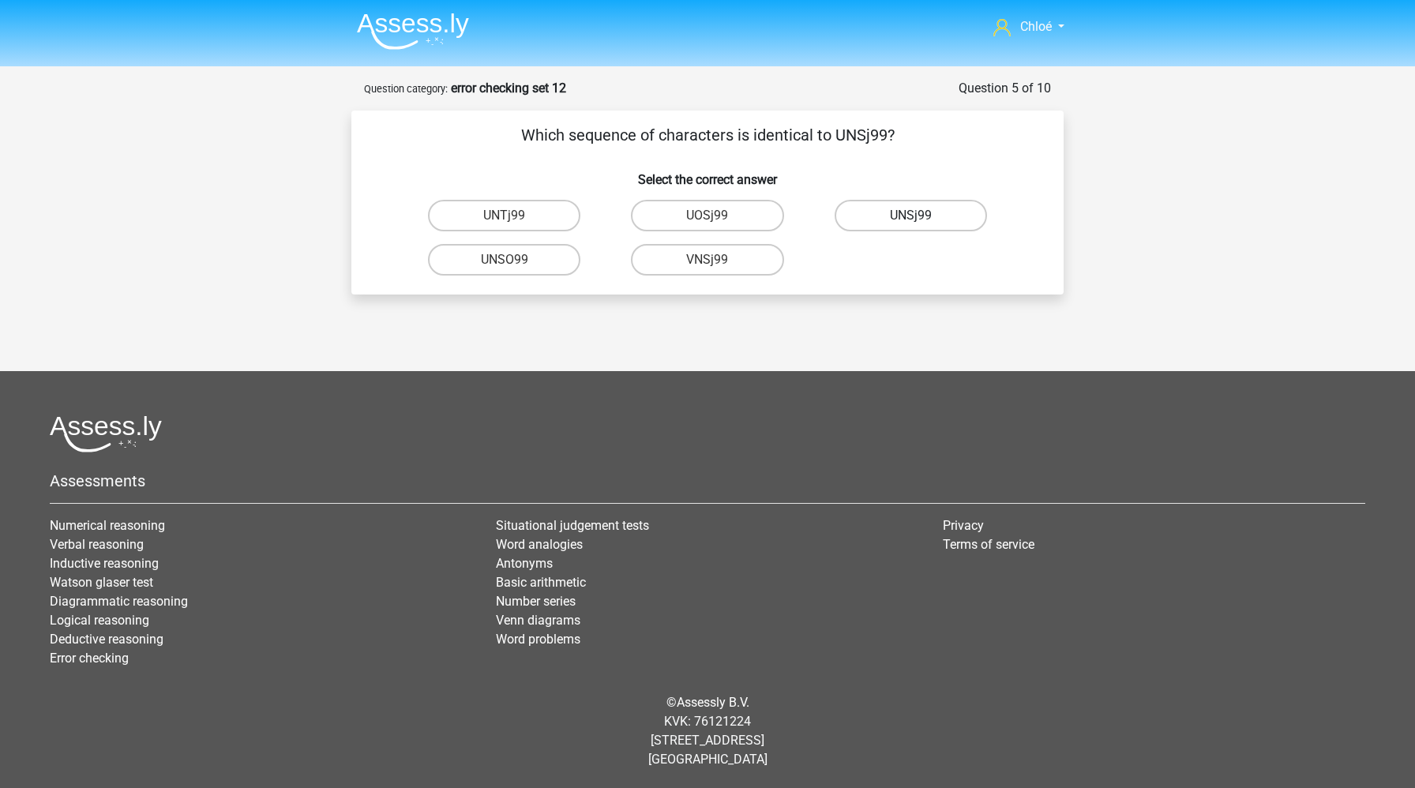
click at [926, 205] on label "UNSj99" at bounding box center [911, 216] width 152 height 32
click at [921, 216] on input "UNSj99" at bounding box center [916, 221] width 10 height 10
radio input "true"
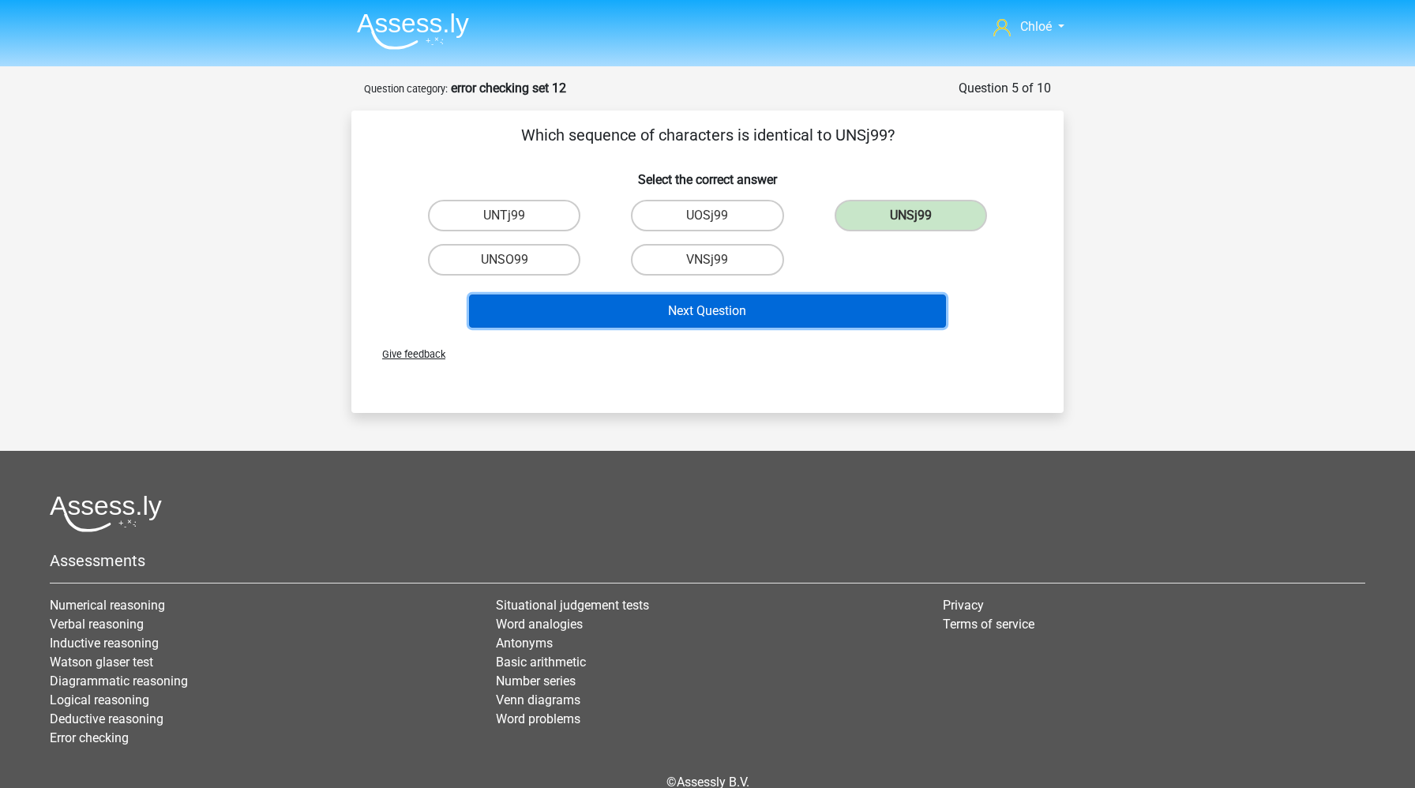
click at [825, 305] on button "Next Question" at bounding box center [708, 311] width 478 height 33
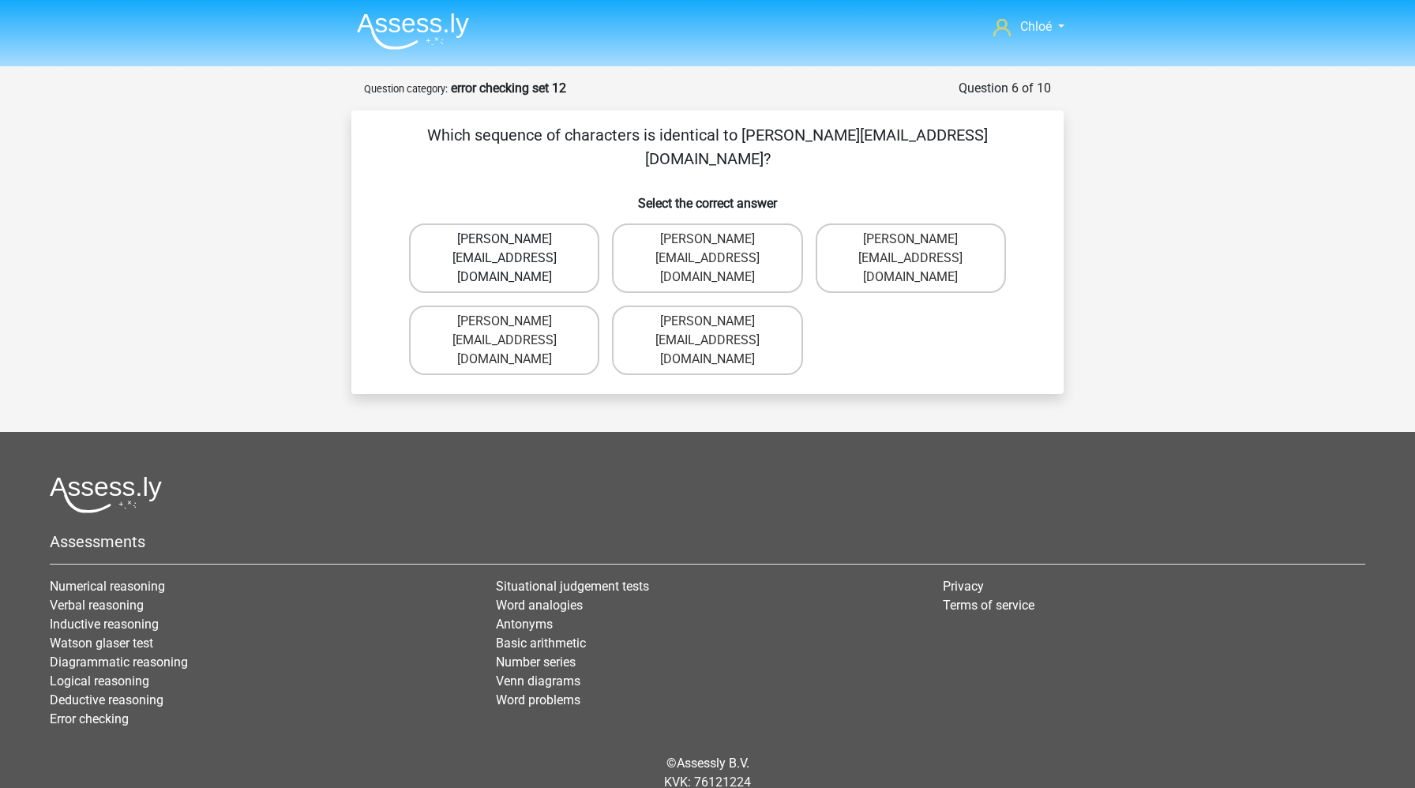
click at [490, 223] on label "Freddie-Williams@Gmail.gr" at bounding box center [504, 257] width 190 height 69
click at [505, 239] on input "Freddie-Williams@Gmail.gr" at bounding box center [510, 244] width 10 height 10
radio input "true"
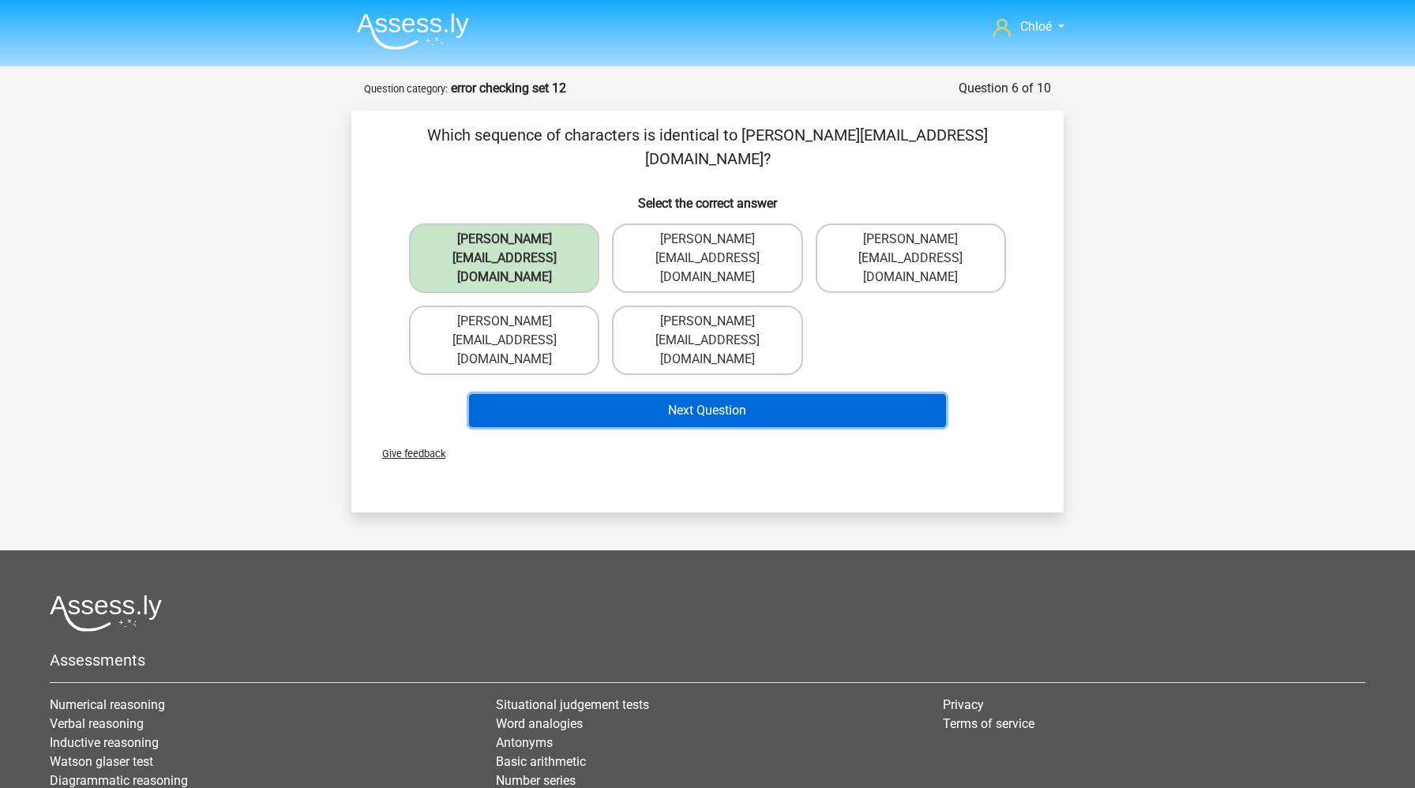
click at [569, 394] on button "Next Question" at bounding box center [708, 410] width 478 height 33
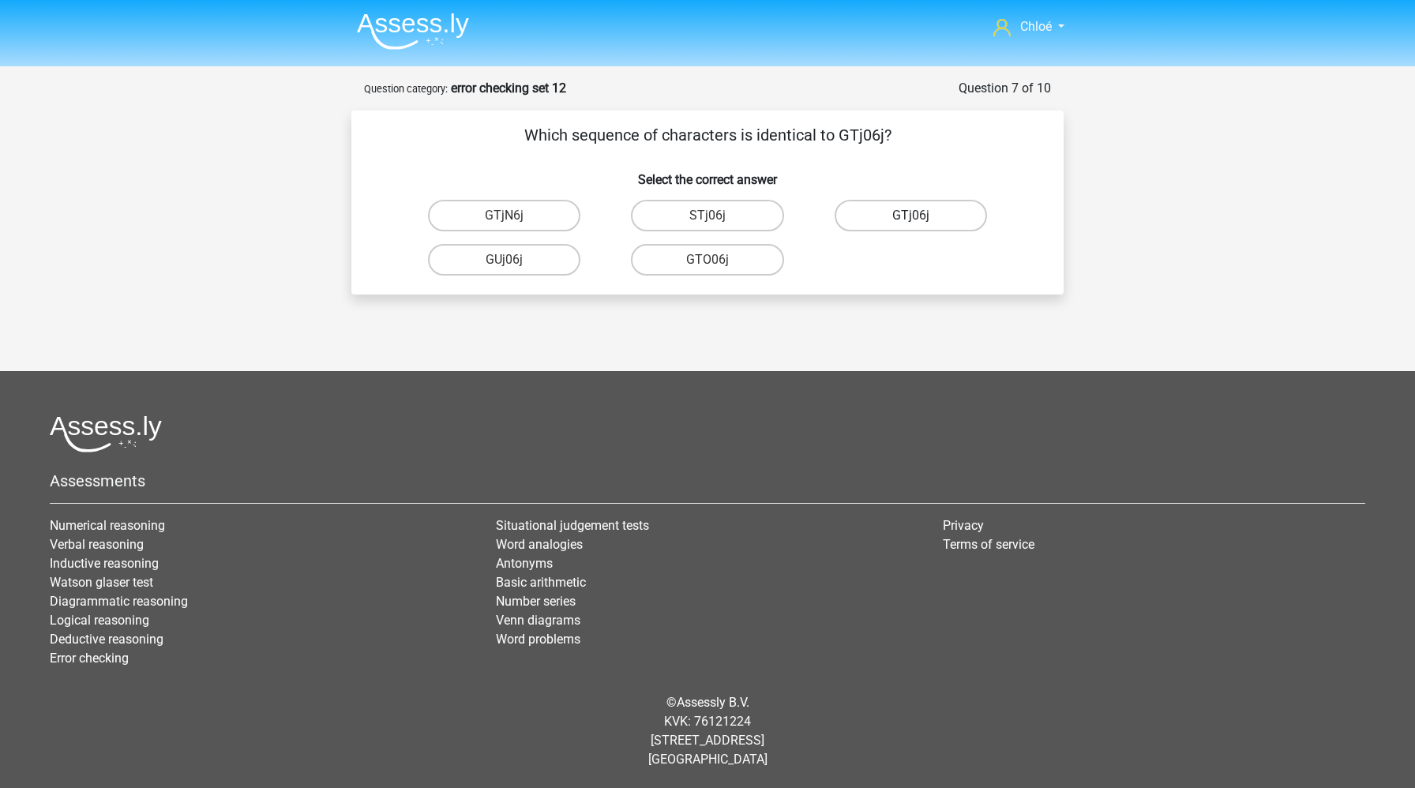
click at [874, 212] on label "GTj06j" at bounding box center [911, 216] width 152 height 32
click at [911, 216] on input "GTj06j" at bounding box center [916, 221] width 10 height 10
radio input "true"
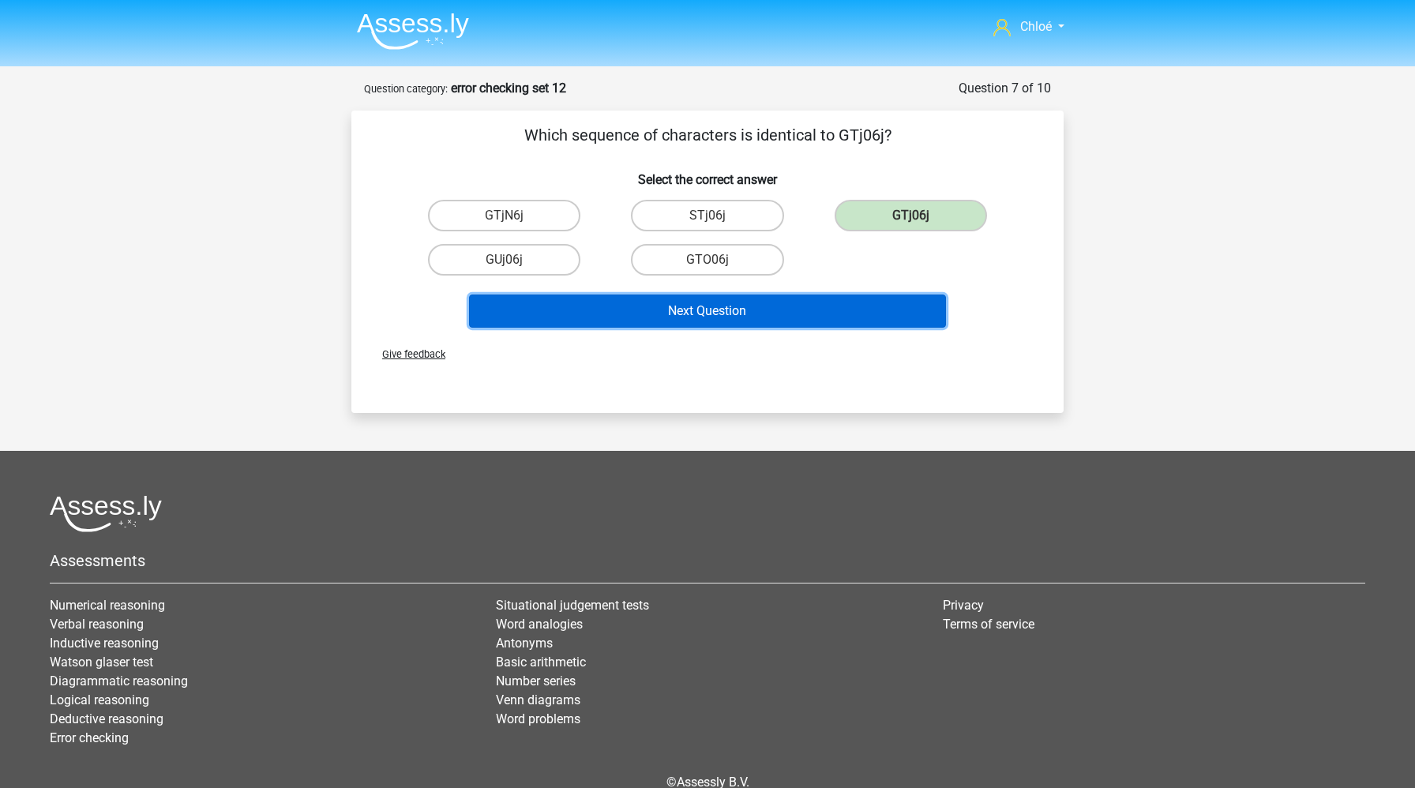
click at [796, 312] on button "Next Question" at bounding box center [708, 311] width 478 height 33
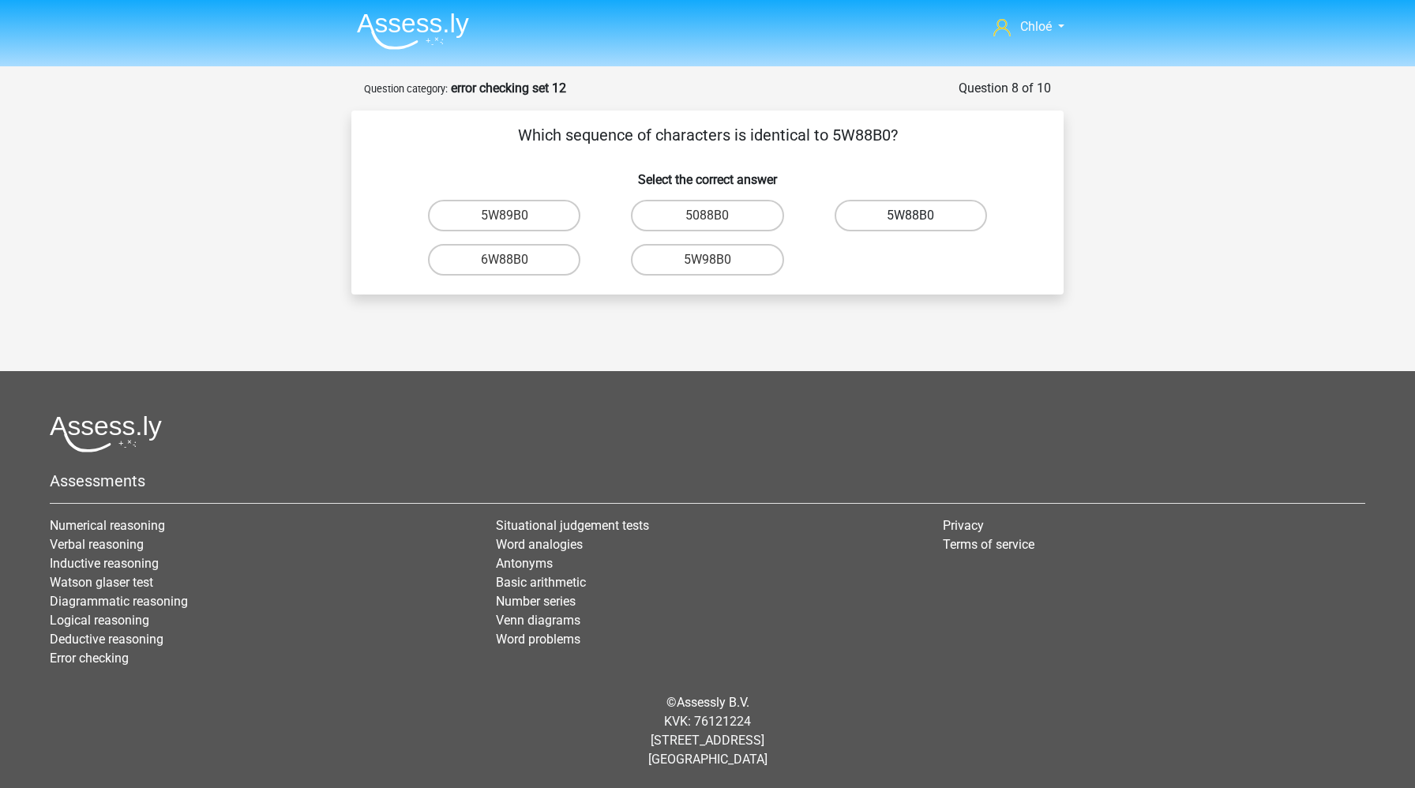
click at [892, 216] on label "5W88B0" at bounding box center [911, 216] width 152 height 32
click at [911, 216] on input "5W88B0" at bounding box center [916, 221] width 10 height 10
radio input "true"
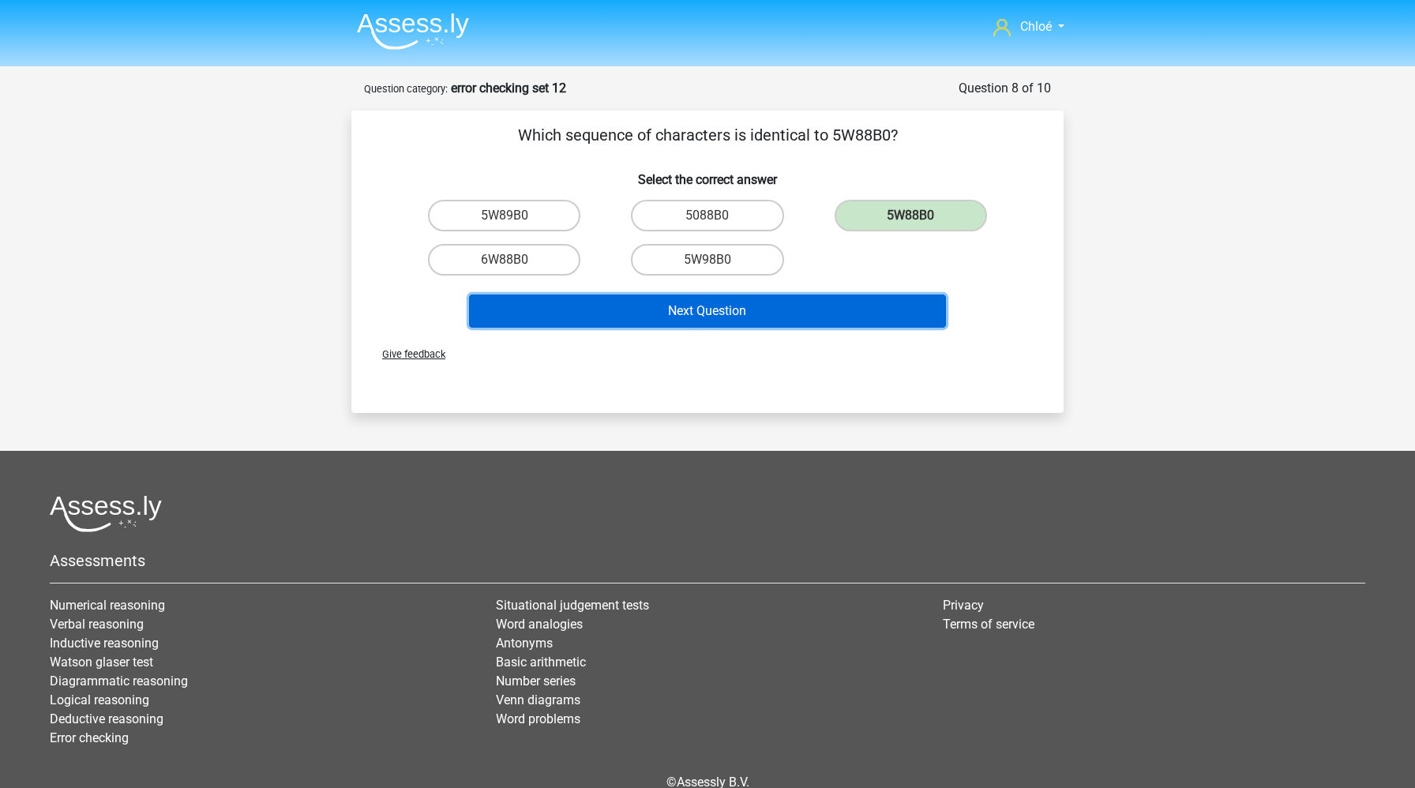
click at [843, 309] on button "Next Question" at bounding box center [708, 311] width 478 height 33
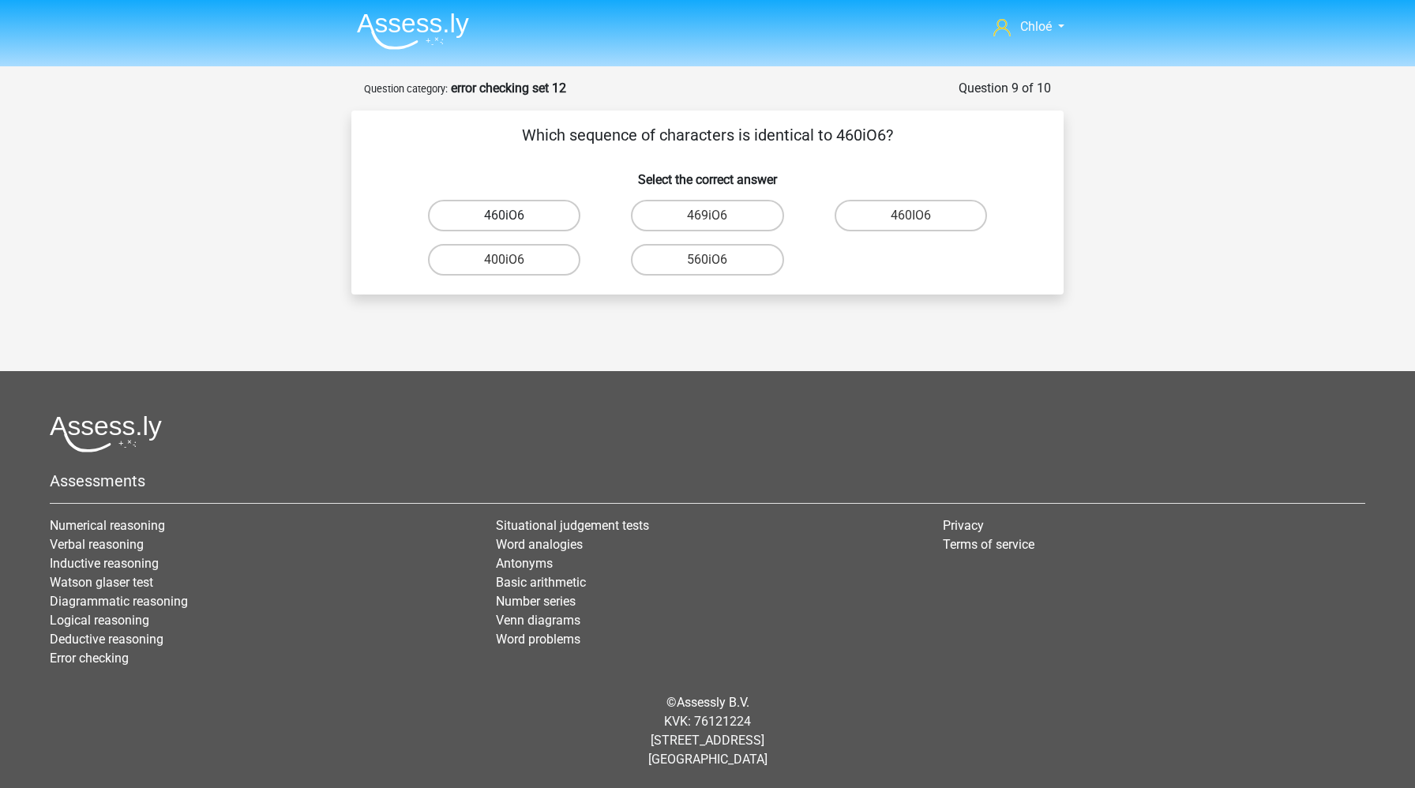
click at [543, 213] on label "460iO6" at bounding box center [504, 216] width 152 height 32
click at [515, 216] on input "460iO6" at bounding box center [510, 221] width 10 height 10
radio input "true"
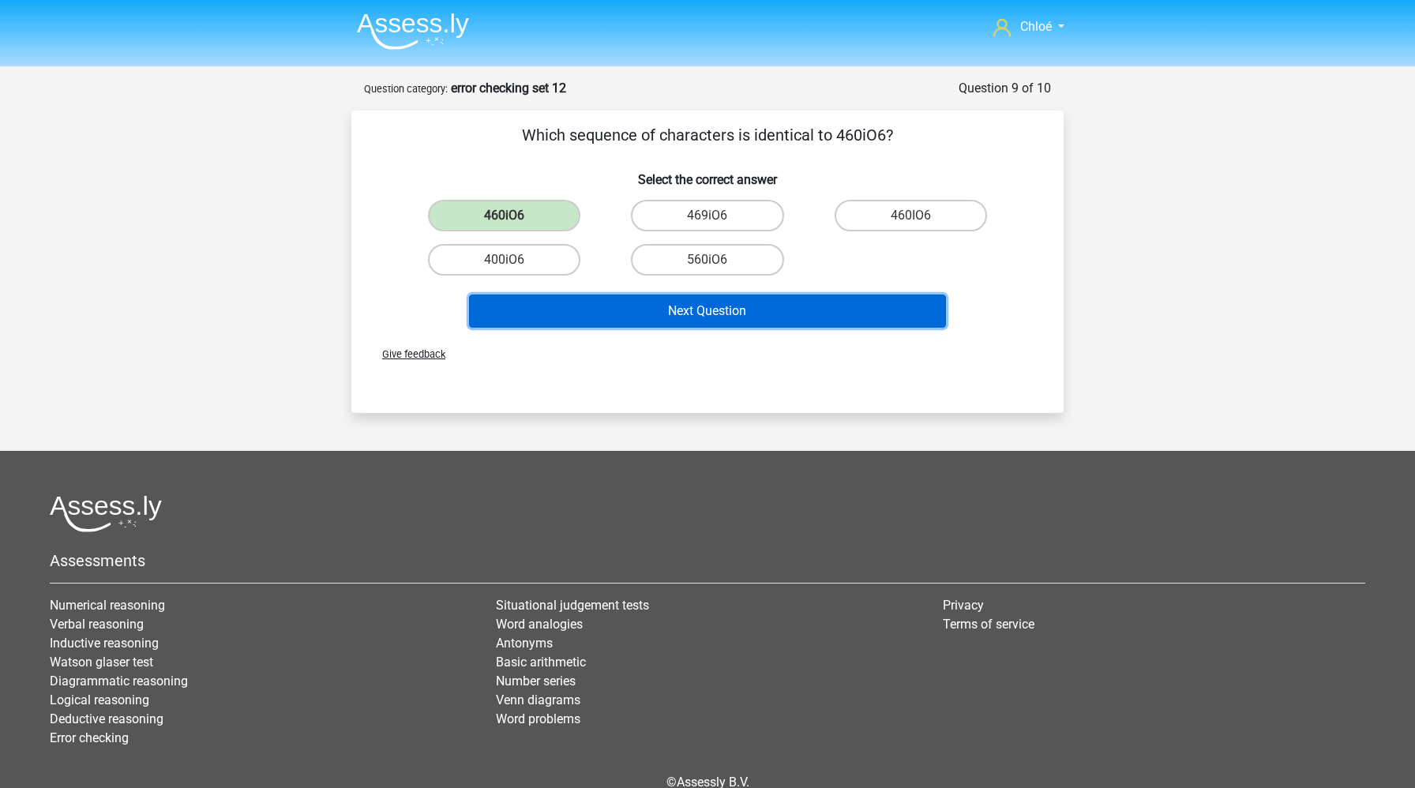
click at [614, 311] on button "Next Question" at bounding box center [708, 311] width 478 height 33
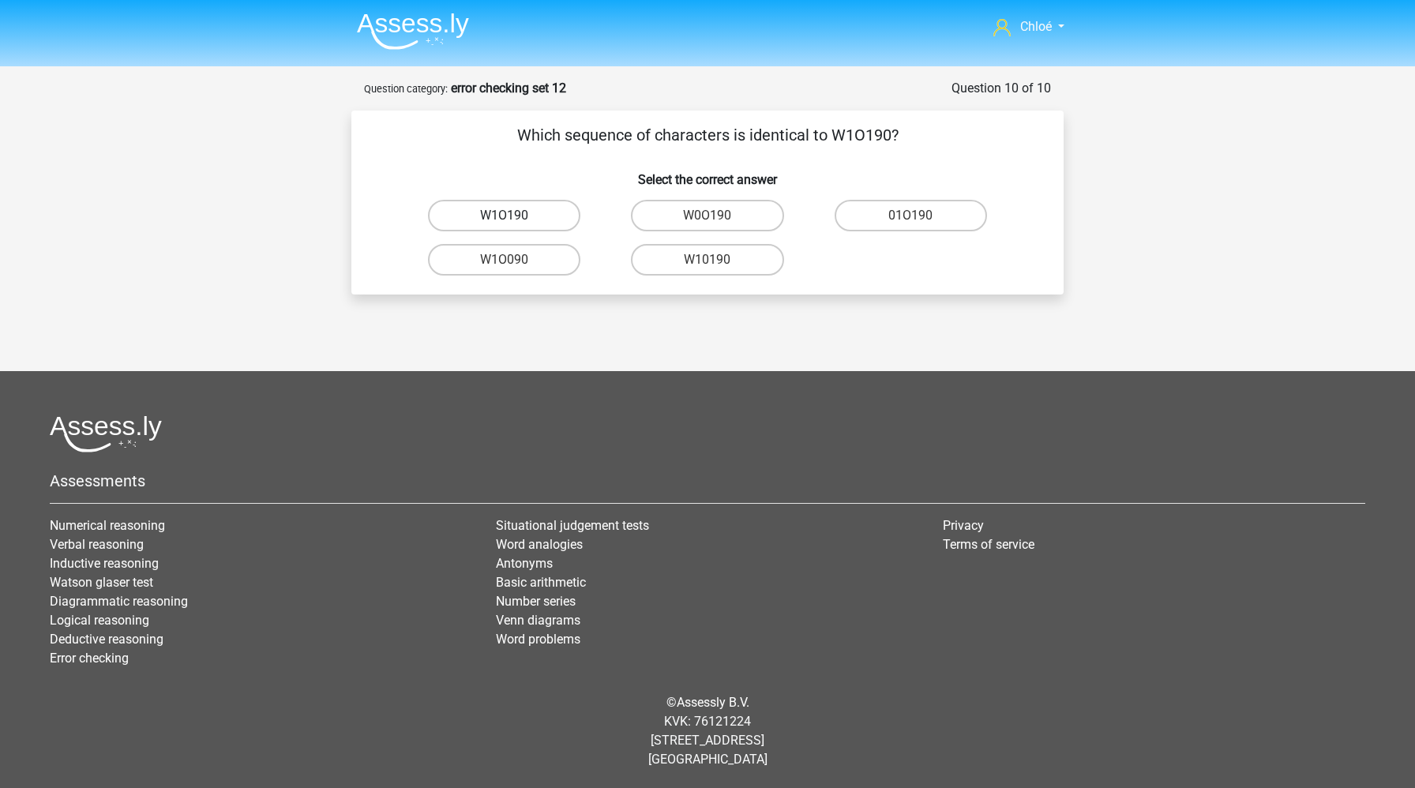
click at [559, 223] on label "W1O190" at bounding box center [504, 216] width 152 height 32
click at [515, 223] on input "W1O190" at bounding box center [510, 221] width 10 height 10
radio input "true"
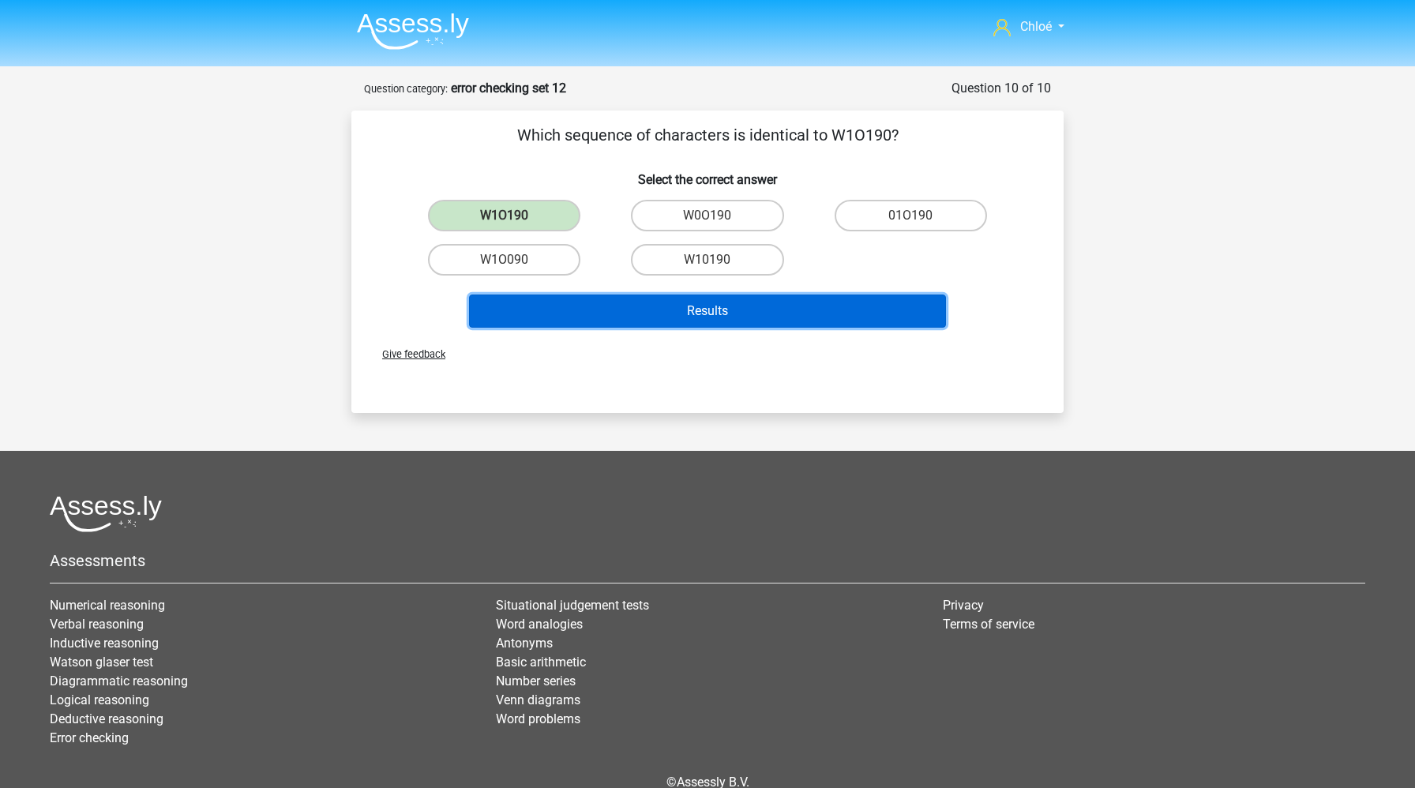
click at [610, 305] on button "Results" at bounding box center [708, 311] width 478 height 33
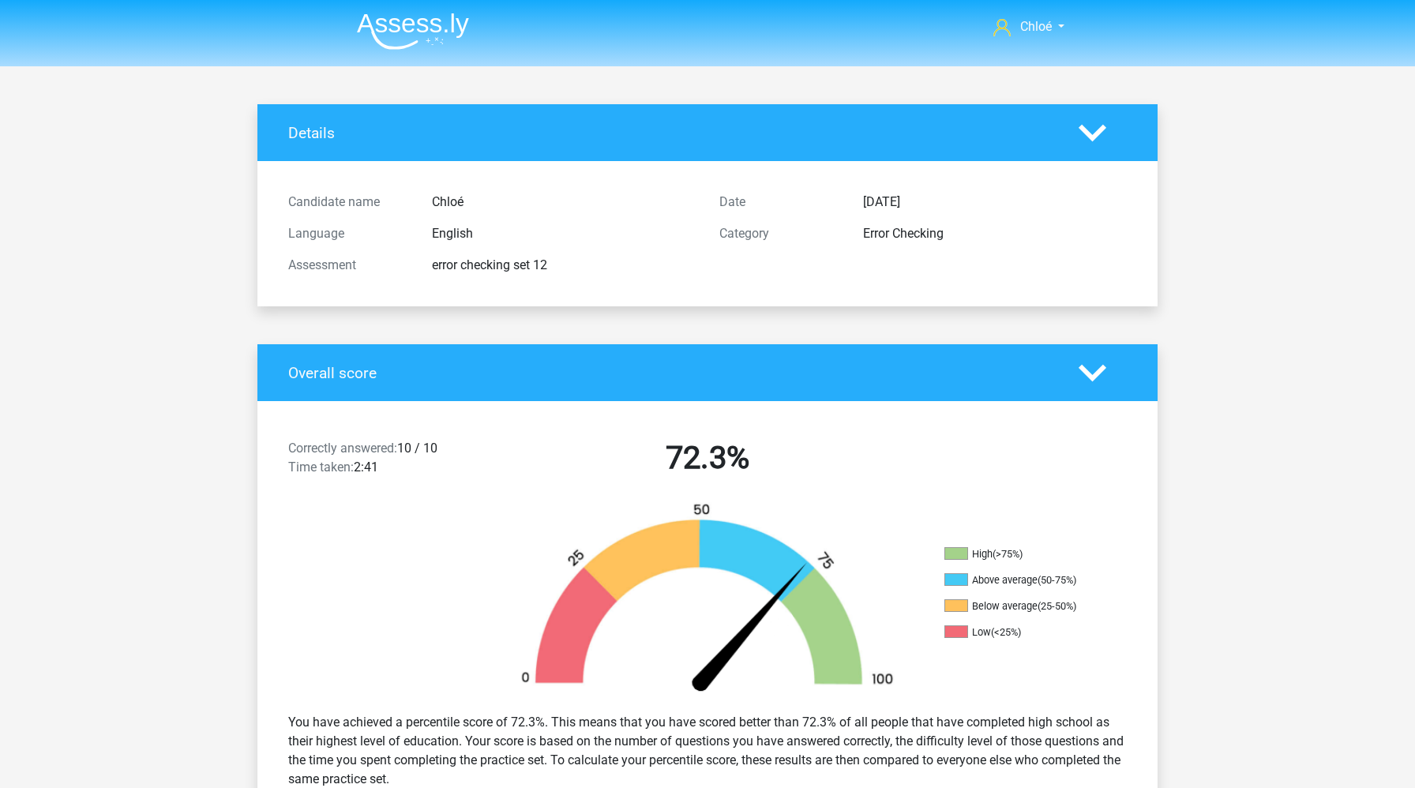
click at [462, 32] on img at bounding box center [413, 31] width 112 height 37
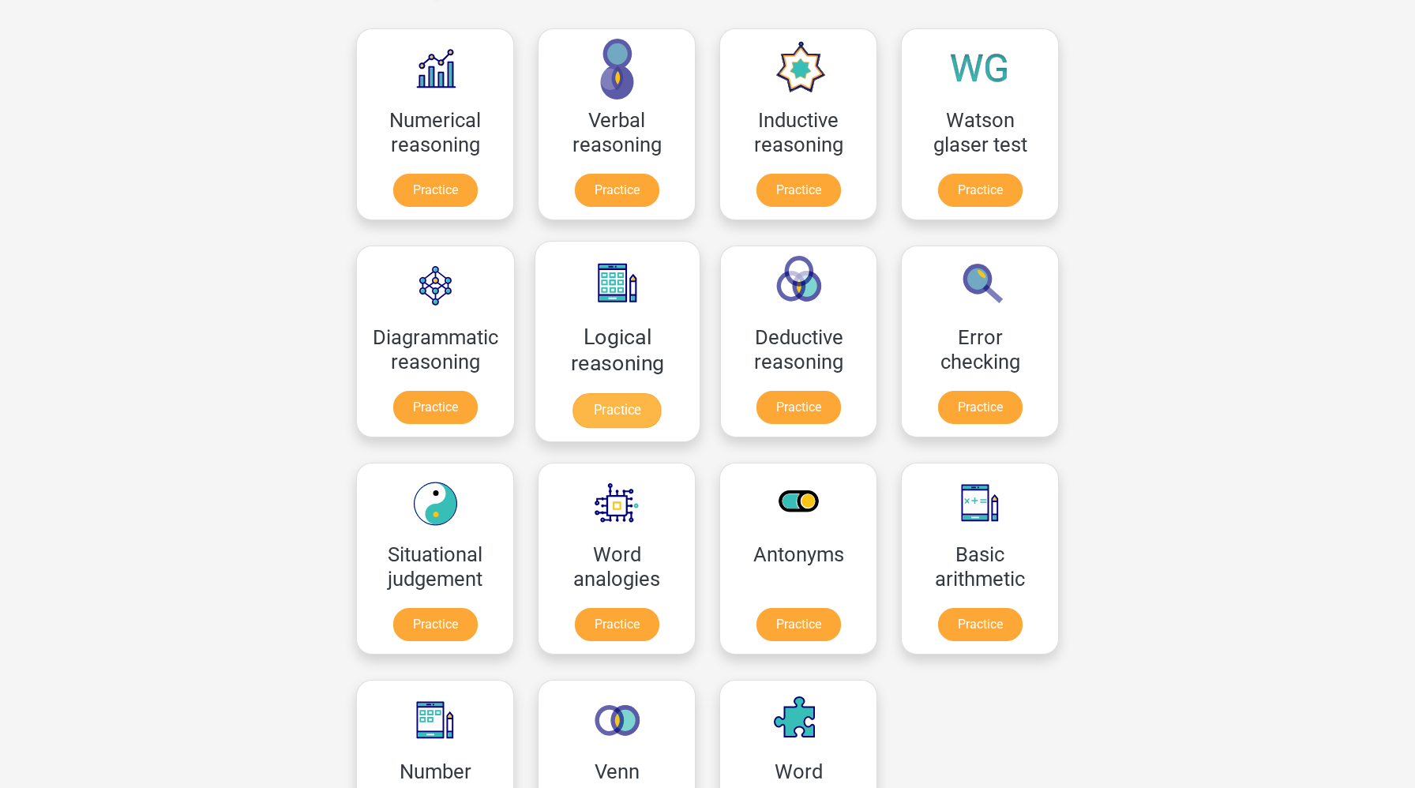
scroll to position [259, 0]
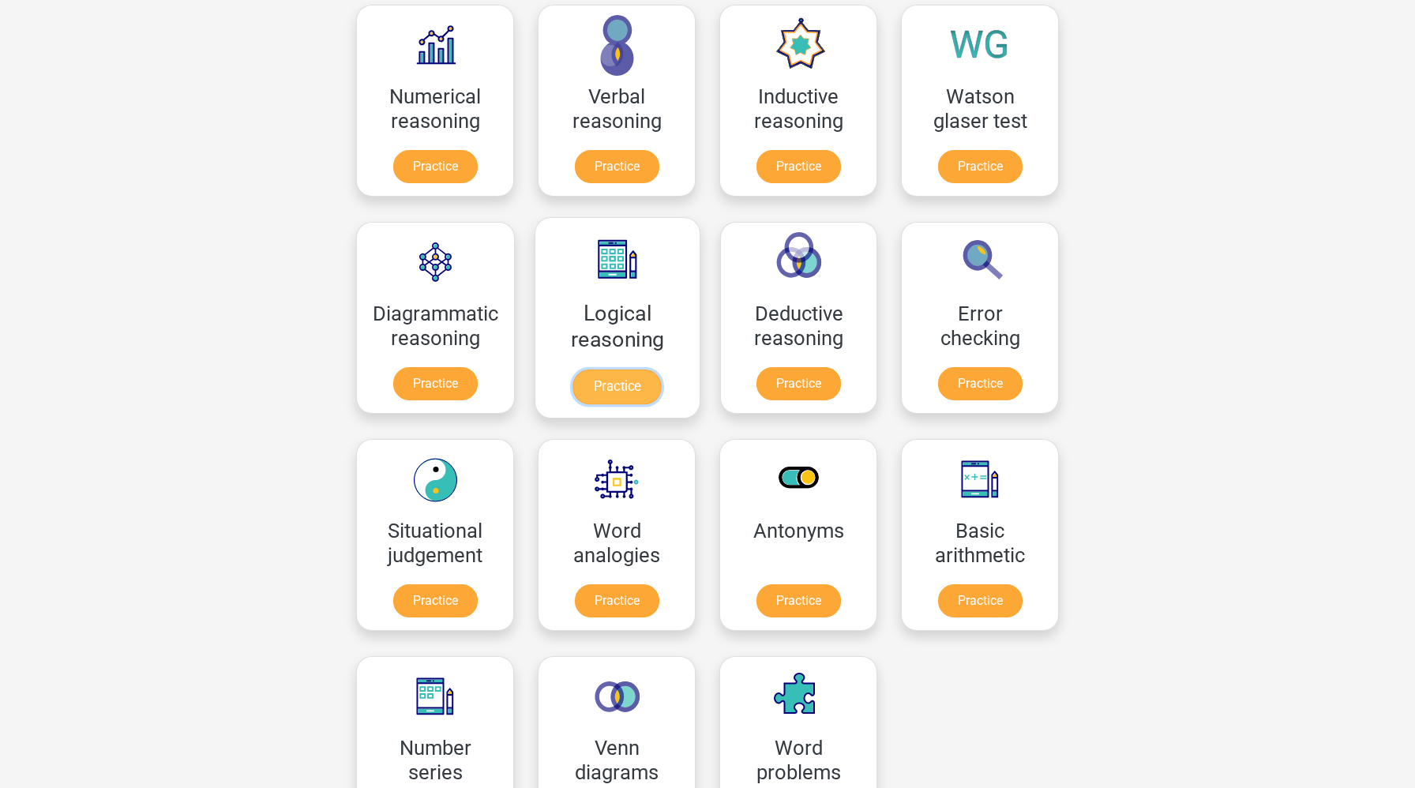
click at [602, 378] on link "Practice" at bounding box center [617, 387] width 88 height 35
click at [991, 389] on link "Practice" at bounding box center [980, 387] width 88 height 35
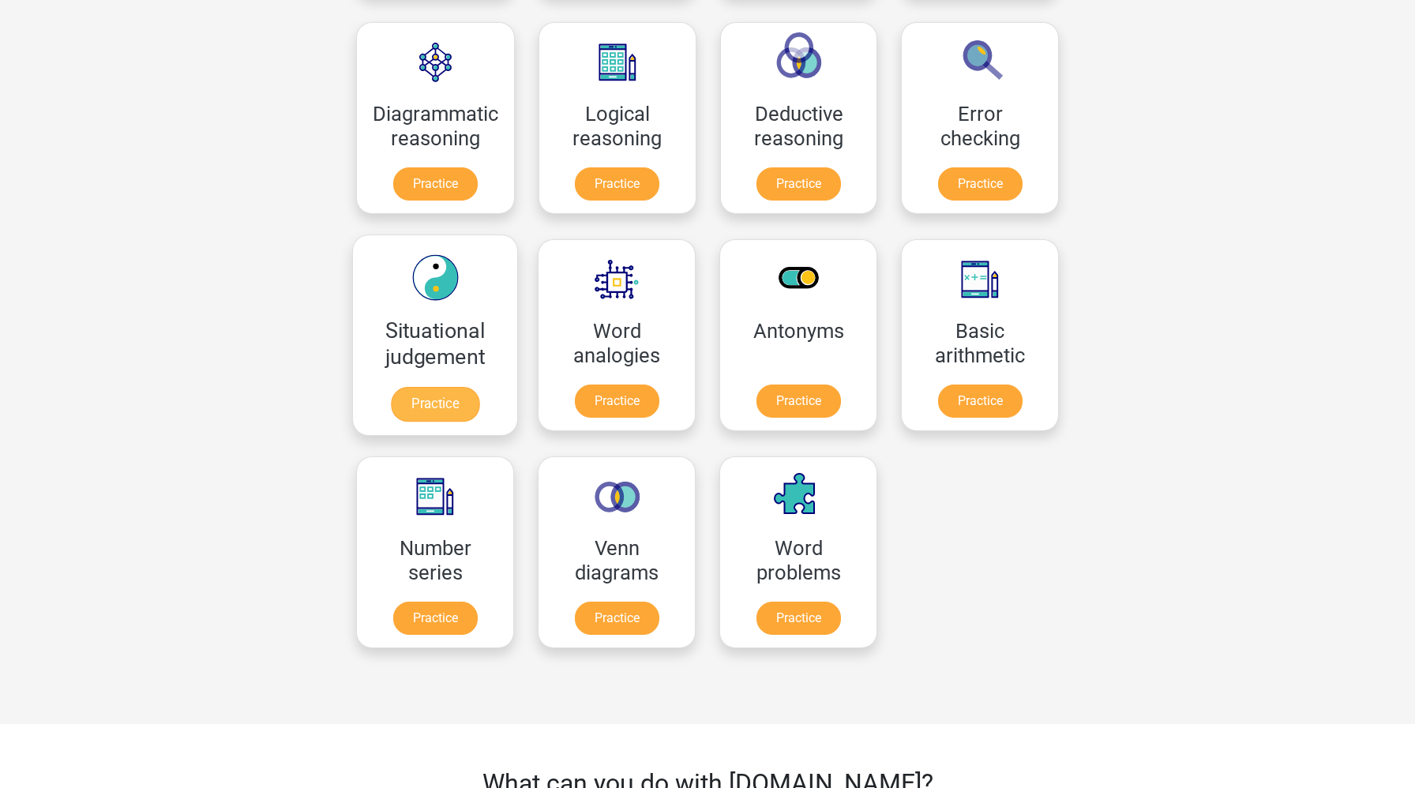
scroll to position [516, 0]
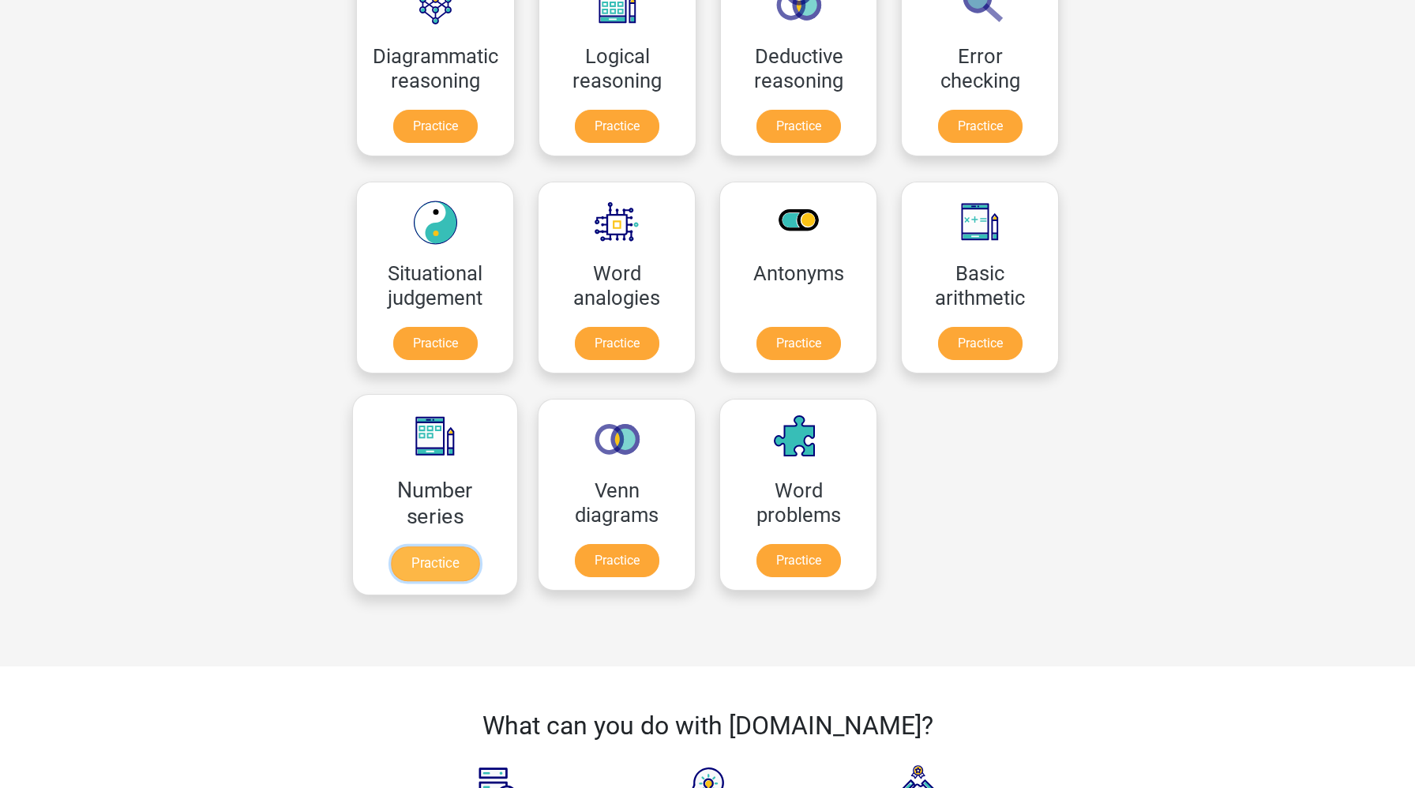
click at [432, 558] on link "Practice" at bounding box center [435, 564] width 88 height 35
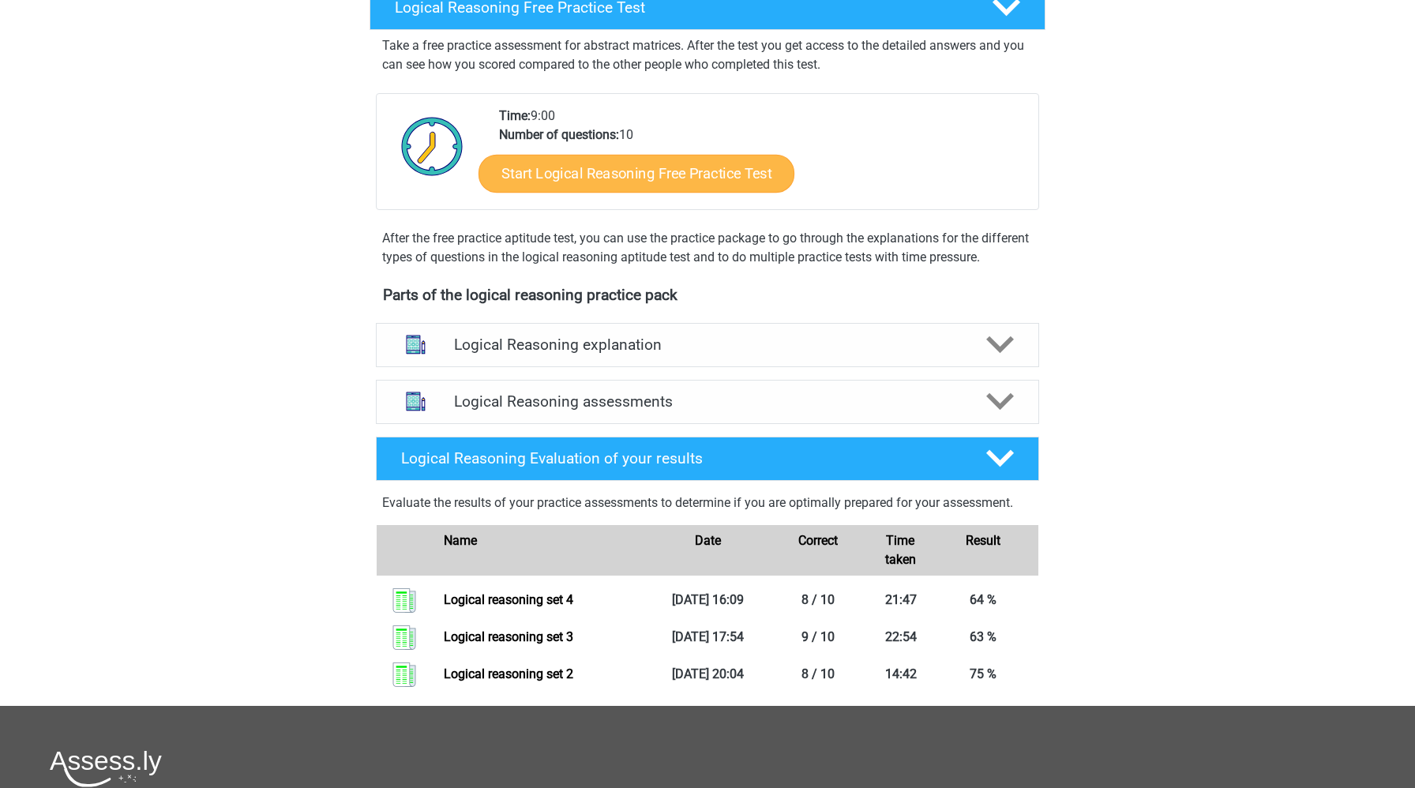
scroll to position [458, 0]
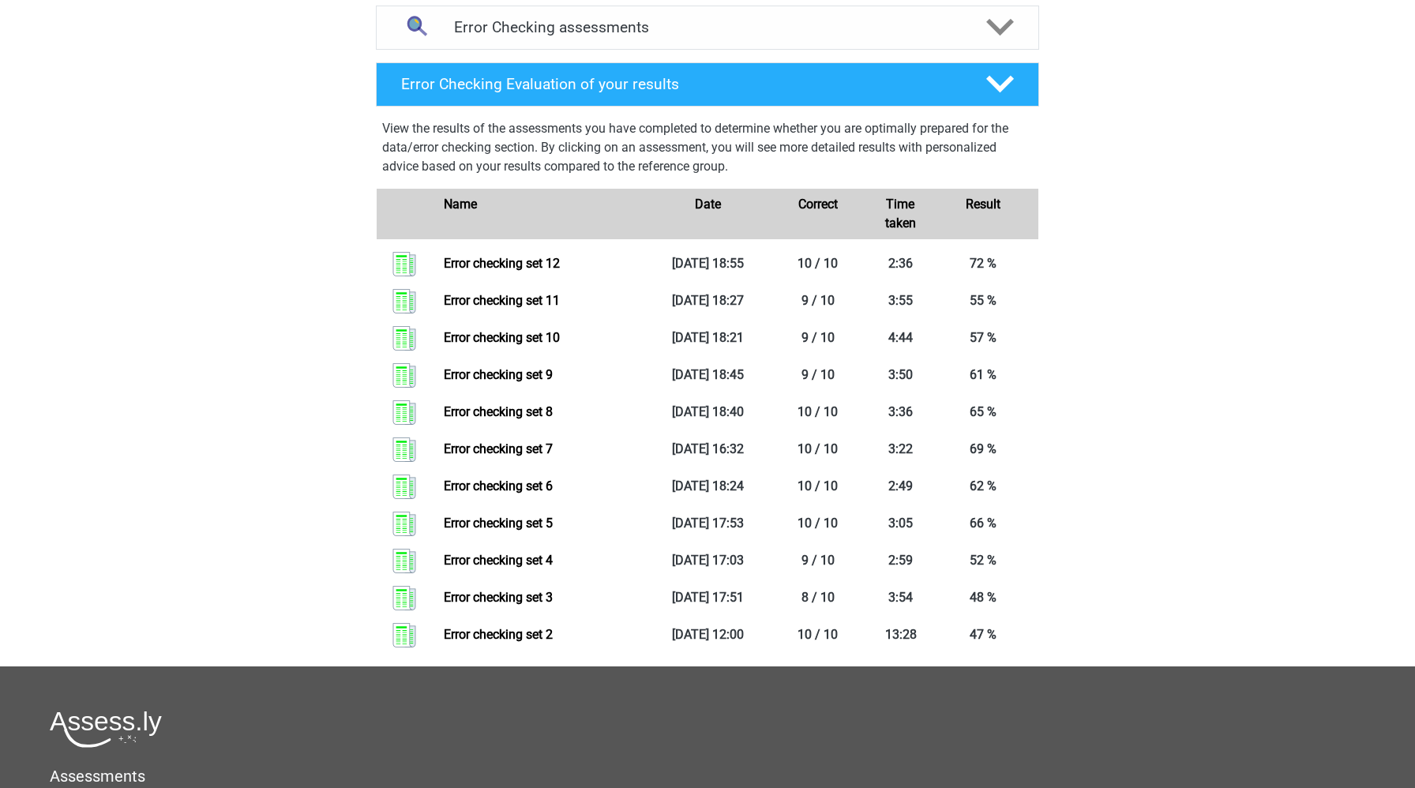
scroll to position [649, 0]
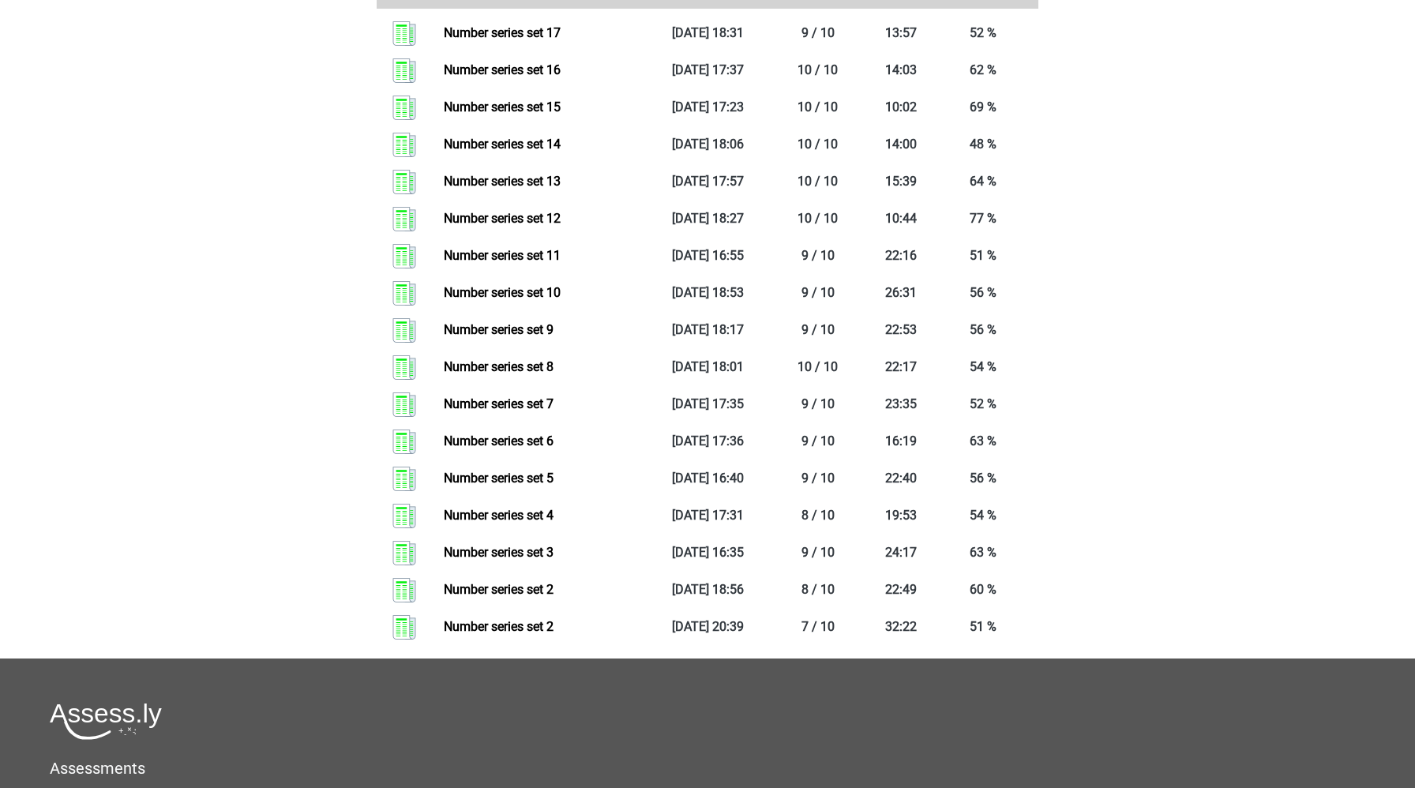
scroll to position [810, 0]
